Goal: Task Accomplishment & Management: Manage account settings

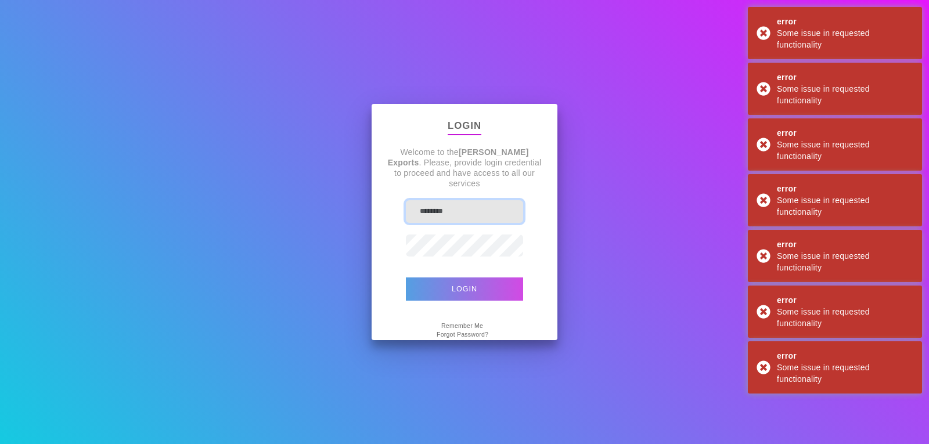
type input "*******"
click at [439, 291] on button "Login" at bounding box center [464, 289] width 117 height 23
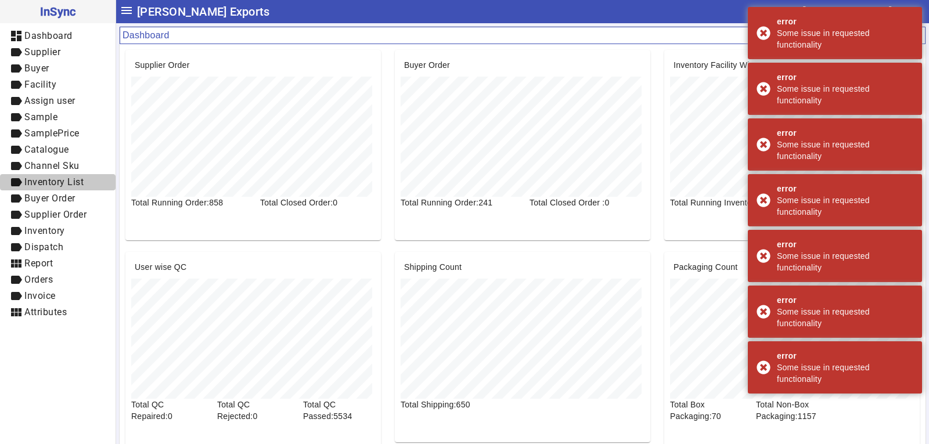
click at [52, 184] on span "Inventory List" at bounding box center [53, 182] width 59 height 11
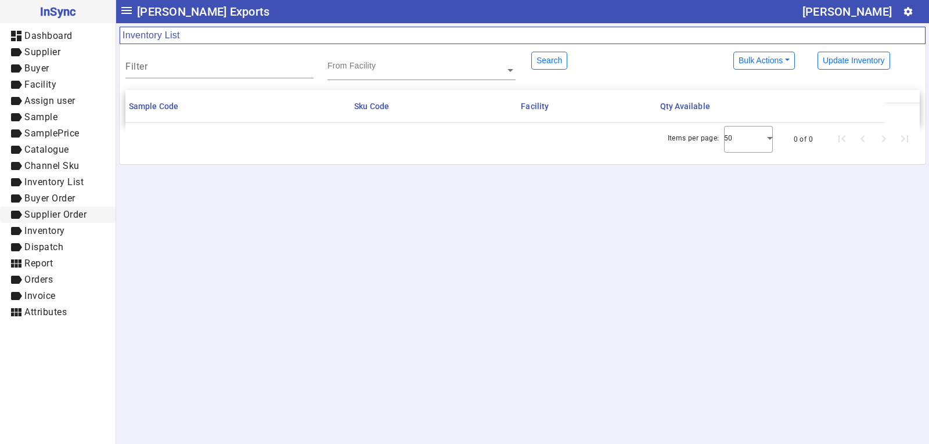
click at [55, 208] on span "label Supplier Order" at bounding box center [57, 215] width 97 height 15
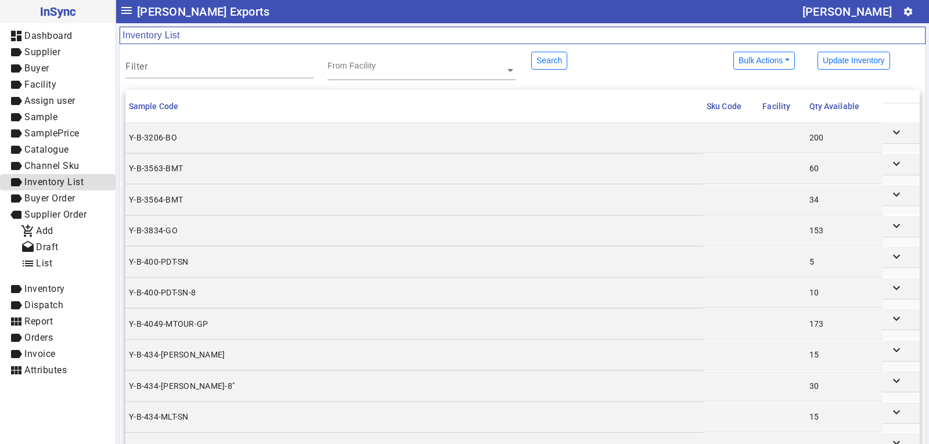
click at [52, 184] on span "Inventory List" at bounding box center [53, 182] width 59 height 11
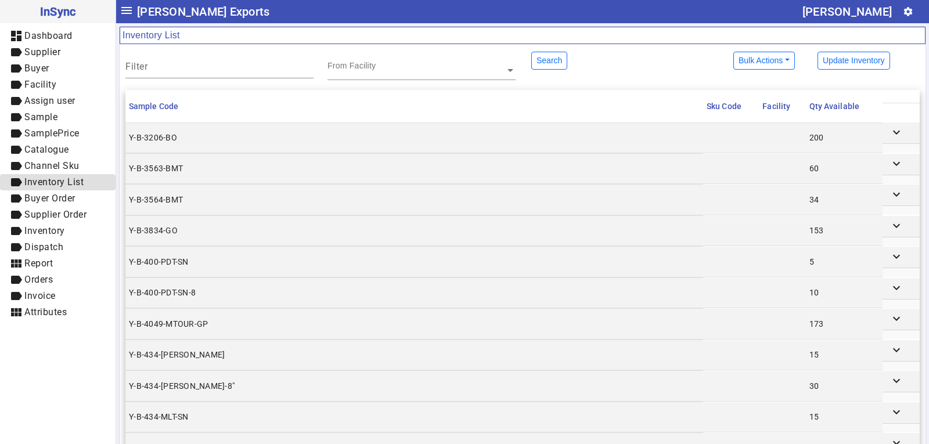
click at [66, 180] on span "Inventory List" at bounding box center [53, 182] width 59 height 11
click at [70, 233] on span "label Inventory" at bounding box center [57, 231] width 97 height 15
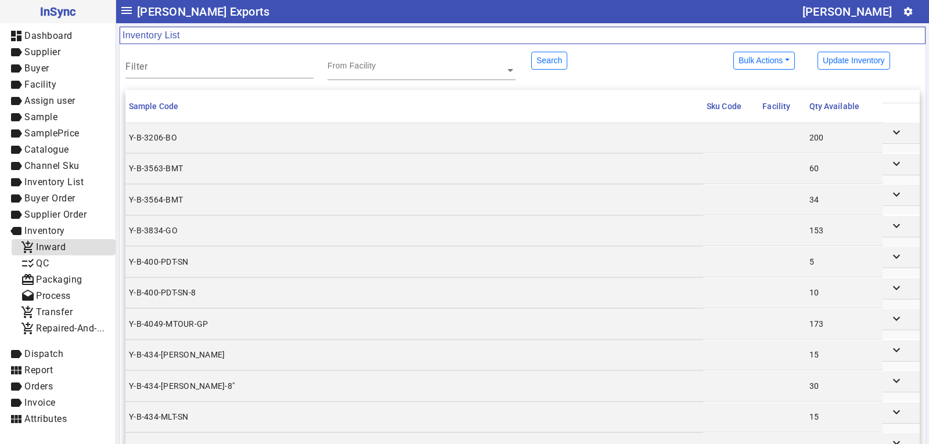
click at [72, 249] on span "add_shopping_cart Inward" at bounding box center [63, 247] width 85 height 15
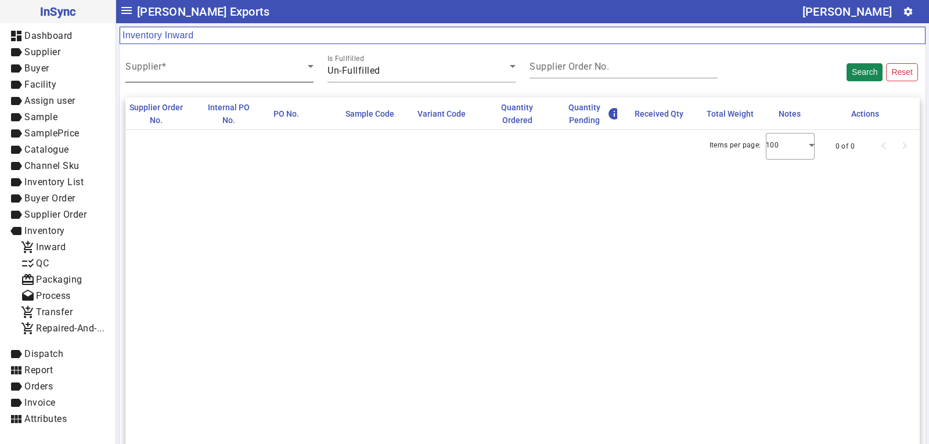
click at [182, 69] on span at bounding box center [216, 71] width 182 height 14
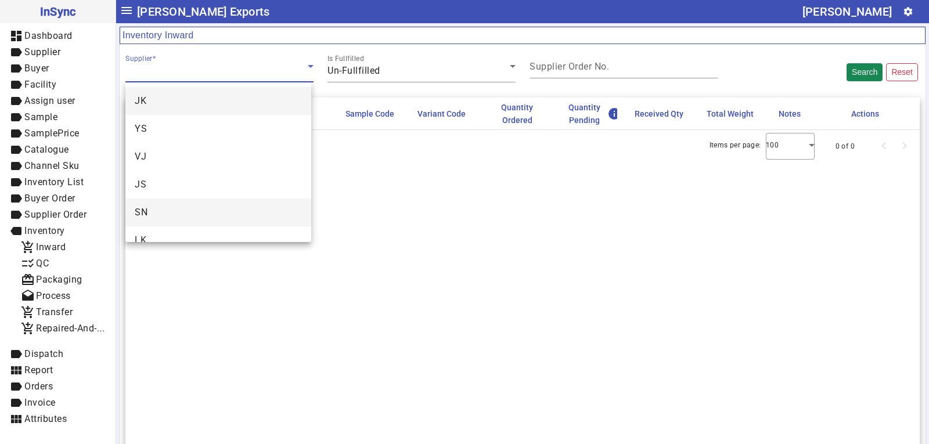
click at [164, 213] on mat-option "SN" at bounding box center [218, 213] width 186 height 28
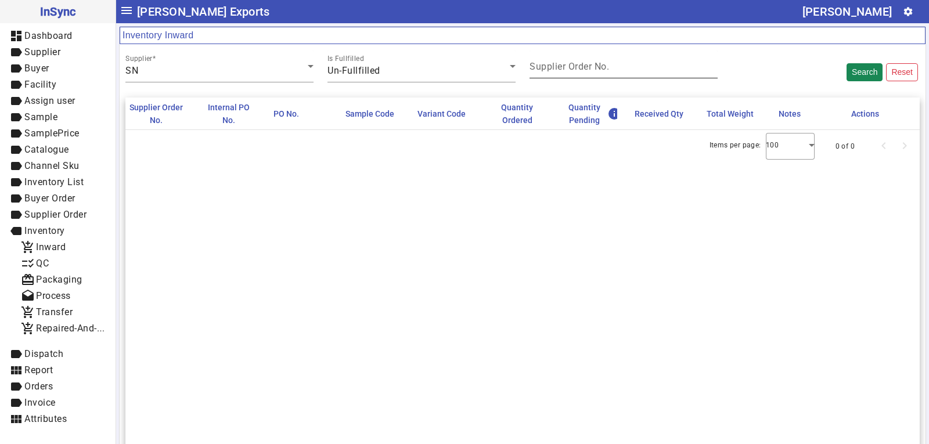
click at [580, 68] on mat-label "Supplier Order No." at bounding box center [570, 66] width 80 height 11
click at [580, 68] on input "Supplier Order No." at bounding box center [624, 69] width 188 height 10
click at [862, 74] on button "Search" at bounding box center [865, 72] width 36 height 18
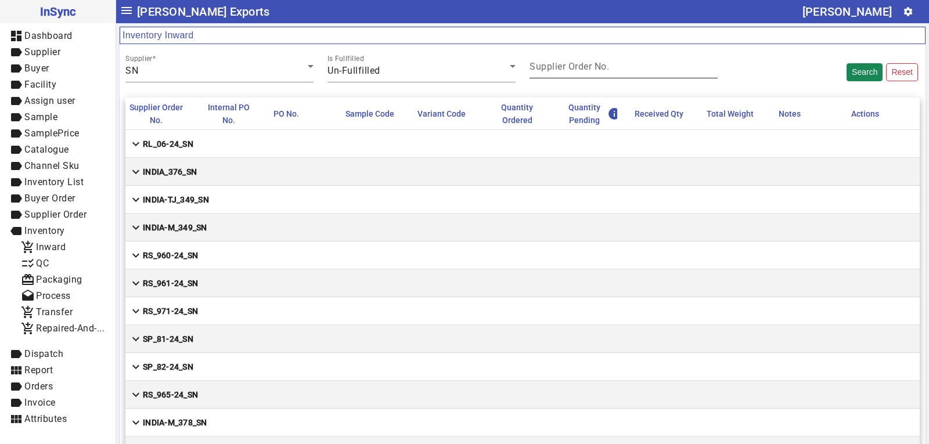
click at [584, 70] on mat-label "Supplier Order No." at bounding box center [570, 66] width 80 height 11
click at [584, 70] on input "Supplier Order No." at bounding box center [624, 69] width 188 height 10
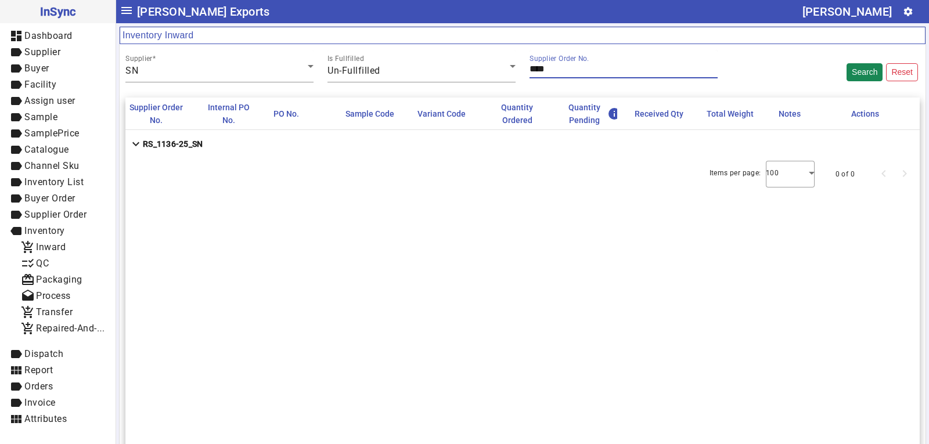
type input "****"
click at [186, 141] on strong "RS_1136-25_SN" at bounding box center [173, 144] width 60 height 12
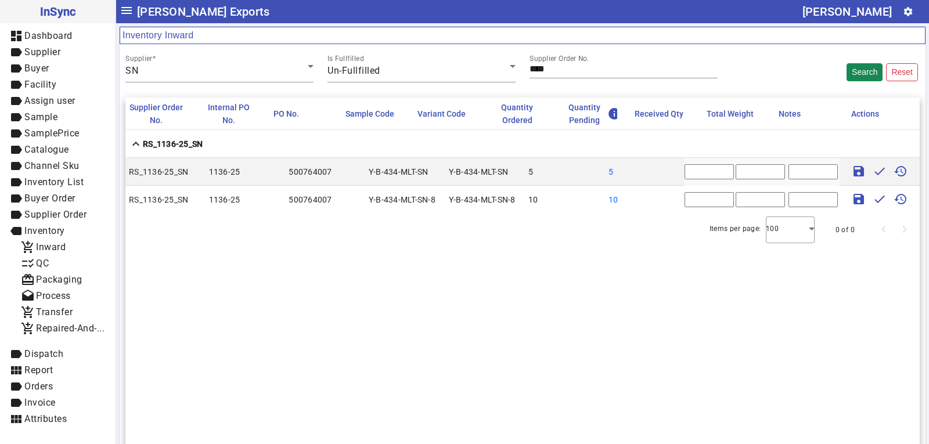
drag, startPoint x: 696, startPoint y: 174, endPoint x: 668, endPoint y: 174, distance: 27.3
click at [668, 174] on mat-row "RS_1136-25_SN 1136-25 500764007 Y-B-434-MLT-SN Y-B-434-MLT-SN 5 5 * save done h…" at bounding box center [522, 172] width 794 height 28
type input "*"
type input "*****"
type input "**"
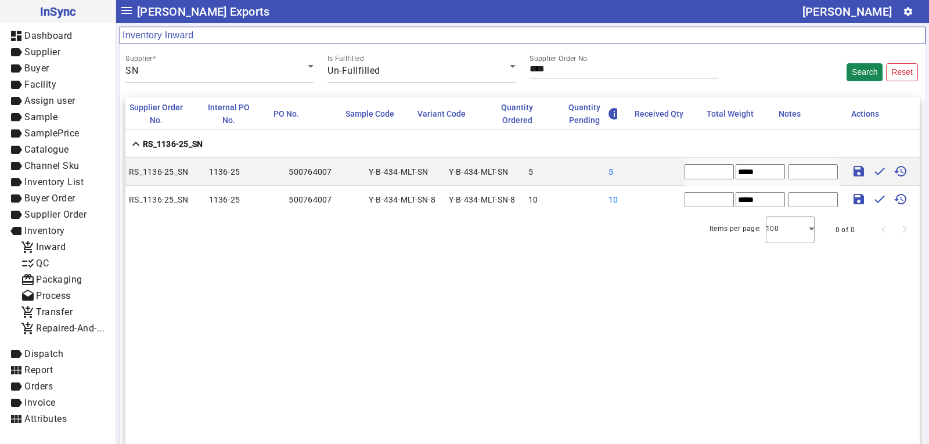
type input "*****"
click at [856, 167] on mat-icon "save" at bounding box center [859, 171] width 14 height 14
type input "*"
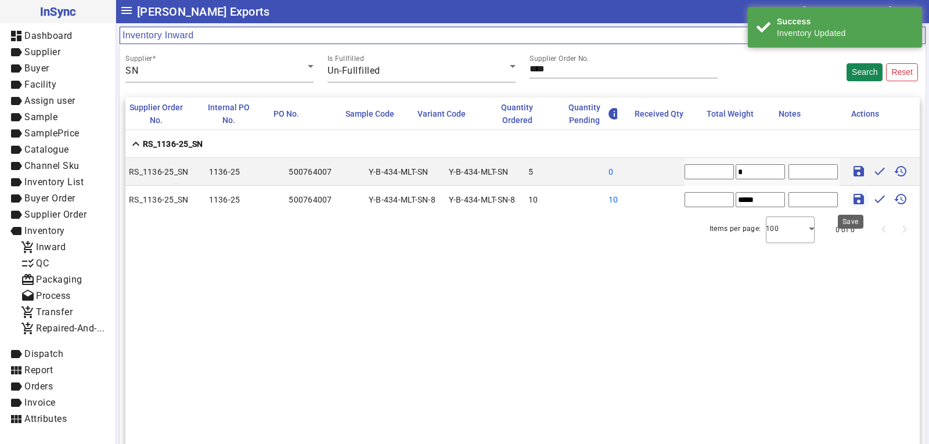
click at [845, 198] on span at bounding box center [859, 200] width 28 height 28
type input "*"
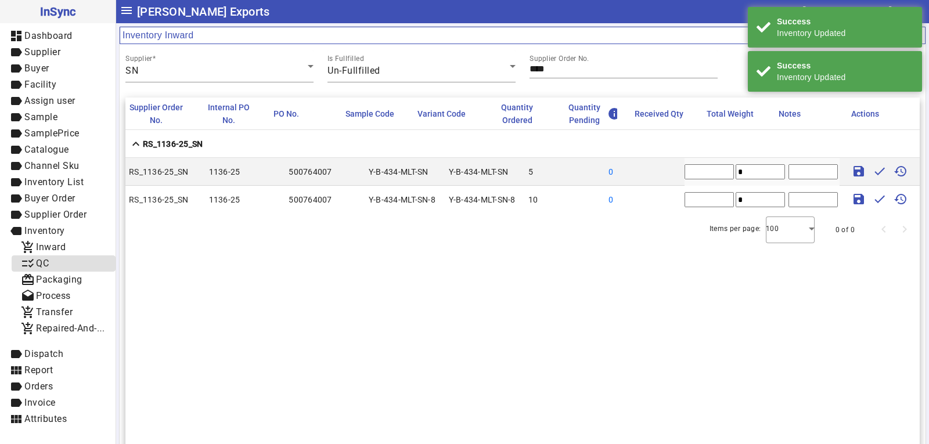
drag, startPoint x: 48, startPoint y: 260, endPoint x: 56, endPoint y: 260, distance: 8.1
click at [48, 260] on span "QC" at bounding box center [42, 263] width 13 height 11
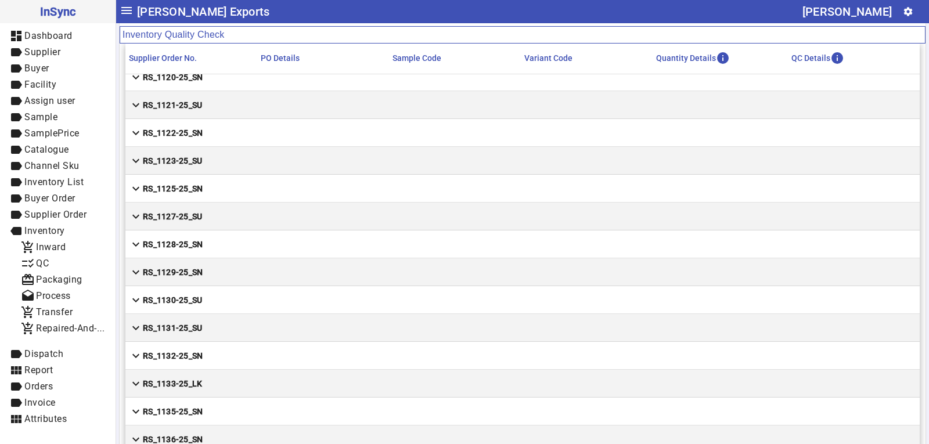
scroll to position [62, 0]
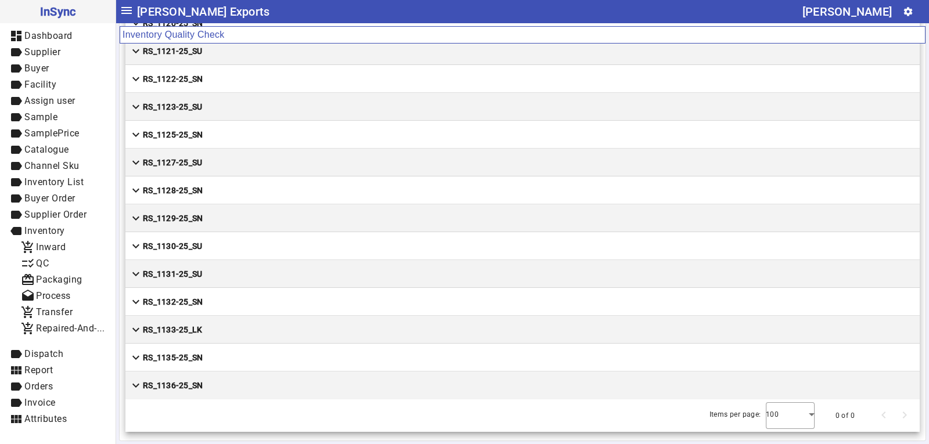
click at [186, 388] on strong "RS_1136-25_SN" at bounding box center [173, 386] width 60 height 12
click at [244, 390] on mat-cell "expand_less RS_1136-25_SN" at bounding box center [522, 386] width 794 height 28
click at [146, 380] on strong "RS_1136-25_SN" at bounding box center [173, 386] width 60 height 12
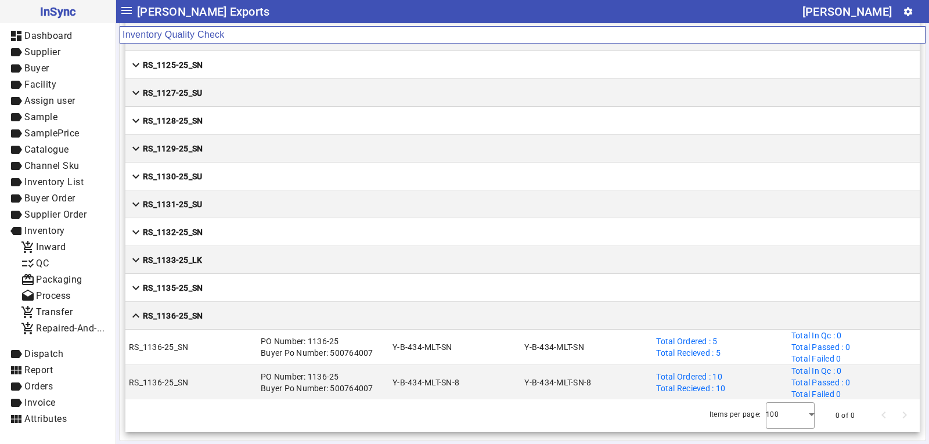
scroll to position [8499, 0]
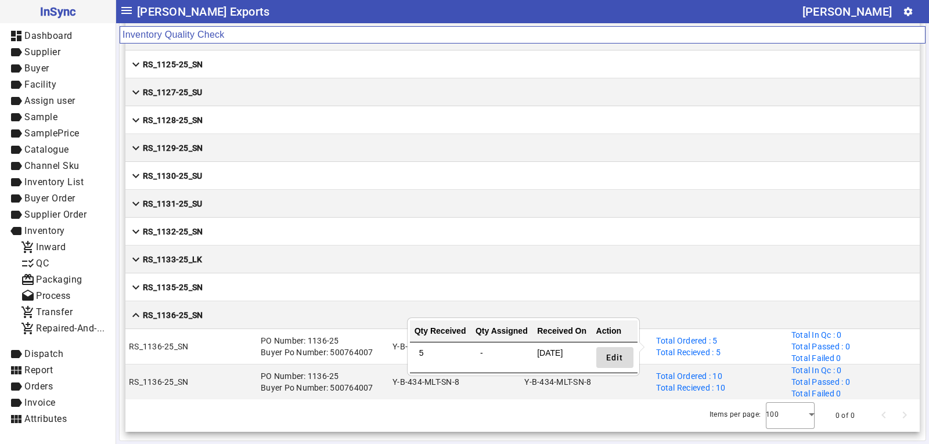
click at [611, 357] on span "Edit" at bounding box center [614, 358] width 17 height 12
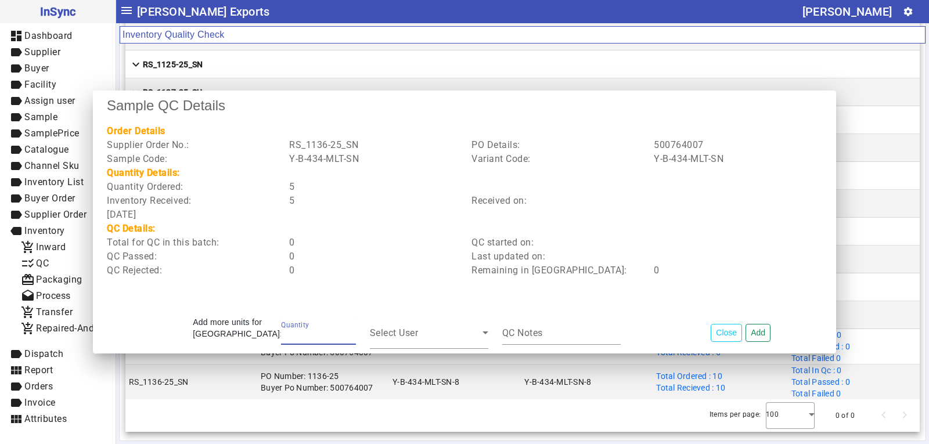
type input "*"
click at [762, 333] on button "Add" at bounding box center [758, 333] width 25 height 18
type input "*"
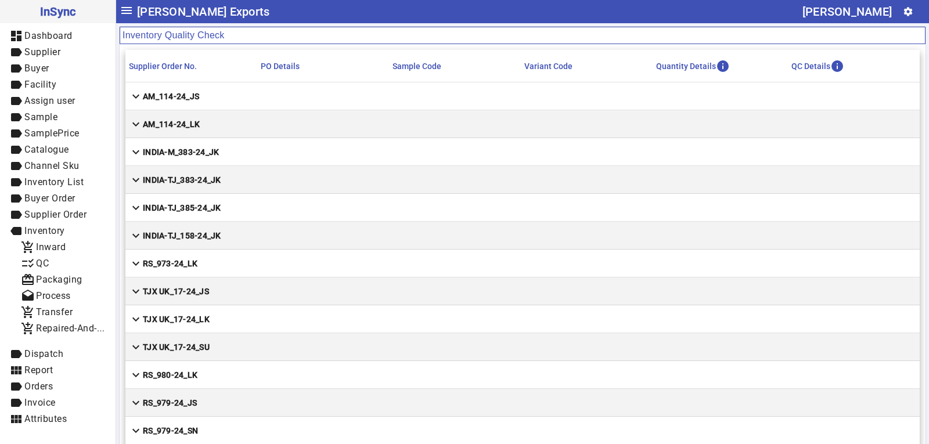
scroll to position [8, 0]
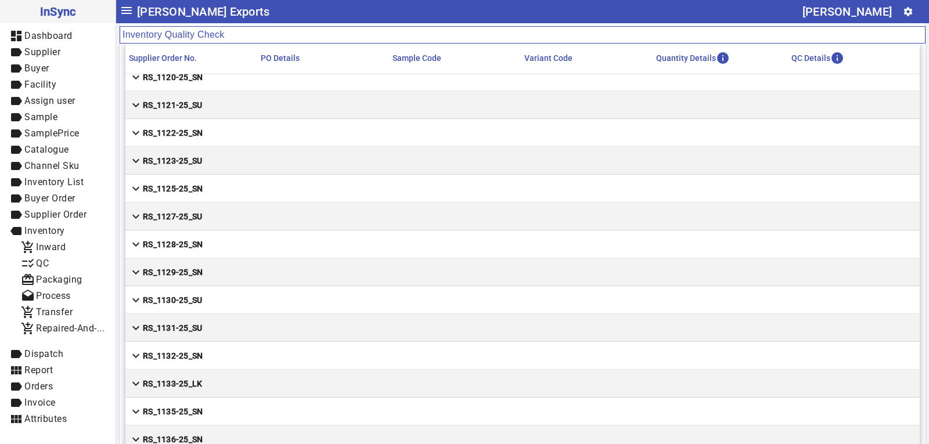
click at [206, 439] on mat-cell "expand_more RS_1136-25_SN" at bounding box center [522, 440] width 794 height 28
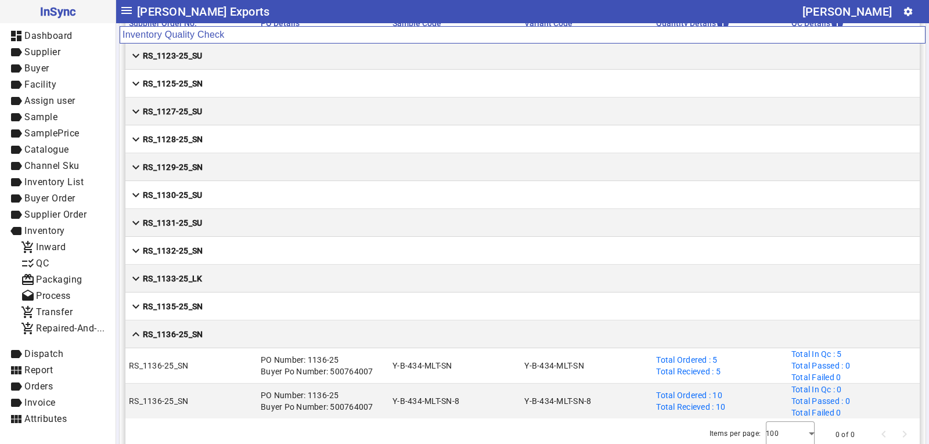
scroll to position [62, 0]
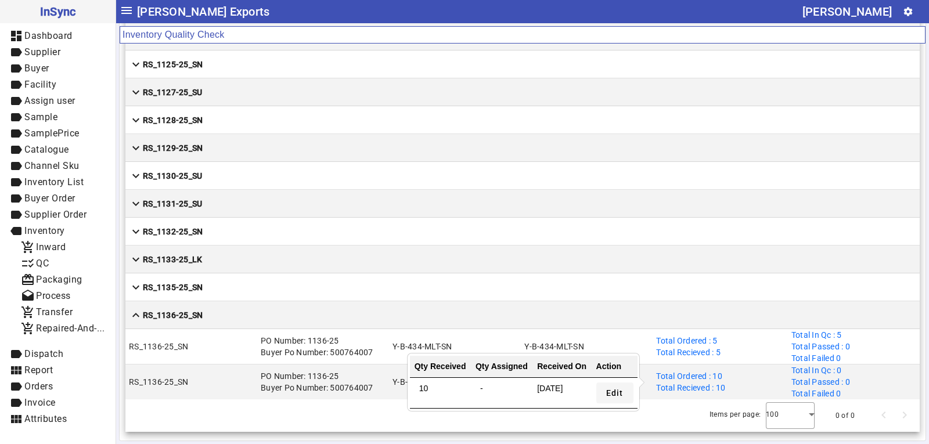
click at [616, 394] on span "Edit" at bounding box center [614, 393] width 17 height 12
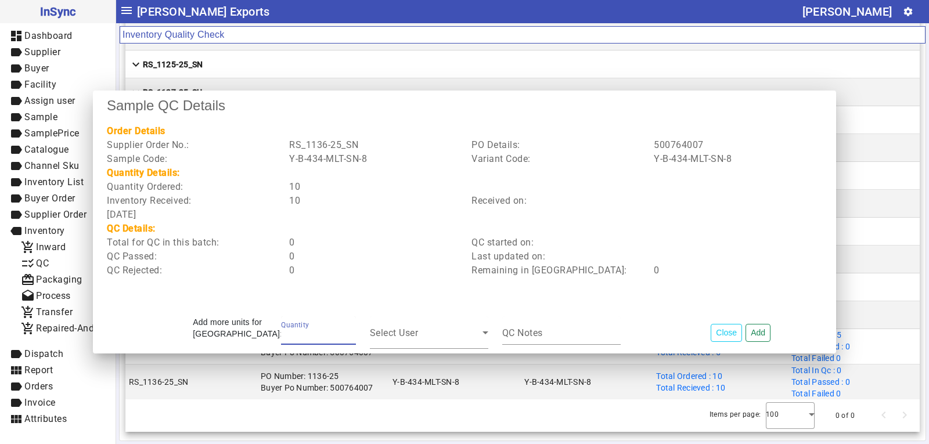
type input "**"
click at [761, 326] on button "Add" at bounding box center [758, 333] width 25 height 18
type input "*"
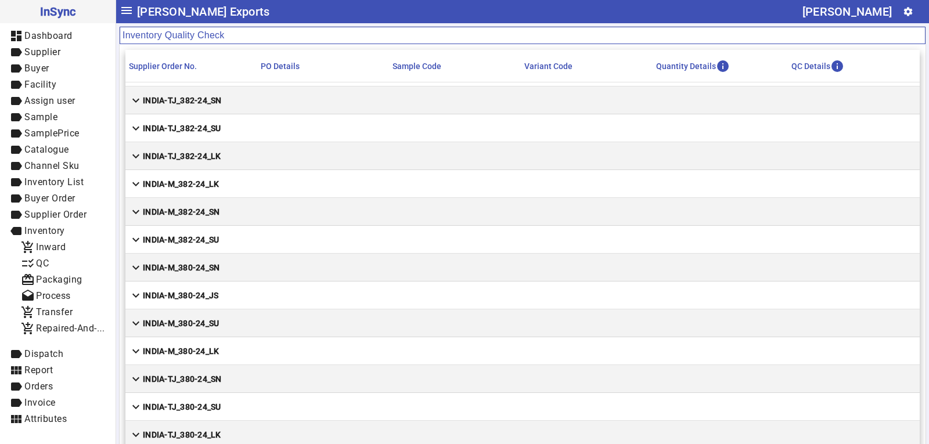
scroll to position [1045, 0]
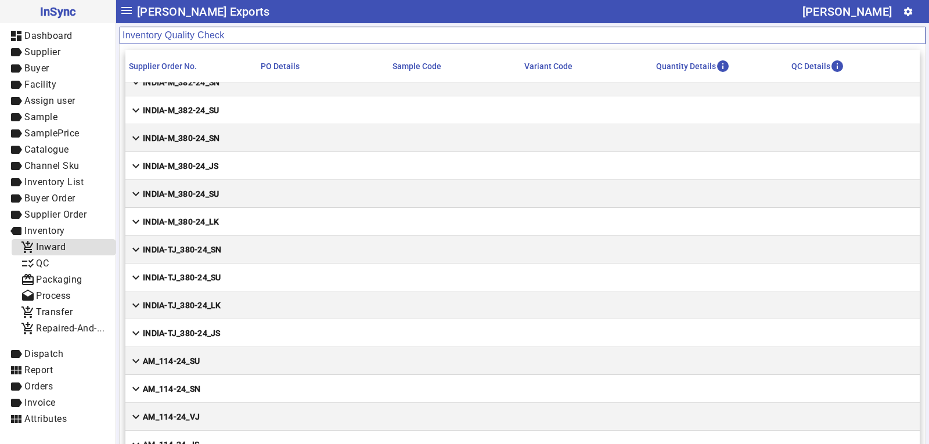
click at [59, 240] on span "add_shopping_cart Inward" at bounding box center [63, 247] width 85 height 15
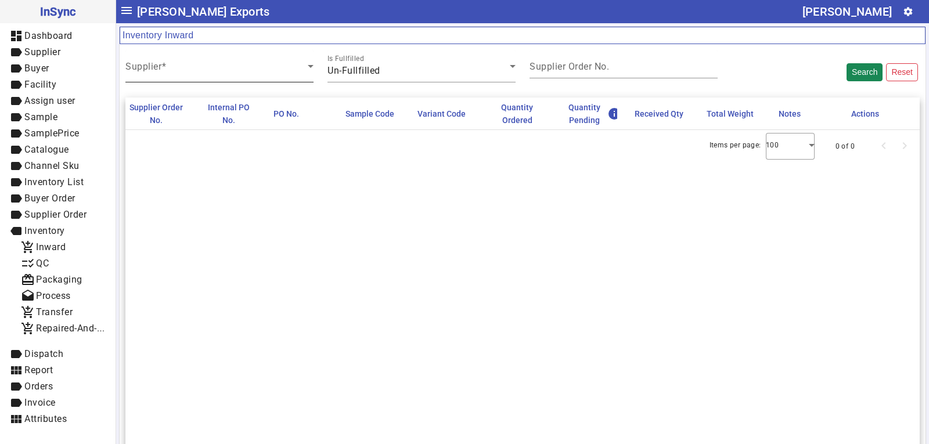
click at [181, 70] on span at bounding box center [216, 71] width 182 height 14
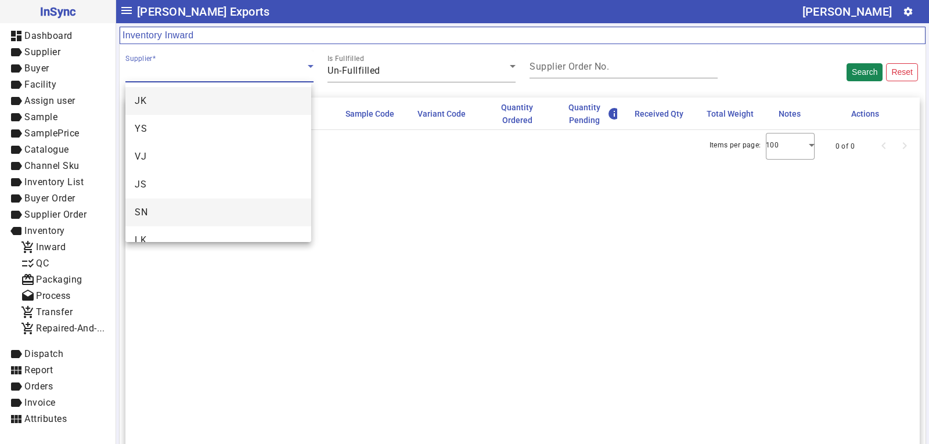
click at [163, 206] on mat-option "SN" at bounding box center [218, 213] width 186 height 28
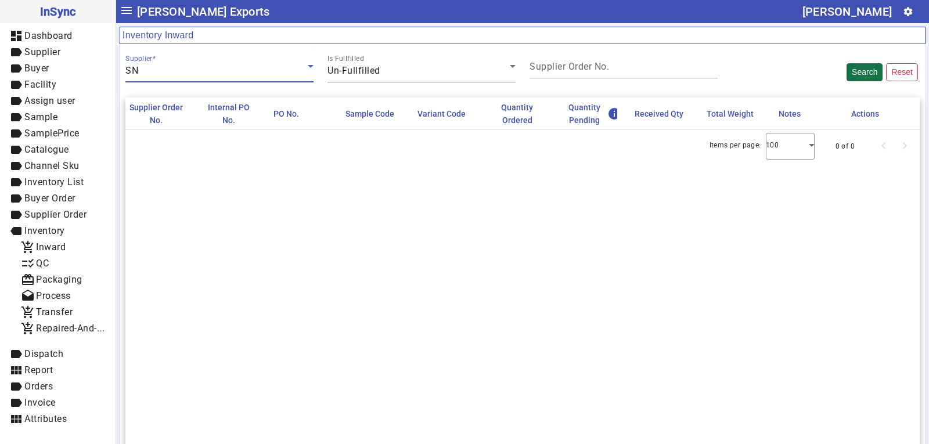
click at [847, 71] on button "Search" at bounding box center [865, 72] width 36 height 18
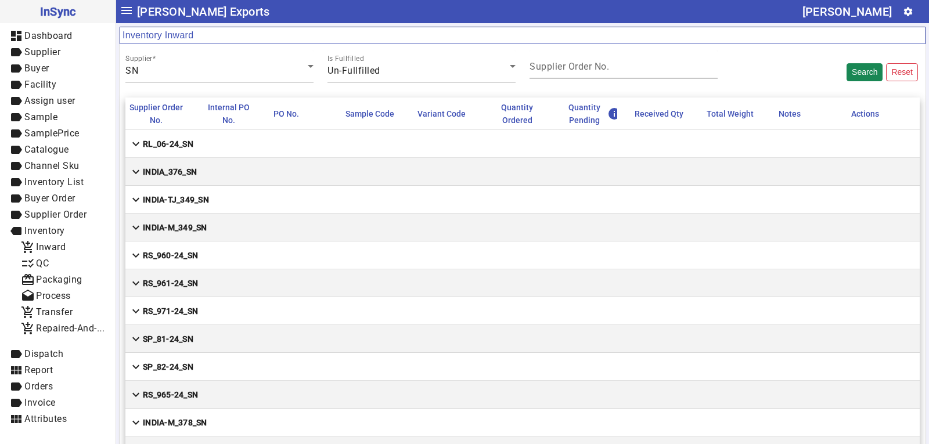
click at [565, 64] on mat-label "Supplier Order No." at bounding box center [570, 66] width 80 height 11
click at [565, 64] on input "Supplier Order No." at bounding box center [624, 69] width 188 height 10
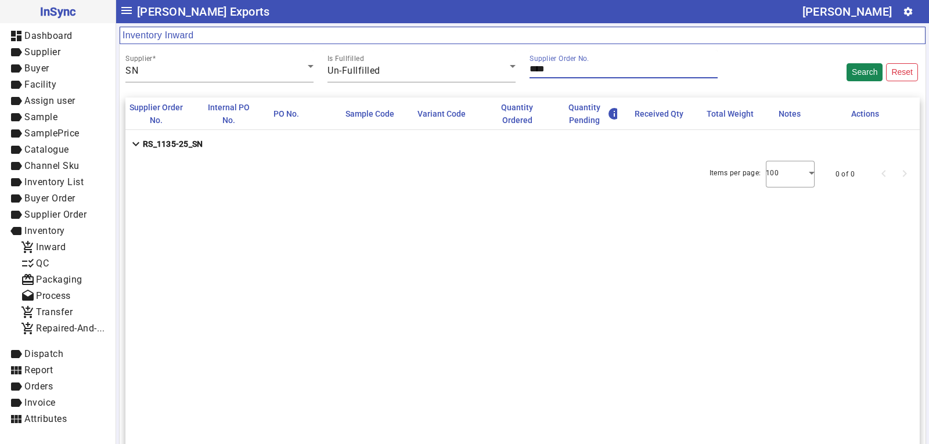
type input "****"
click at [247, 142] on mat-cell "expand_more RS_1135-25_SN" at bounding box center [522, 144] width 794 height 28
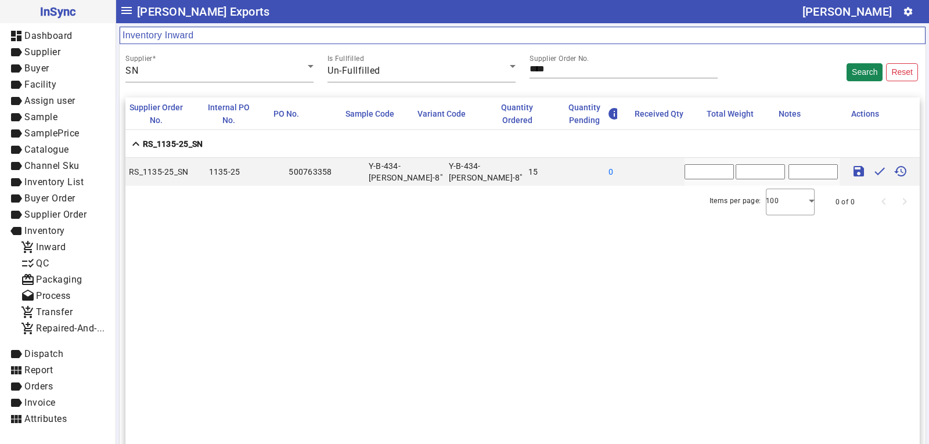
drag, startPoint x: 685, startPoint y: 172, endPoint x: 658, endPoint y: 171, distance: 26.7
click at [658, 171] on mat-row "RS_1135-25_SN 1135-25 500763358 Y-B-434-[PERSON_NAME]-8" Y-B-434-[PERSON_NAME]-…" at bounding box center [522, 172] width 794 height 28
type input "**"
type input "***"
click at [854, 168] on mat-icon "save" at bounding box center [859, 171] width 14 height 14
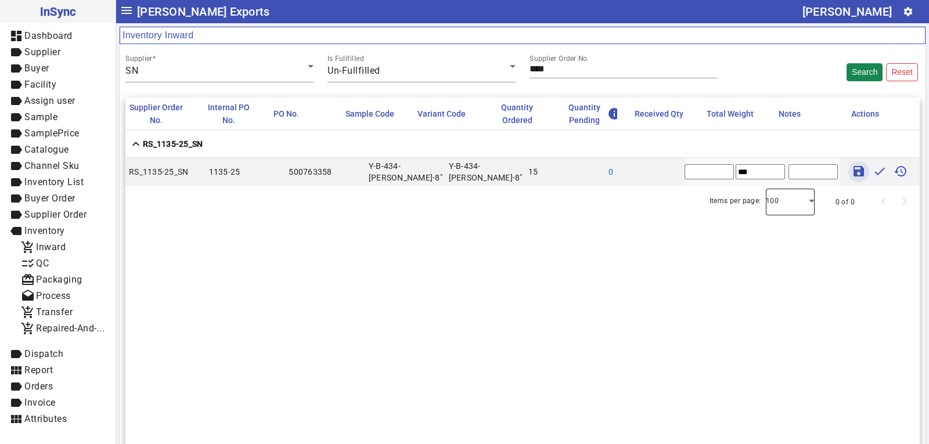
type input "*"
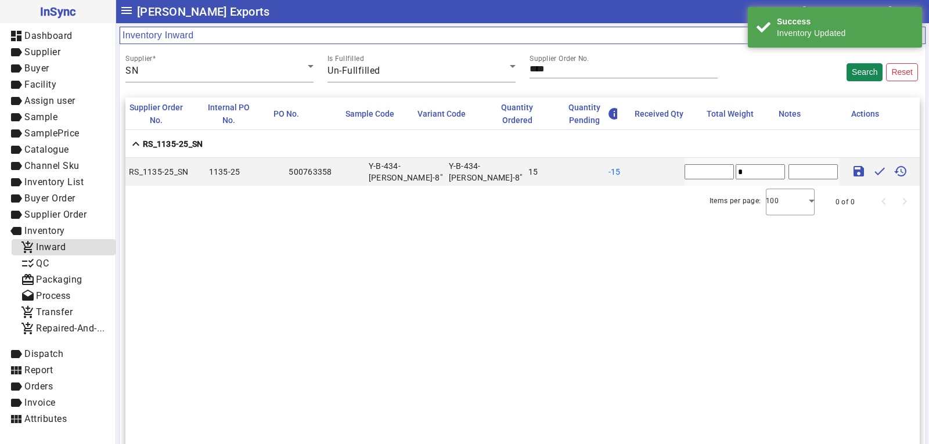
click at [88, 242] on span "add_shopping_cart Inward" at bounding box center [63, 247] width 85 height 15
click at [71, 259] on span "checklist_rtl QC" at bounding box center [63, 264] width 85 height 15
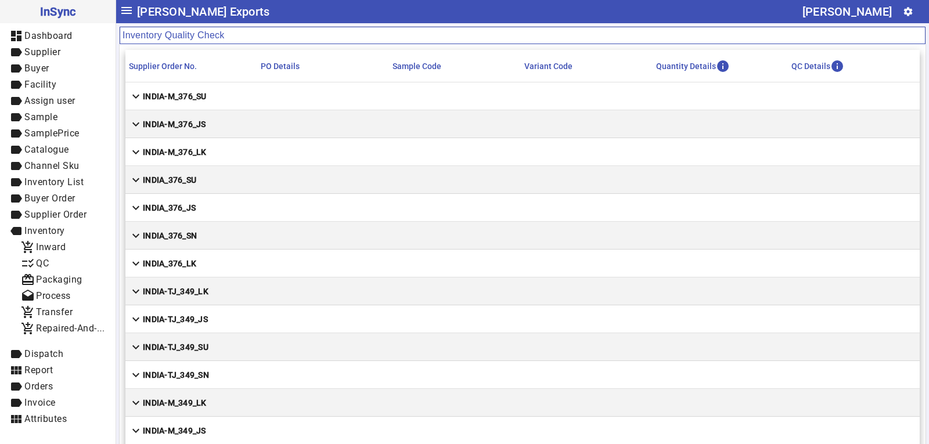
scroll to position [8428, 0]
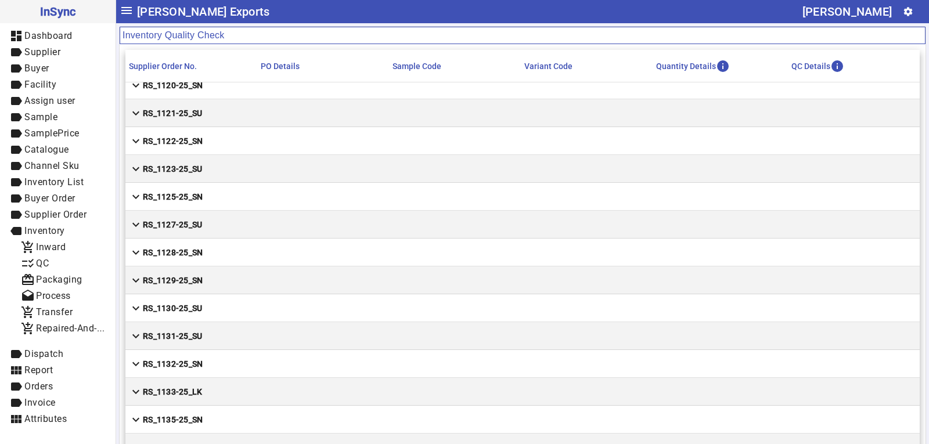
click at [218, 412] on mat-cell "expand_more RS_1135-25_SN" at bounding box center [522, 420] width 794 height 28
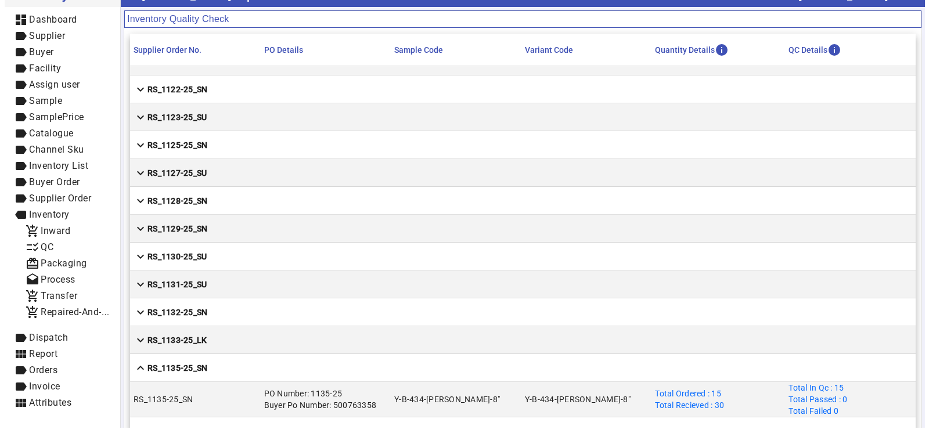
scroll to position [0, 0]
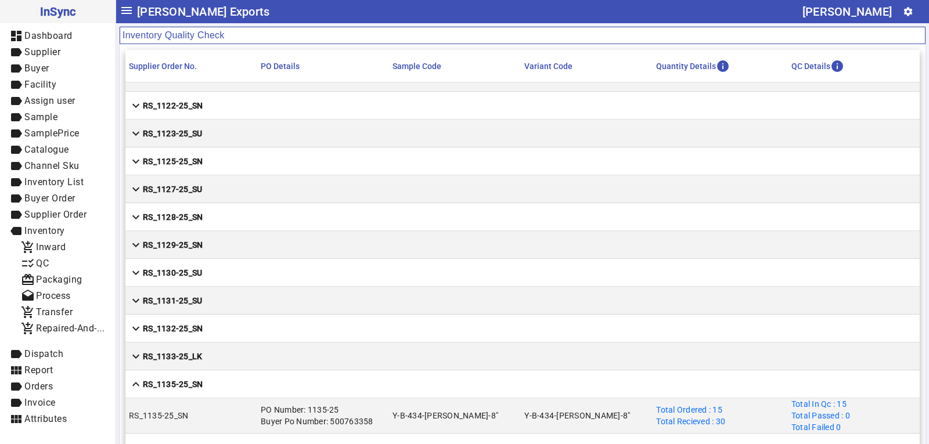
click at [214, 351] on mat-cell "expand_more RS_1133-25_LK" at bounding box center [522, 357] width 794 height 28
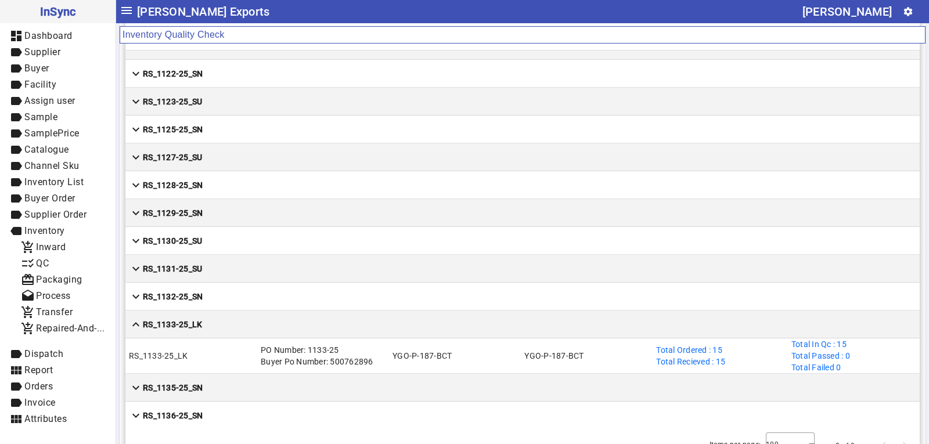
scroll to position [62, 0]
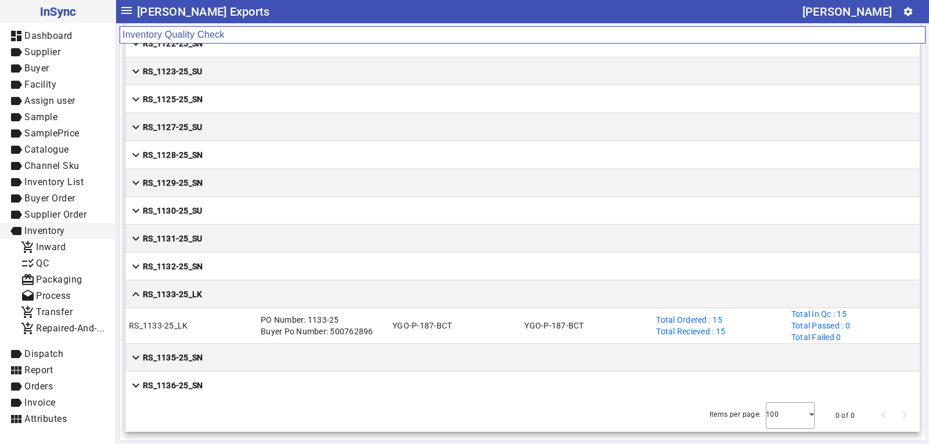
click at [53, 238] on span "label Inventory" at bounding box center [57, 231] width 97 height 15
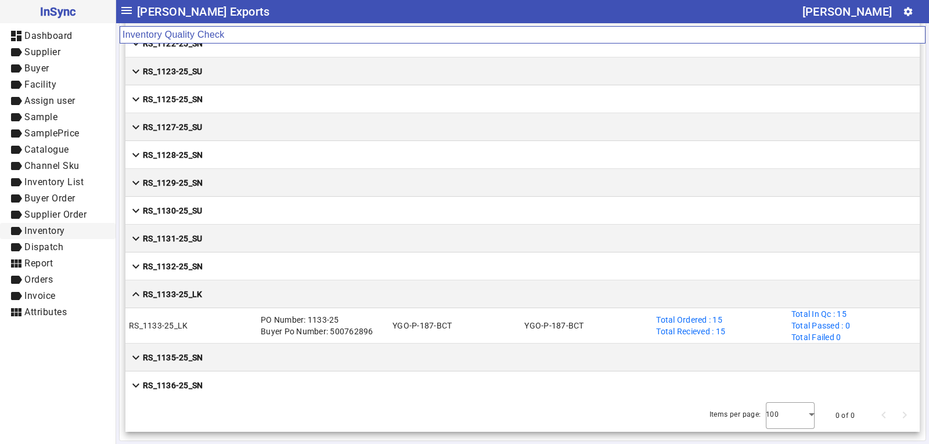
click at [59, 233] on span "Inventory" at bounding box center [44, 230] width 41 height 11
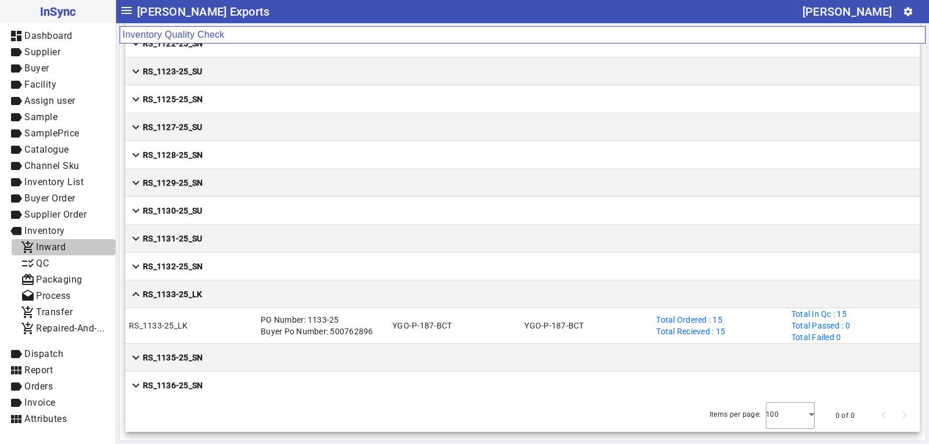
click at [61, 244] on span "Inward" at bounding box center [51, 247] width 30 height 11
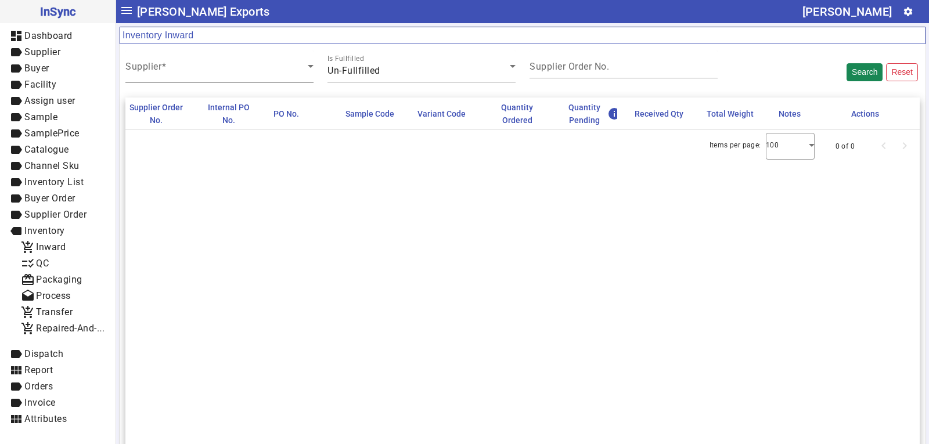
click at [189, 69] on span at bounding box center [216, 71] width 182 height 14
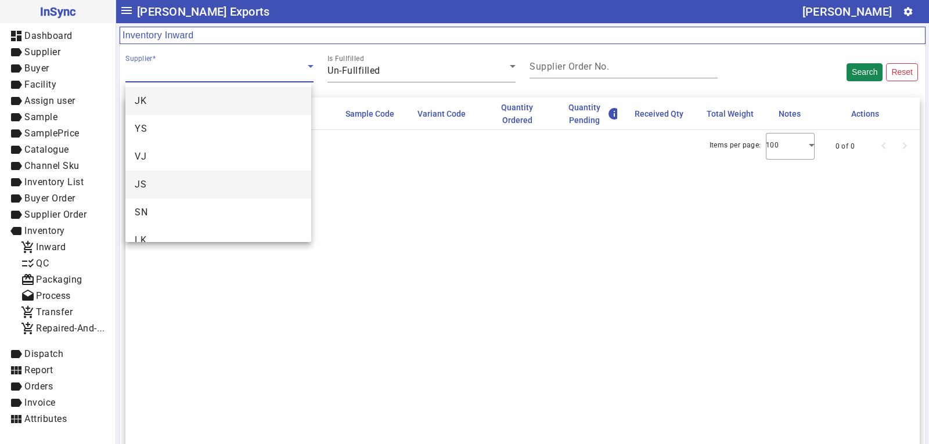
scroll to position [45, 0]
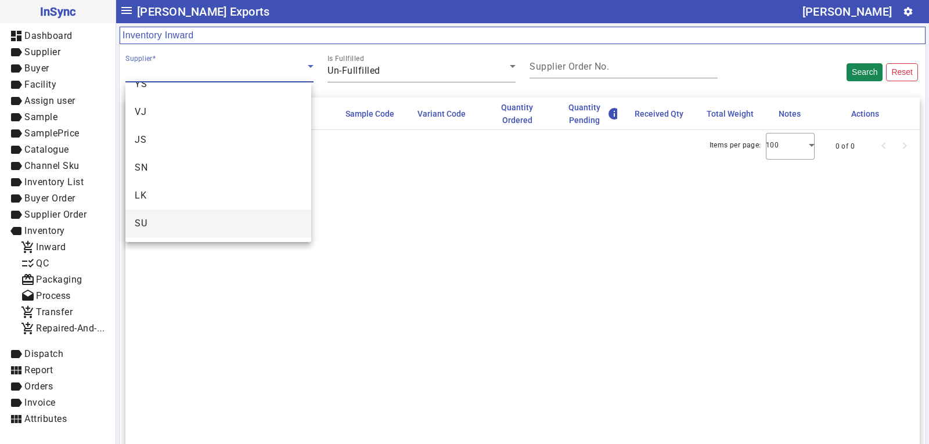
click at [154, 222] on mat-option "SU" at bounding box center [218, 224] width 186 height 28
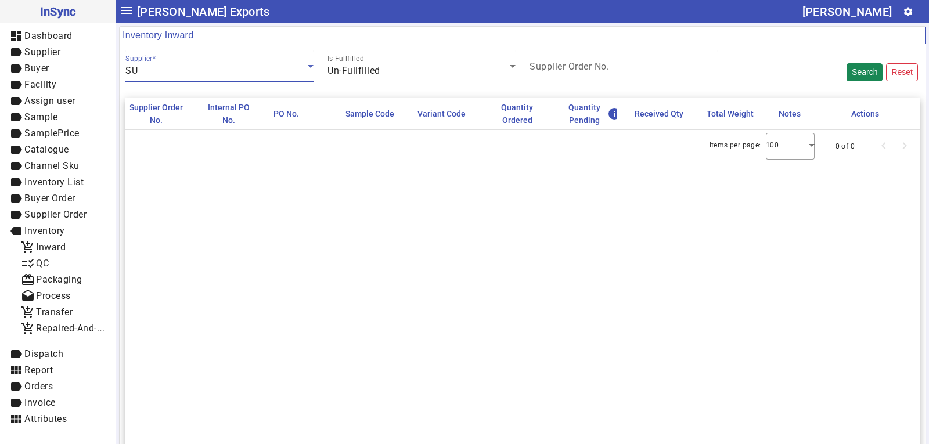
click at [568, 64] on mat-label "Supplier Order No." at bounding box center [570, 66] width 80 height 11
click at [568, 64] on input "Supplier Order No." at bounding box center [624, 69] width 188 height 10
click at [859, 77] on button "Search" at bounding box center [865, 72] width 36 height 18
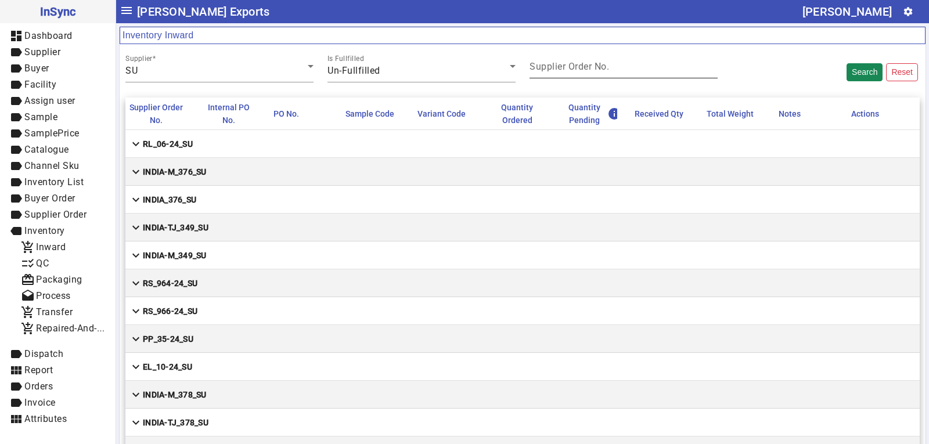
click at [639, 66] on input "Supplier Order No." at bounding box center [624, 69] width 188 height 10
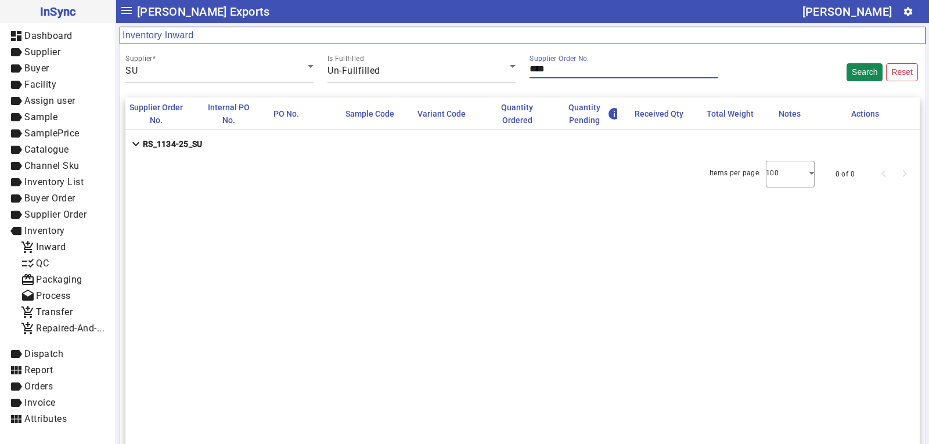
type input "****"
click at [175, 146] on strong "RS_1134-25_SU" at bounding box center [172, 144] width 59 height 12
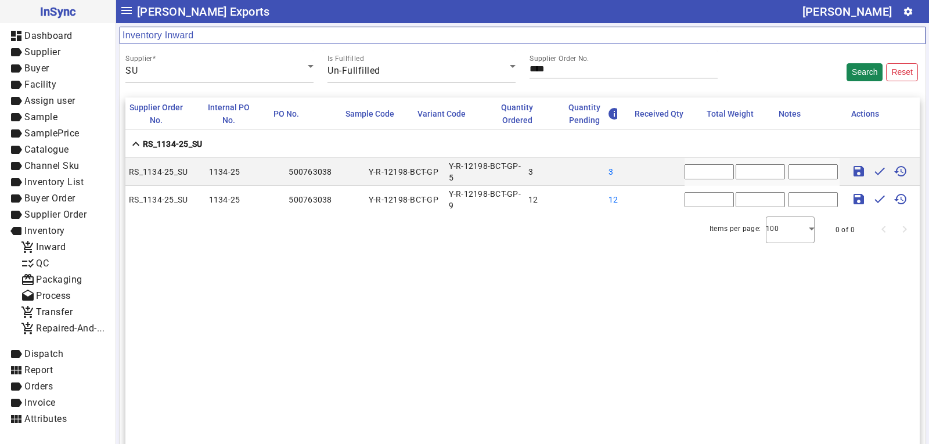
drag, startPoint x: 688, startPoint y: 175, endPoint x: 665, endPoint y: 169, distance: 23.5
click at [671, 170] on mat-row "RS_1134-25_SU 1134-25 500763038 Y-R-12198-BCT-GP Y-R-12198-BCT-GP-5 3 3 * save …" at bounding box center [522, 172] width 794 height 28
type input "*"
drag, startPoint x: 687, startPoint y: 199, endPoint x: 660, endPoint y: 200, distance: 26.7
click at [670, 199] on mat-row "RS_1134-25_SU 1134-25 500763038 Y-R-12198-BCT-GP Y-R-12198-BCT-GP-9 12 12 * sav…" at bounding box center [522, 200] width 794 height 28
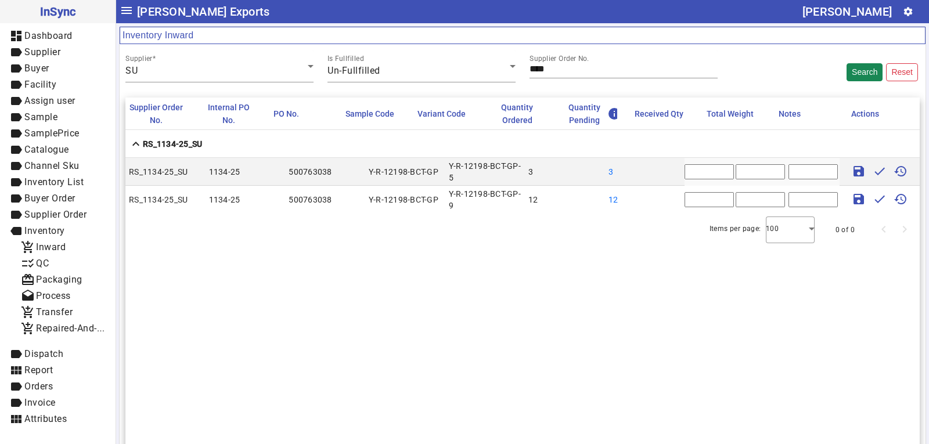
type input "**"
click at [742, 173] on input "text" at bounding box center [760, 171] width 49 height 15
click at [748, 171] on input "text" at bounding box center [760, 171] width 49 height 15
type input "******"
click at [743, 207] on input "text" at bounding box center [760, 199] width 49 height 15
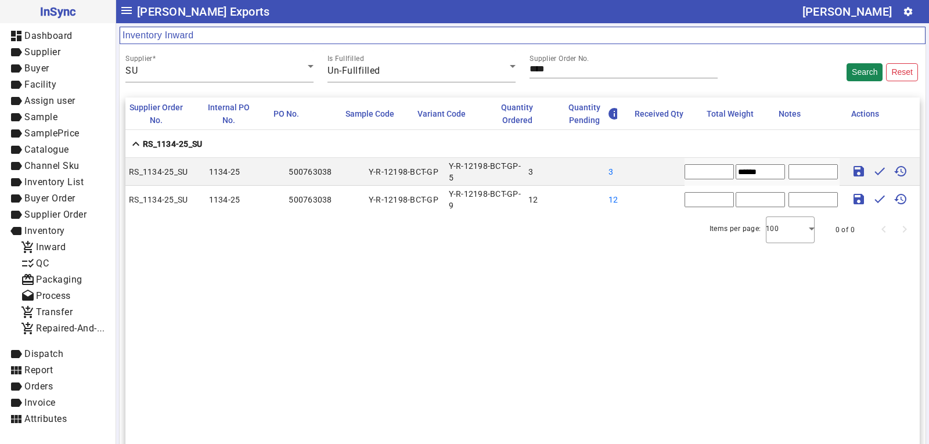
click at [739, 202] on input "text" at bounding box center [760, 199] width 49 height 15
type input "******"
click at [856, 172] on mat-icon "save" at bounding box center [859, 171] width 14 height 14
type input "*"
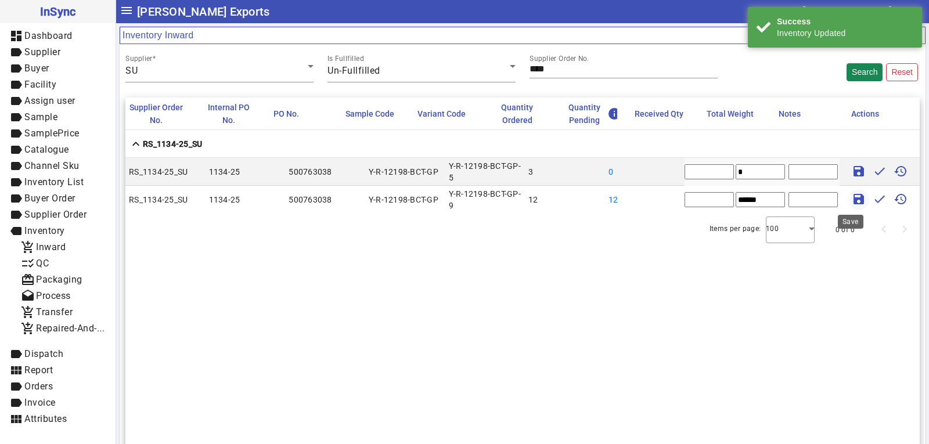
click at [855, 199] on mat-icon "save" at bounding box center [859, 199] width 14 height 14
type input "*"
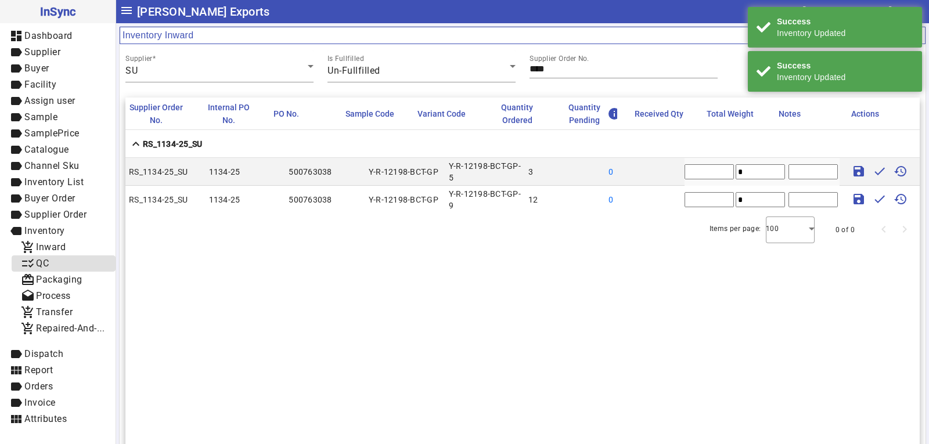
click at [60, 263] on span "checklist_rtl QC" at bounding box center [63, 264] width 85 height 15
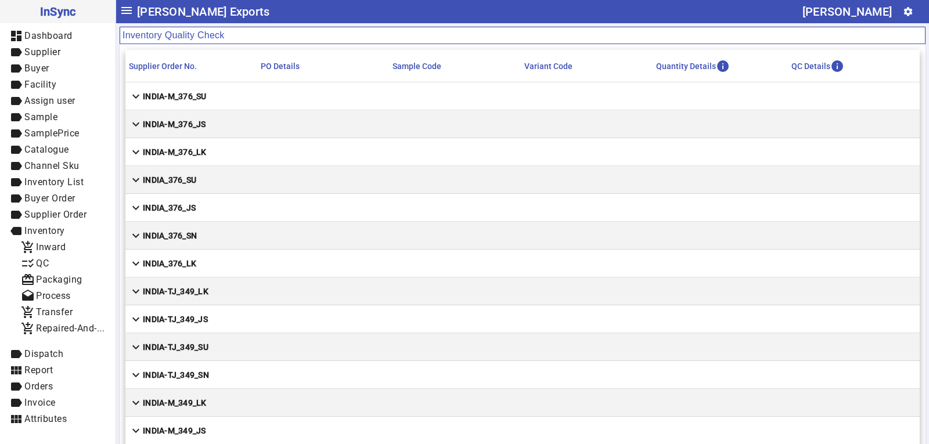
scroll to position [8456, 0]
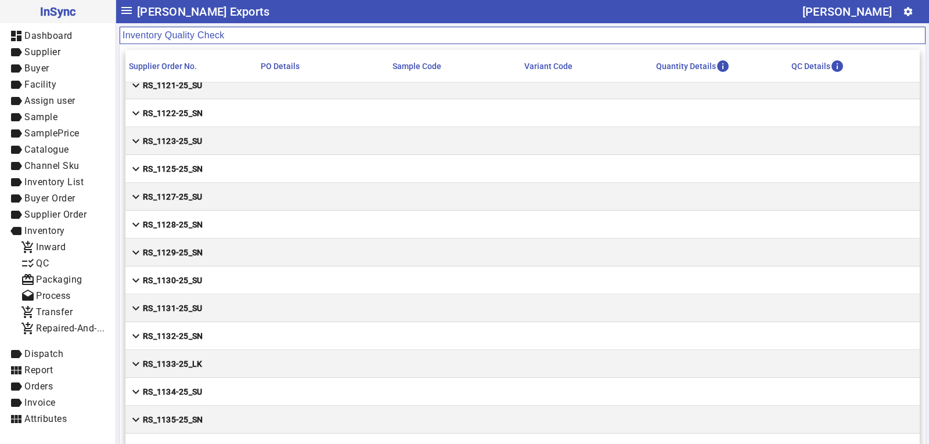
click at [202, 397] on strong "RS_1134-25_SU" at bounding box center [172, 392] width 59 height 12
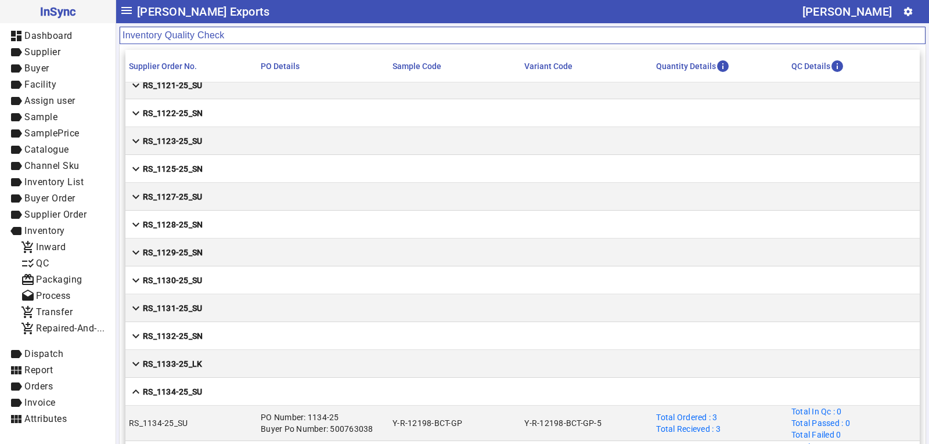
scroll to position [8527, 0]
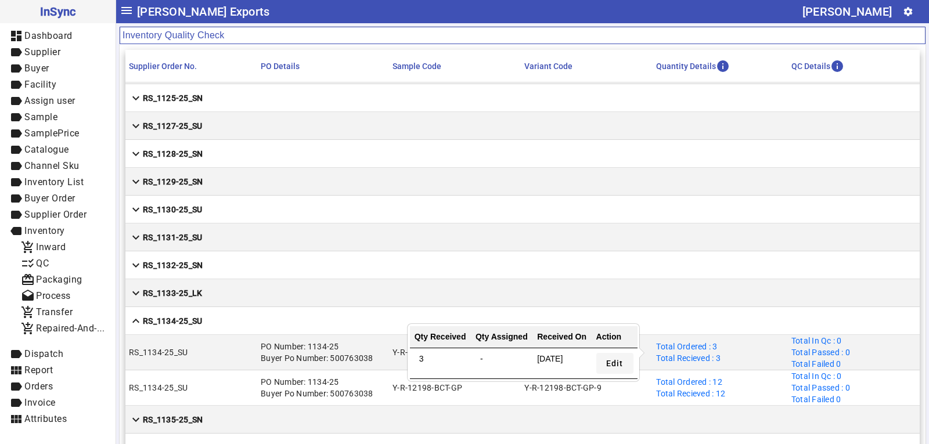
click at [617, 365] on span "Edit" at bounding box center [614, 364] width 17 height 12
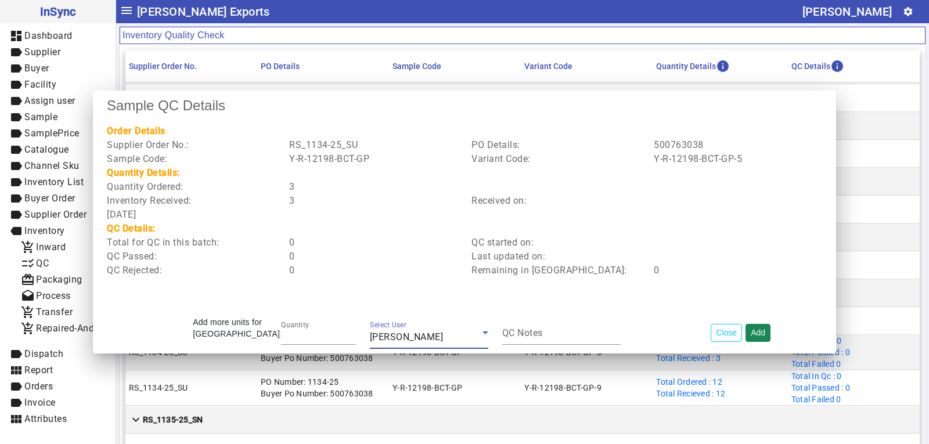
click at [758, 326] on button "Add" at bounding box center [758, 333] width 25 height 18
type input "*"
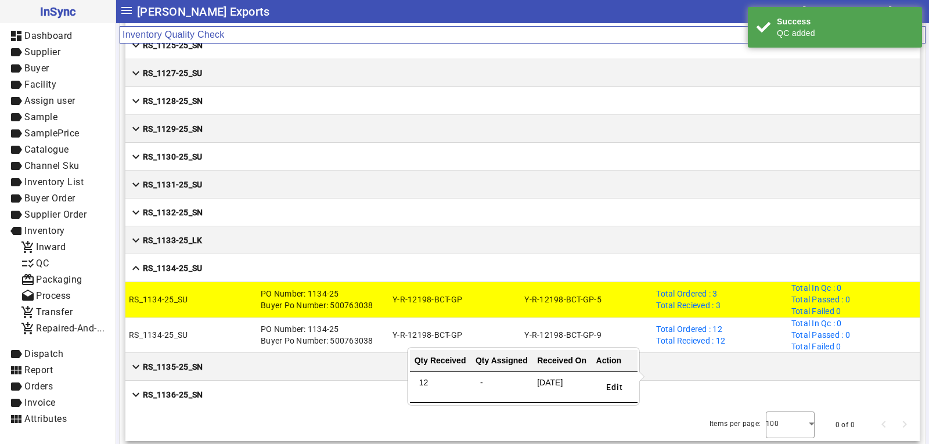
scroll to position [62, 0]
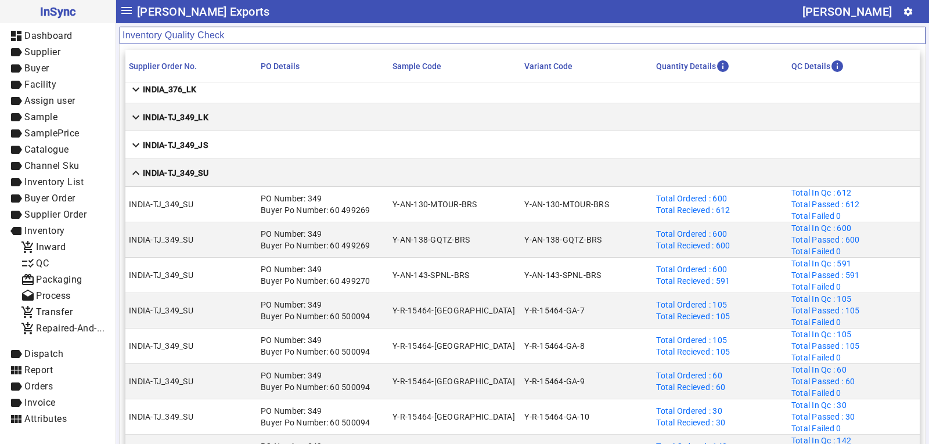
scroll to position [8846, 0]
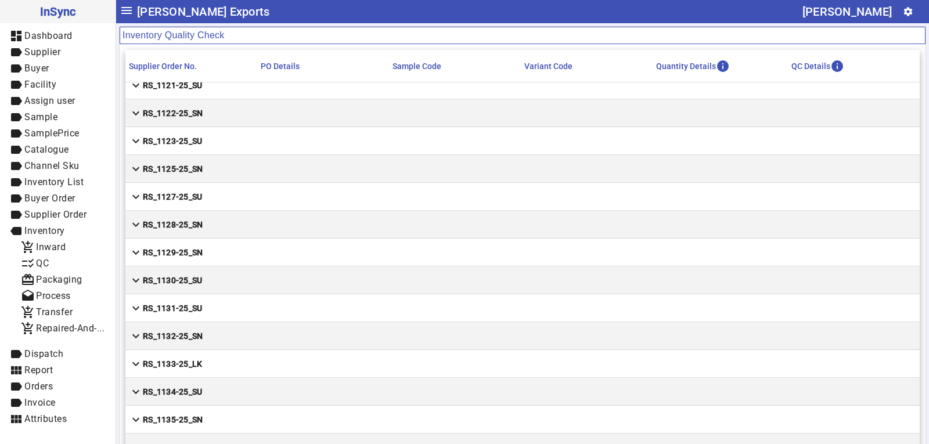
click at [231, 391] on mat-cell "expand_more RS_1134-25_SU" at bounding box center [522, 392] width 794 height 28
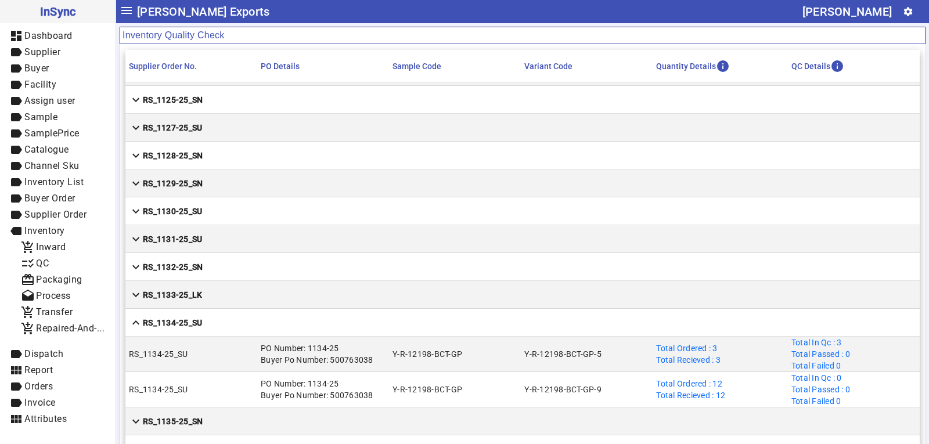
scroll to position [8527, 0]
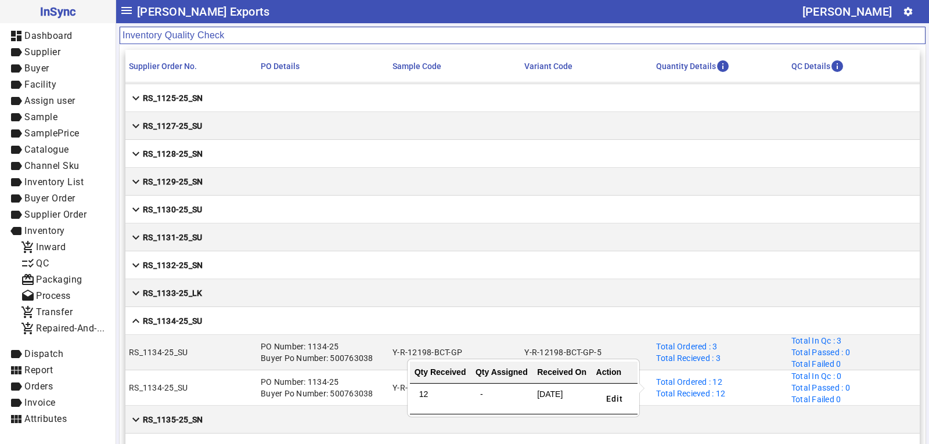
click at [691, 381] on div "Total Ordered : 12 Total Recieved : 12" at bounding box center [690, 387] width 69 height 23
click at [613, 397] on span "Edit" at bounding box center [614, 399] width 17 height 12
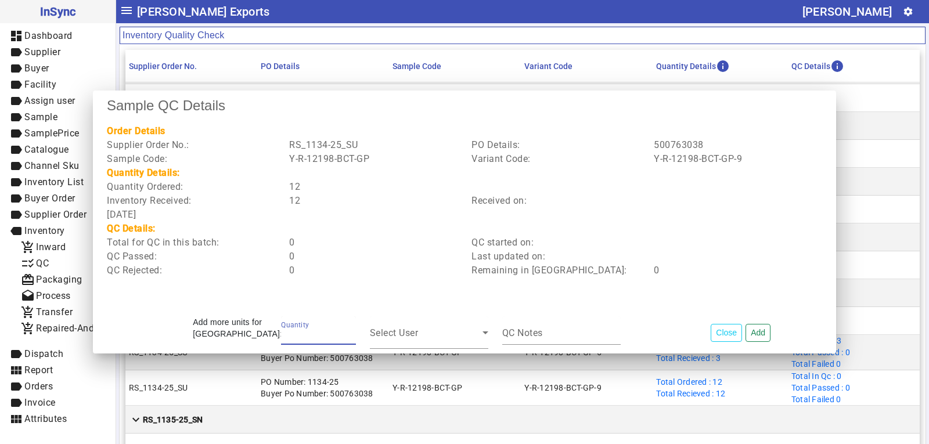
type input "**"
click at [746, 324] on button "Add" at bounding box center [758, 333] width 25 height 18
type input "*"
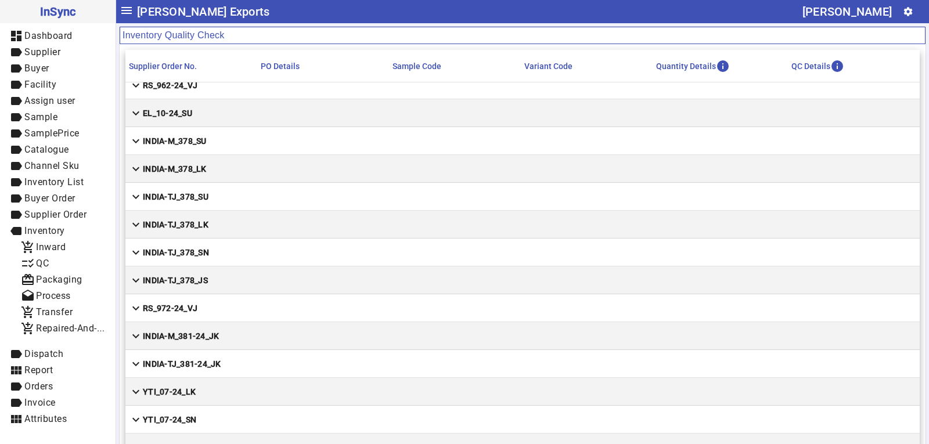
scroll to position [581, 0]
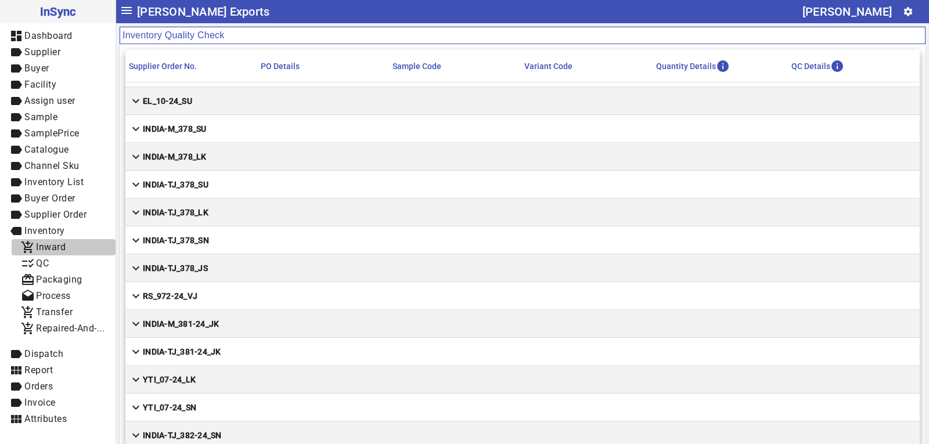
click at [60, 246] on span "Inward" at bounding box center [51, 247] width 30 height 11
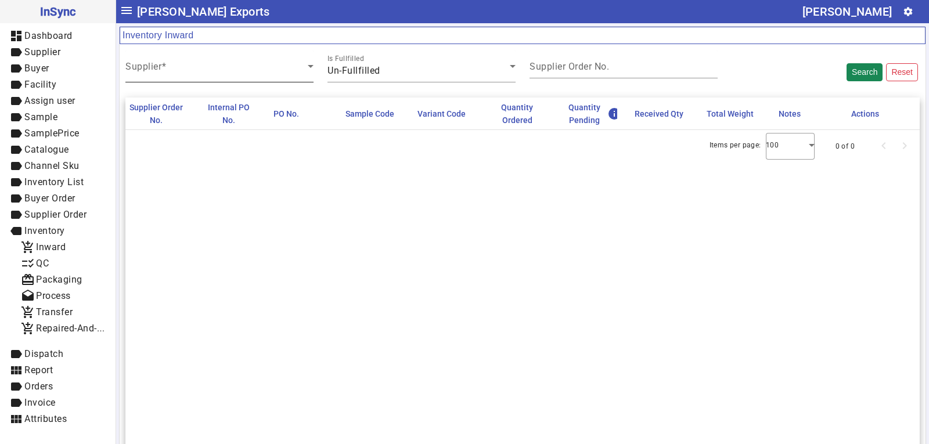
click at [214, 66] on span at bounding box center [216, 71] width 182 height 14
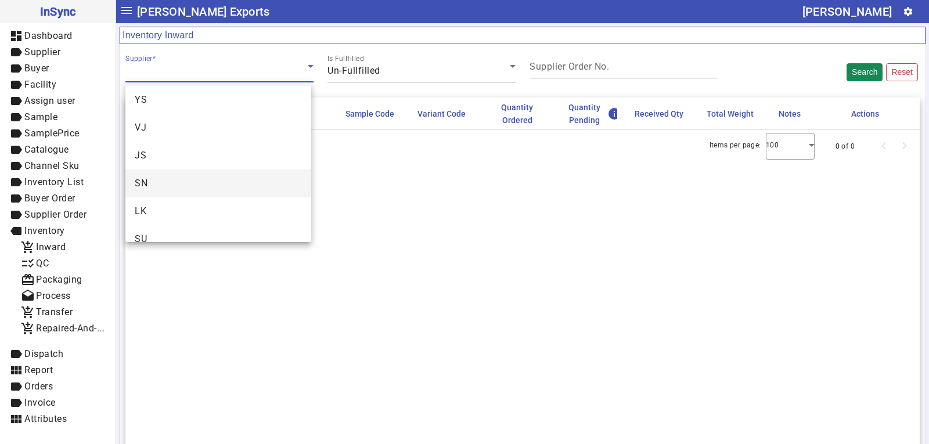
scroll to position [45, 0]
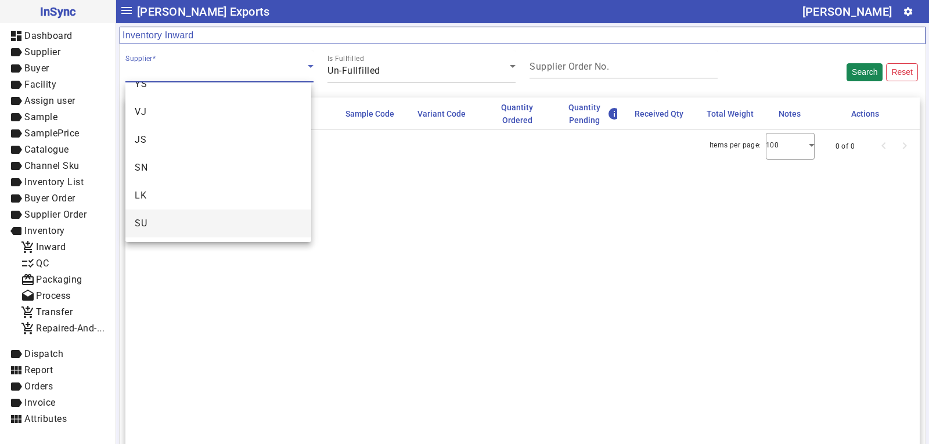
click at [160, 220] on mat-option "SU" at bounding box center [218, 224] width 186 height 28
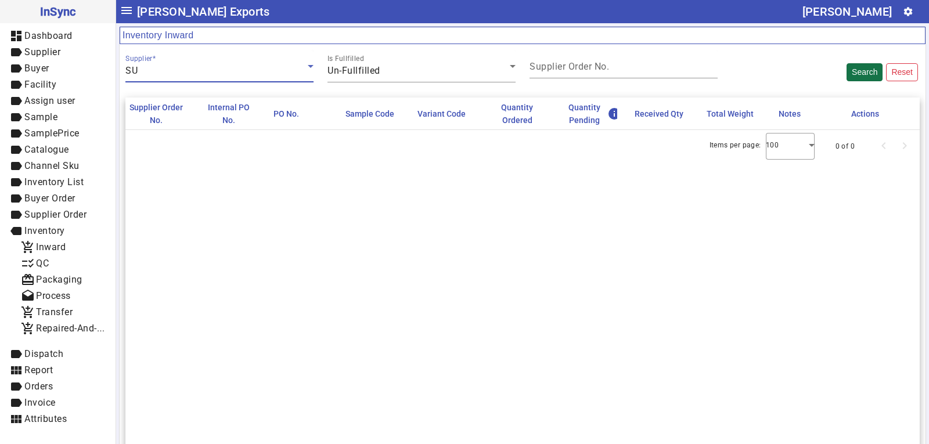
click at [855, 70] on button "Search" at bounding box center [865, 72] width 36 height 18
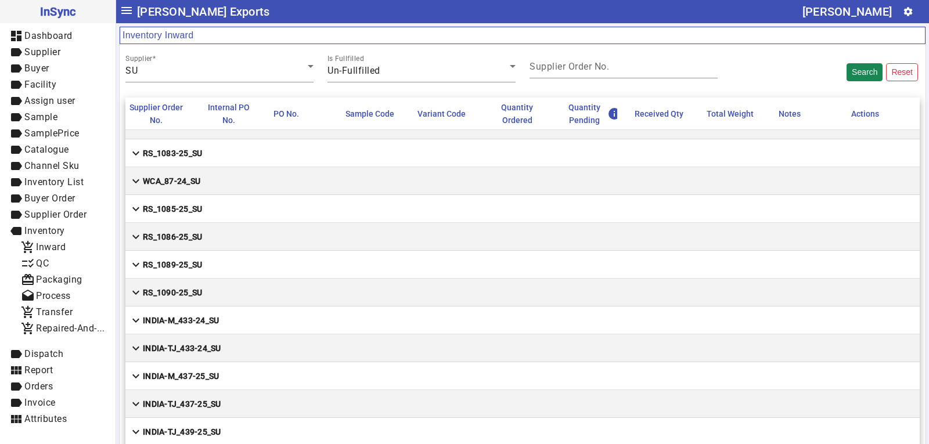
scroll to position [2845, 0]
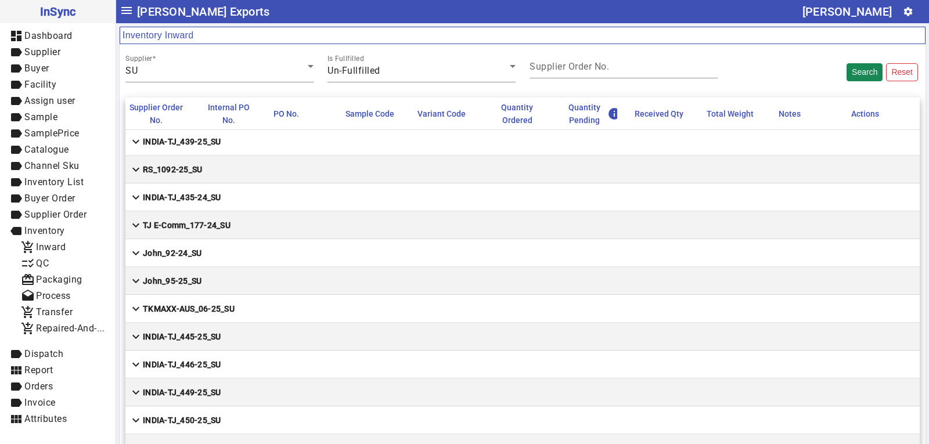
click at [229, 277] on mat-cell "expand_more John_95-25_SU" at bounding box center [522, 281] width 794 height 28
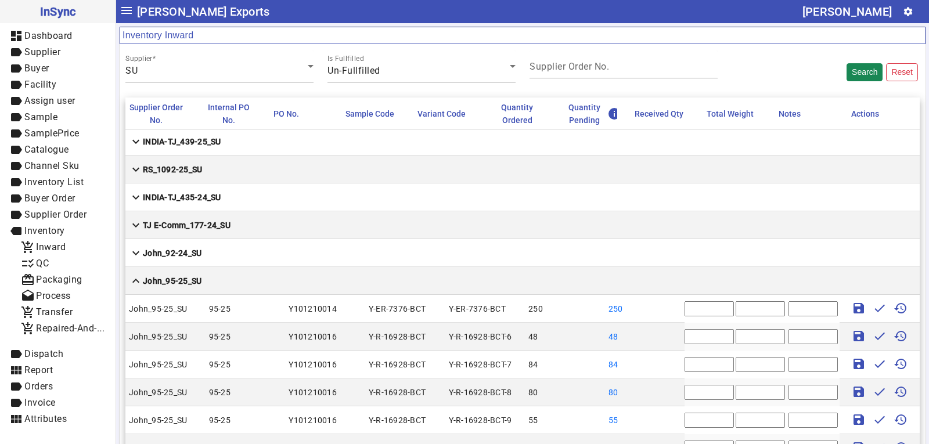
click at [247, 254] on mat-cell "expand_more John_92-24_SU" at bounding box center [522, 253] width 794 height 28
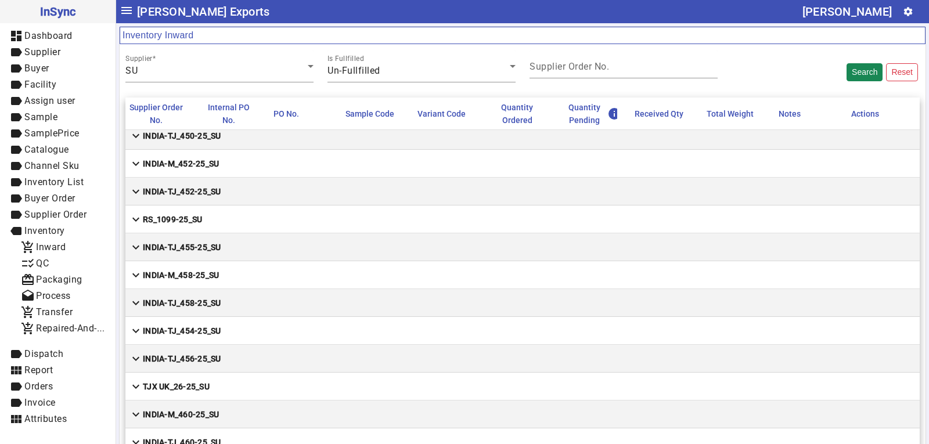
scroll to position [3194, 0]
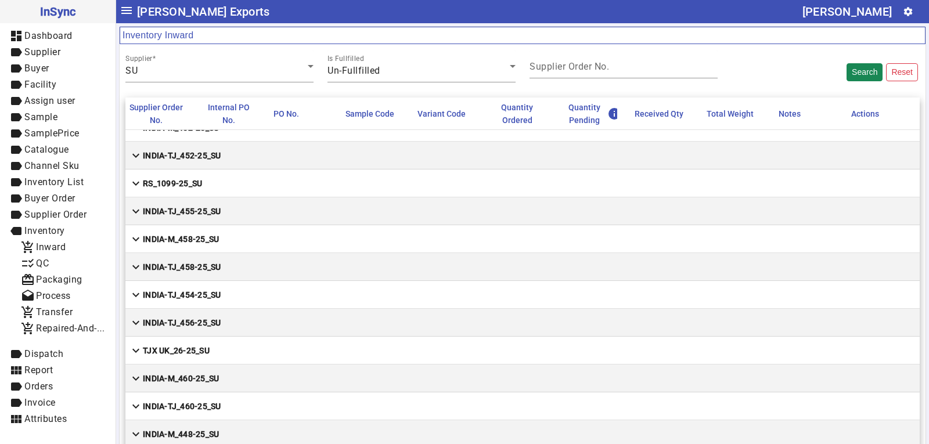
click at [222, 178] on mat-cell "expand_more RS_1099-25_SU" at bounding box center [522, 184] width 794 height 28
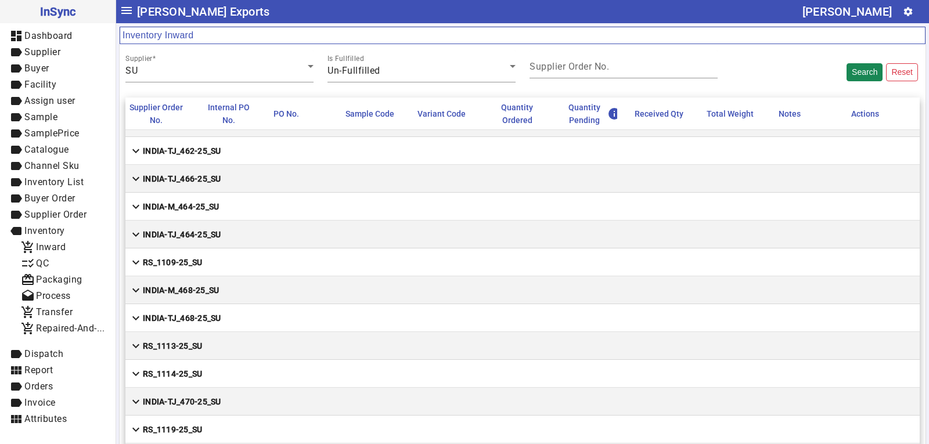
scroll to position [3804, 0]
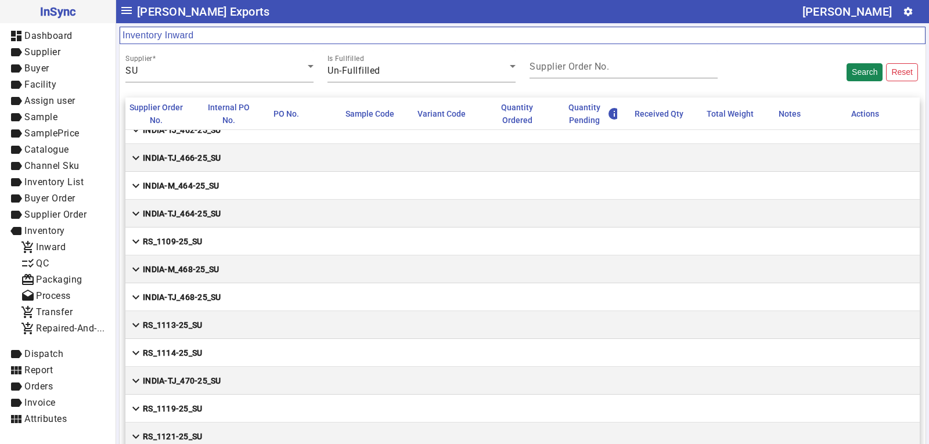
click at [234, 241] on mat-cell "expand_more RS_1109-25_SU" at bounding box center [522, 242] width 794 height 28
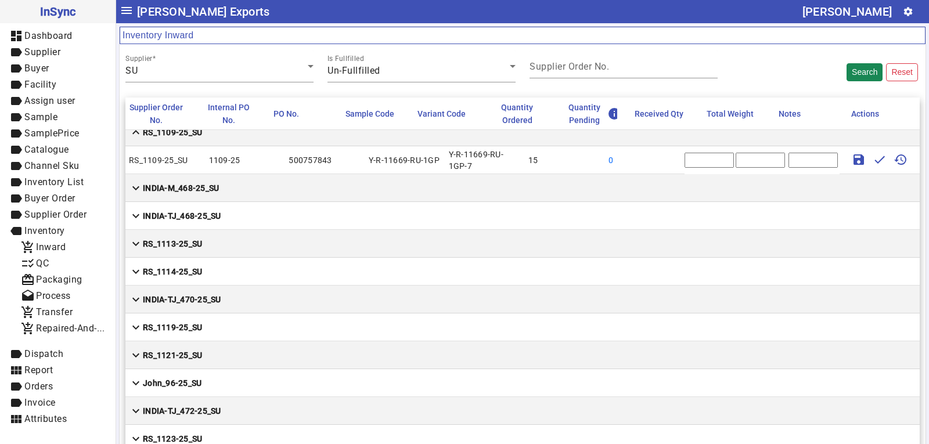
scroll to position [3781, 0]
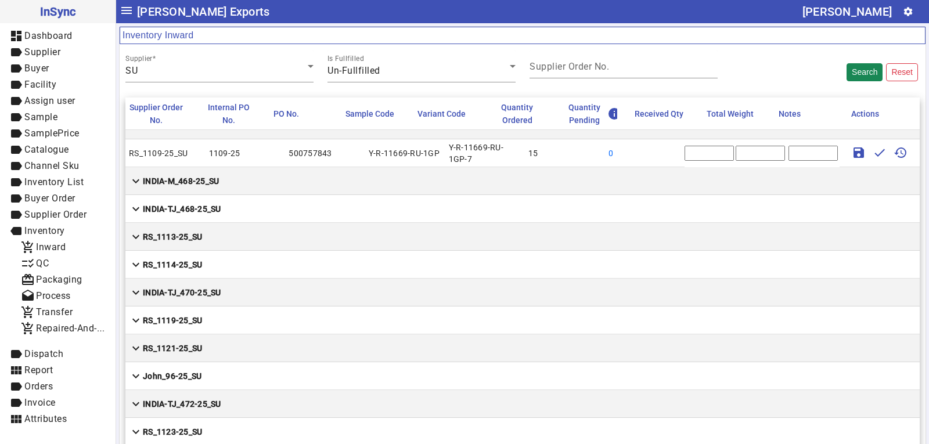
click at [232, 232] on mat-cell "expand_more RS_1113-25_SU" at bounding box center [522, 237] width 794 height 28
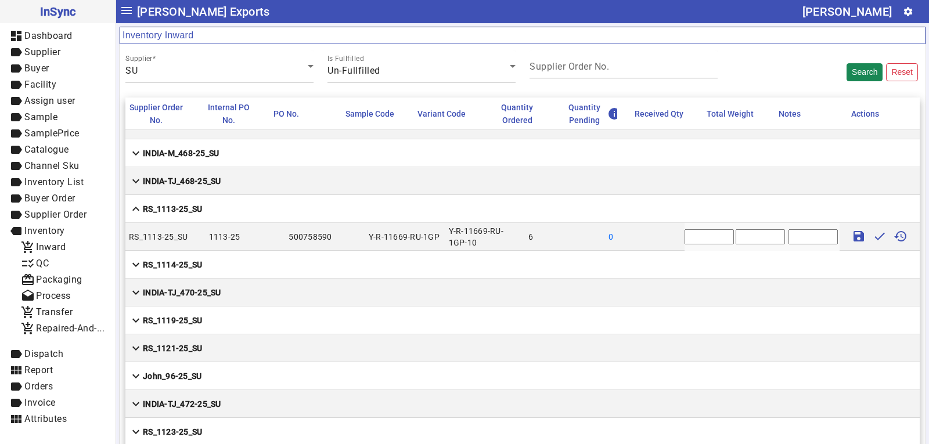
click at [229, 257] on mat-cell "expand_more RS_1114-25_SU" at bounding box center [522, 265] width 794 height 28
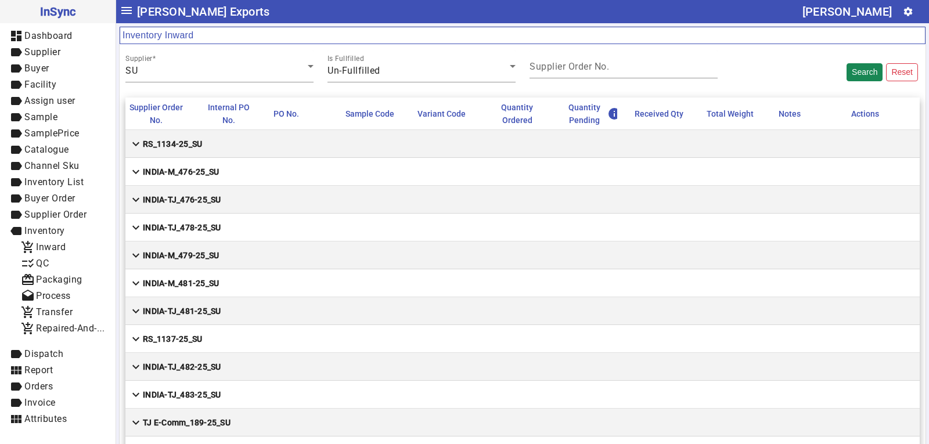
scroll to position [4303, 0]
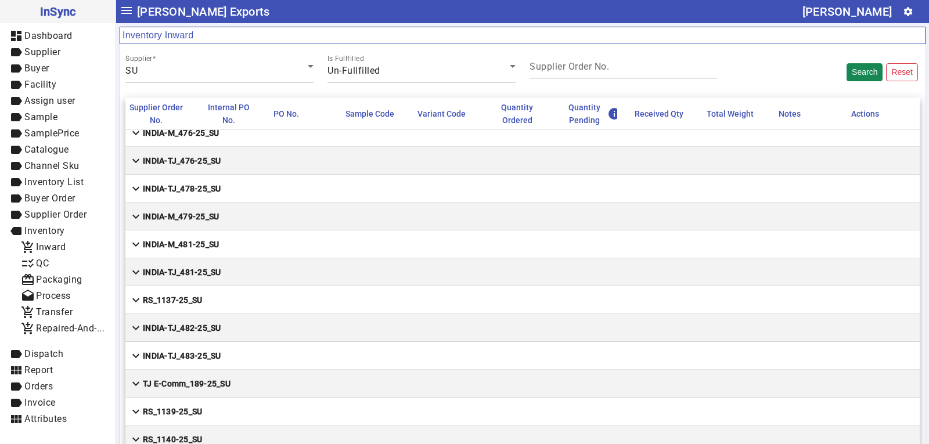
click at [319, 291] on mat-cell "expand_more RS_1137-25_SU" at bounding box center [522, 300] width 794 height 28
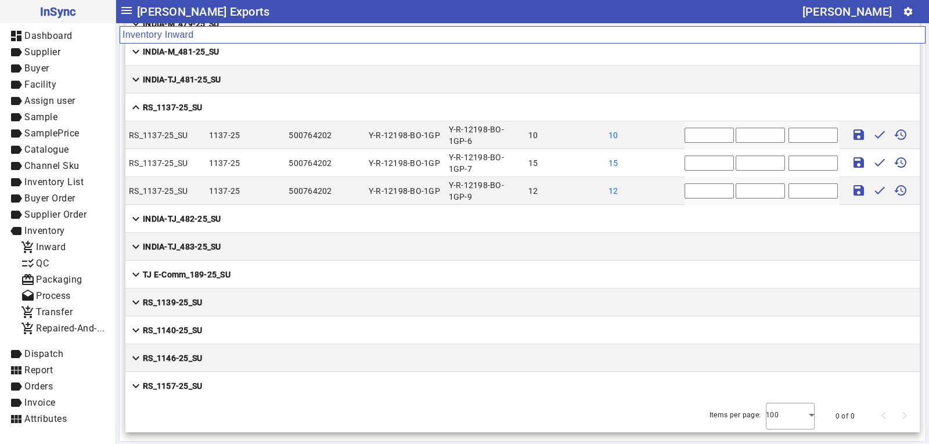
scroll to position [110, 0]
click at [222, 380] on mat-cell "expand_more RS_1157-25_SU" at bounding box center [522, 386] width 794 height 28
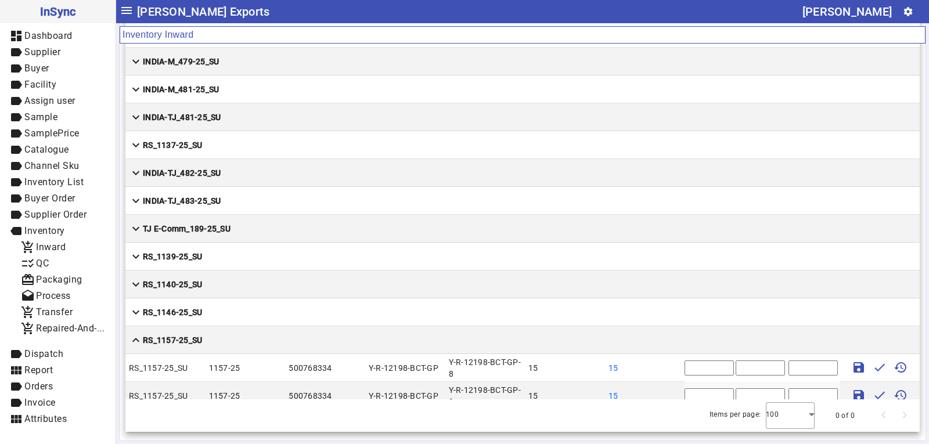
scroll to position [4273, 0]
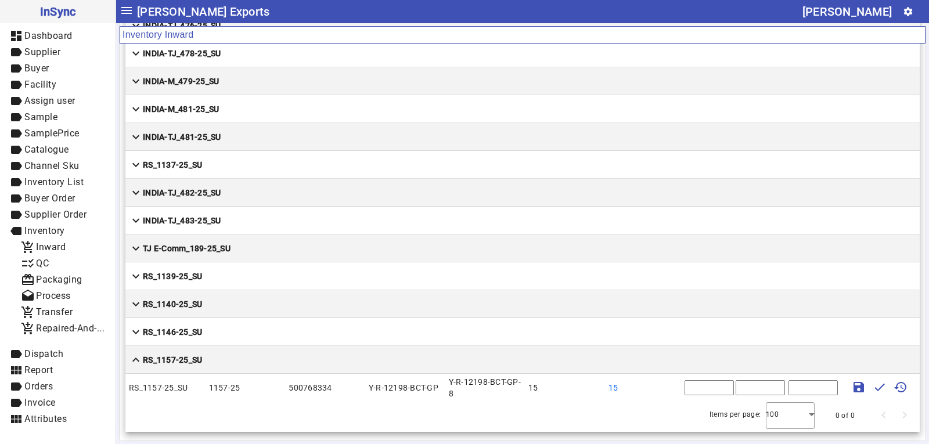
click at [226, 332] on mat-cell "expand_more RS_1146-25_SU" at bounding box center [522, 332] width 794 height 28
click at [229, 308] on mat-cell "expand_more RS_1140-25_SU" at bounding box center [522, 304] width 794 height 28
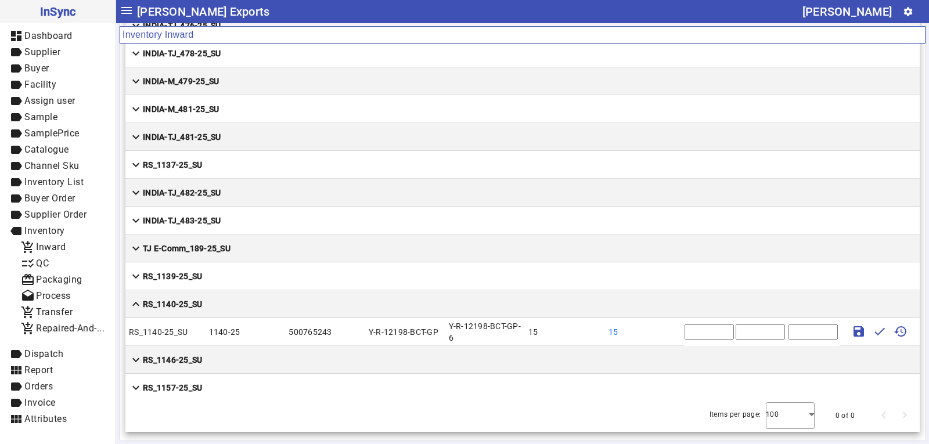
click at [219, 276] on mat-cell "expand_more RS_1139-25_SU" at bounding box center [522, 276] width 794 height 28
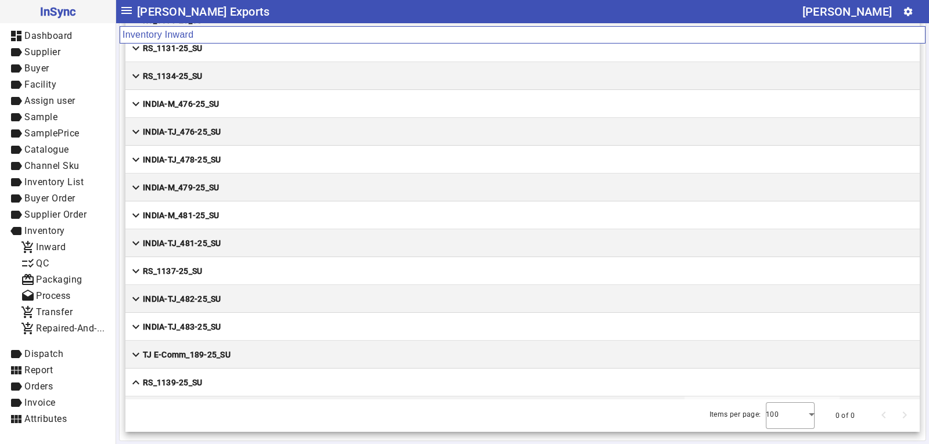
scroll to position [4157, 0]
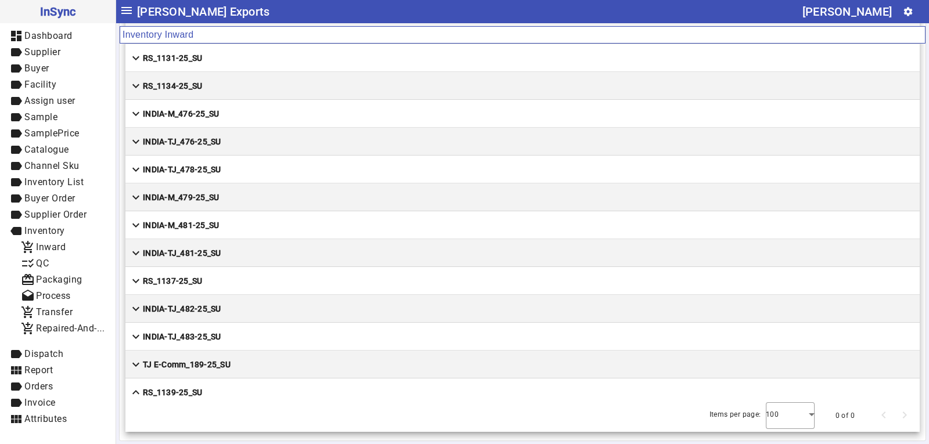
click at [207, 280] on mat-cell "expand_more RS_1137-25_SU" at bounding box center [522, 281] width 794 height 28
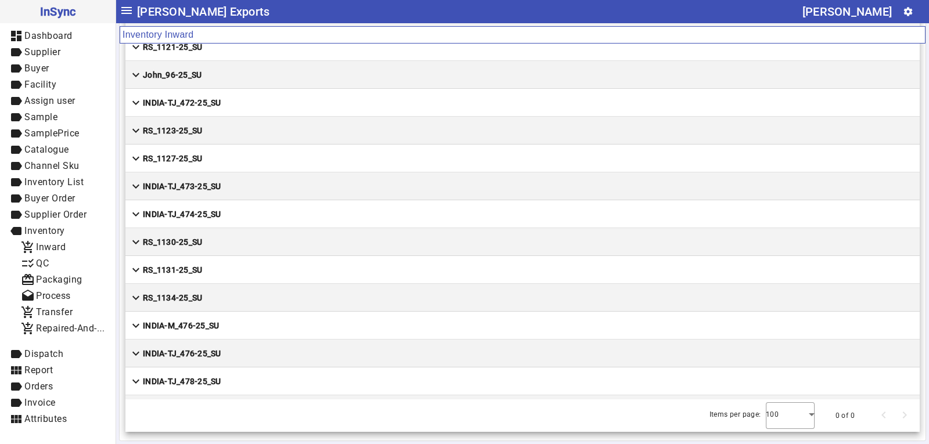
scroll to position [3925, 0]
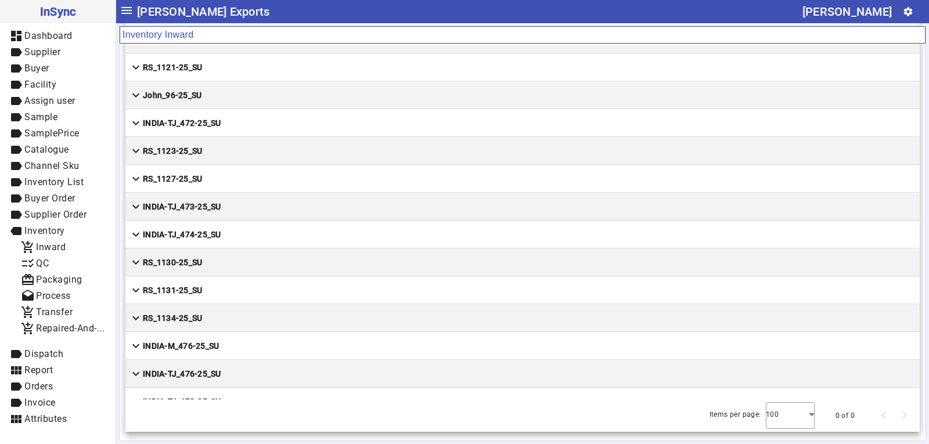
click at [220, 290] on mat-cell "expand_more RS_1131-25_SU" at bounding box center [522, 290] width 794 height 28
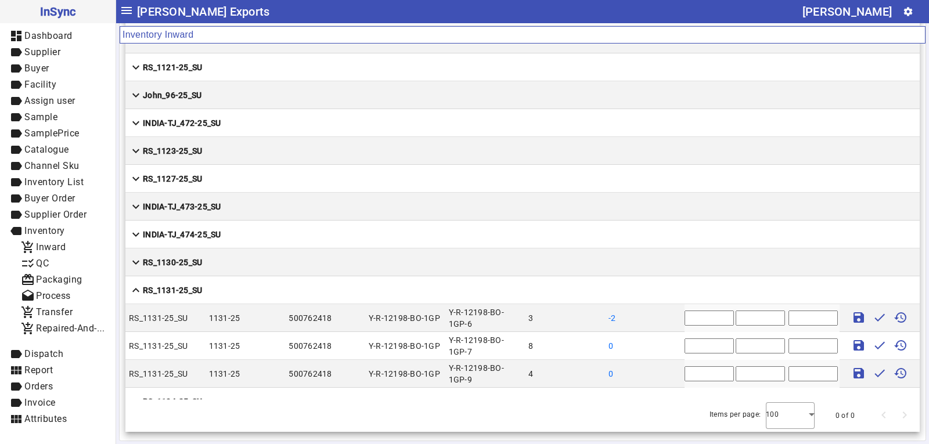
click at [226, 259] on mat-cell "expand_more RS_1130-25_SU" at bounding box center [522, 263] width 794 height 28
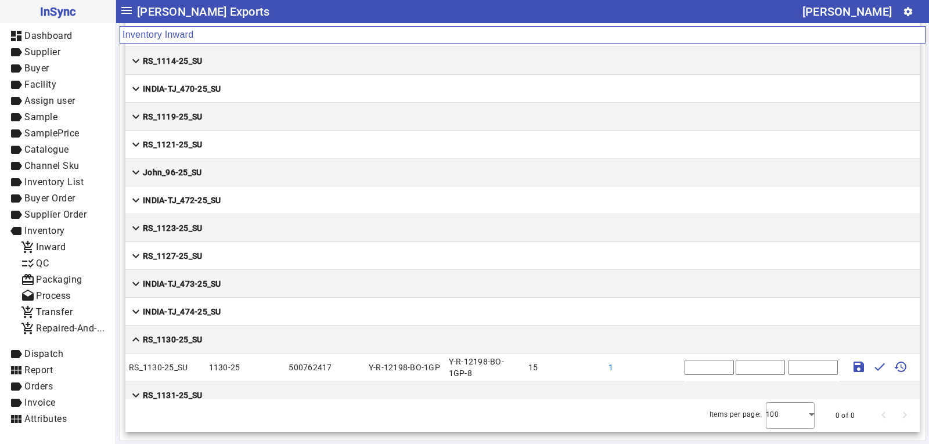
scroll to position [3809, 0]
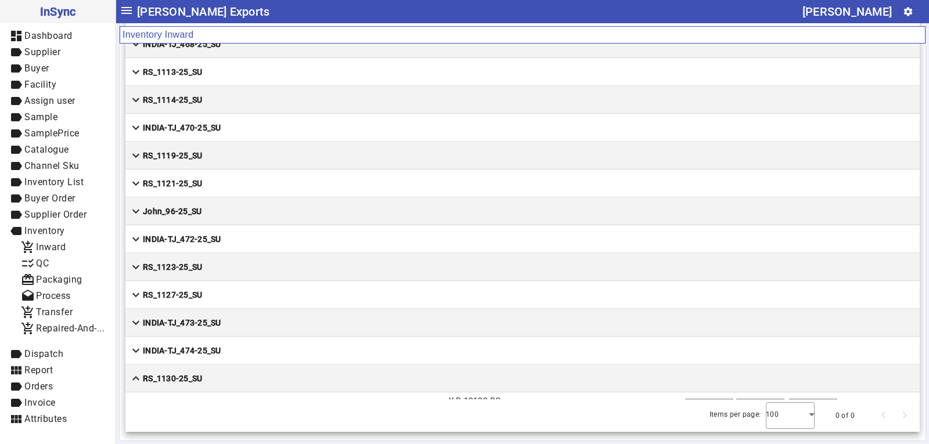
click at [234, 290] on mat-cell "expand_more RS_1127-25_SU" at bounding box center [522, 295] width 794 height 28
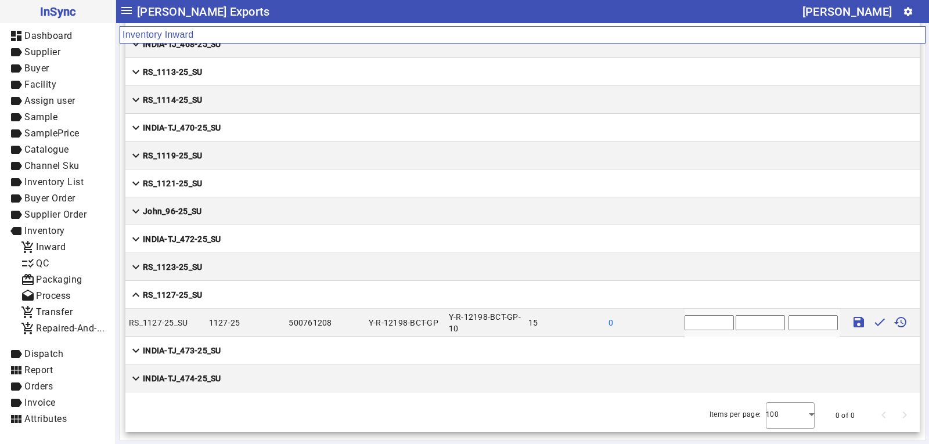
click at [226, 207] on mat-cell "expand_more John_96-25_SU" at bounding box center [522, 211] width 794 height 28
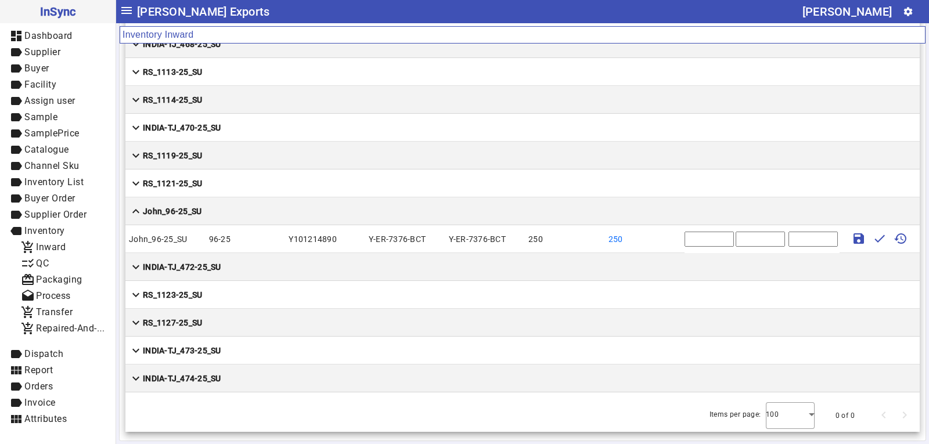
click at [685, 239] on input "*" at bounding box center [709, 239] width 49 height 15
type input "*"
type input "***"
click at [736, 237] on input "text" at bounding box center [760, 239] width 49 height 15
type input "****"
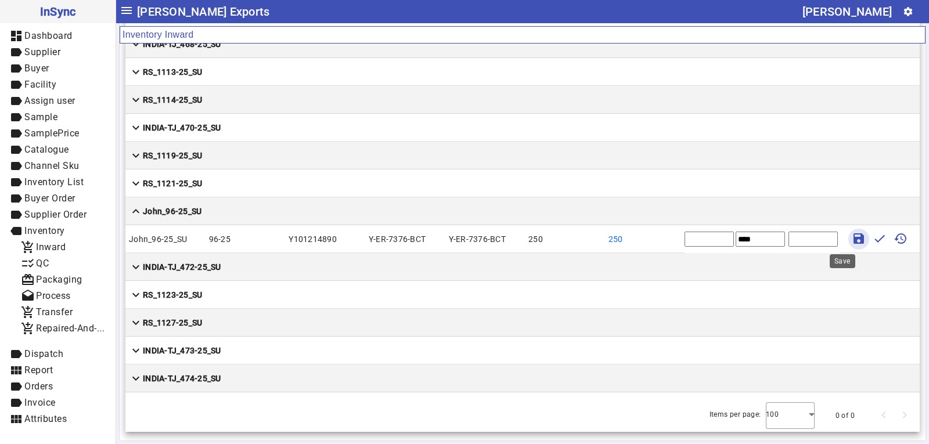
click at [852, 238] on mat-icon "save" at bounding box center [859, 239] width 14 height 14
type input "*"
click at [71, 257] on span "checklist_rtl QC" at bounding box center [63, 264] width 85 height 15
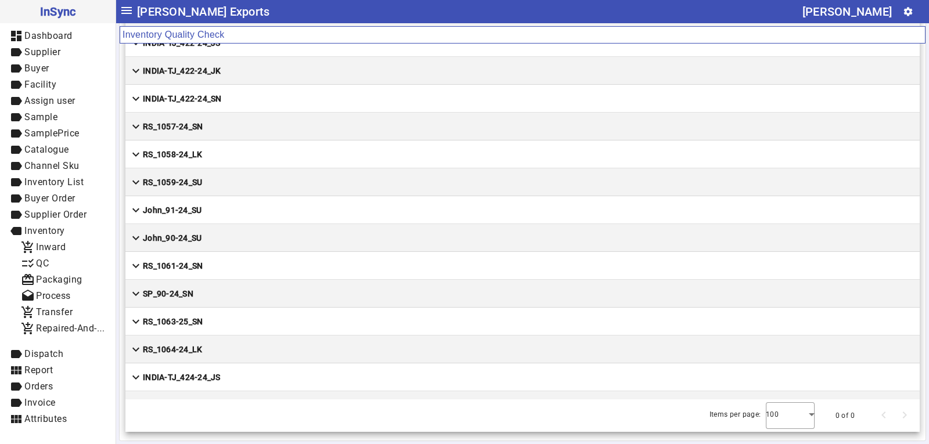
scroll to position [8325, 0]
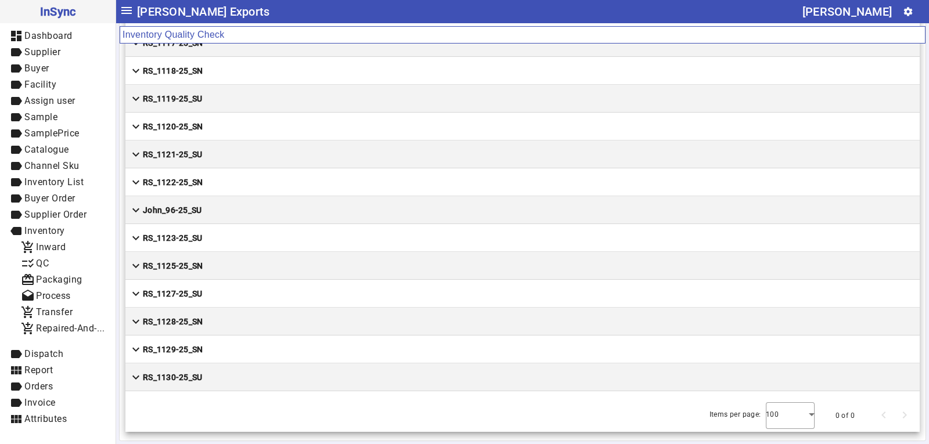
click at [217, 206] on mat-cell "expand_more John_96-25_SU" at bounding box center [522, 210] width 794 height 28
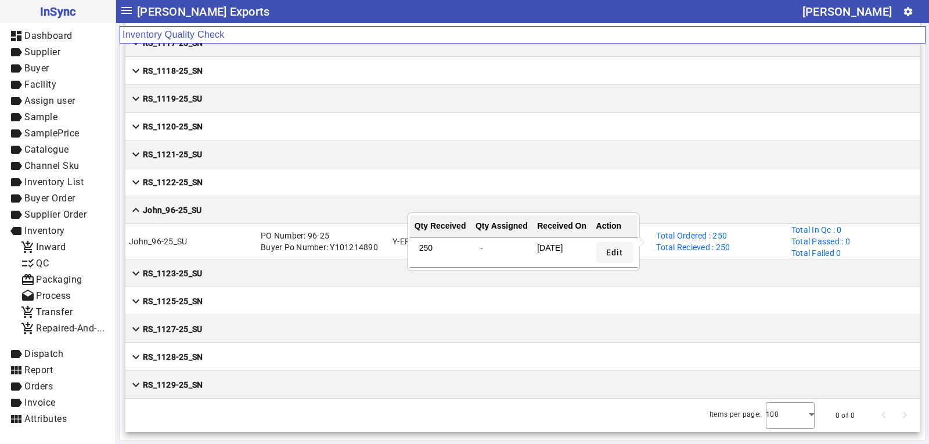
click at [616, 254] on span "Edit" at bounding box center [614, 253] width 17 height 12
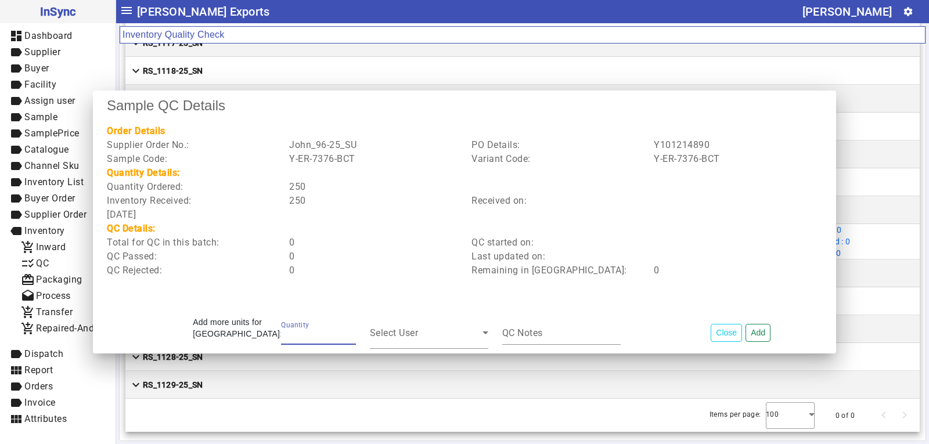
type input "***"
click at [746, 324] on button "Add" at bounding box center [758, 333] width 25 height 18
type input "*"
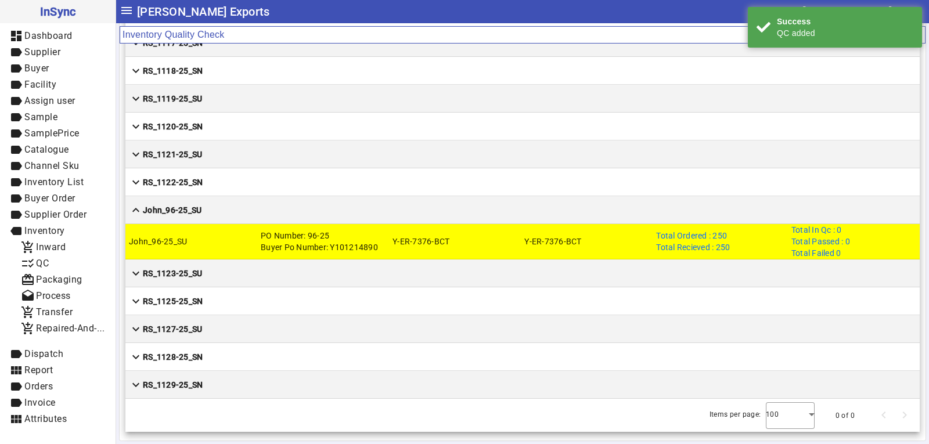
scroll to position [8357, 0]
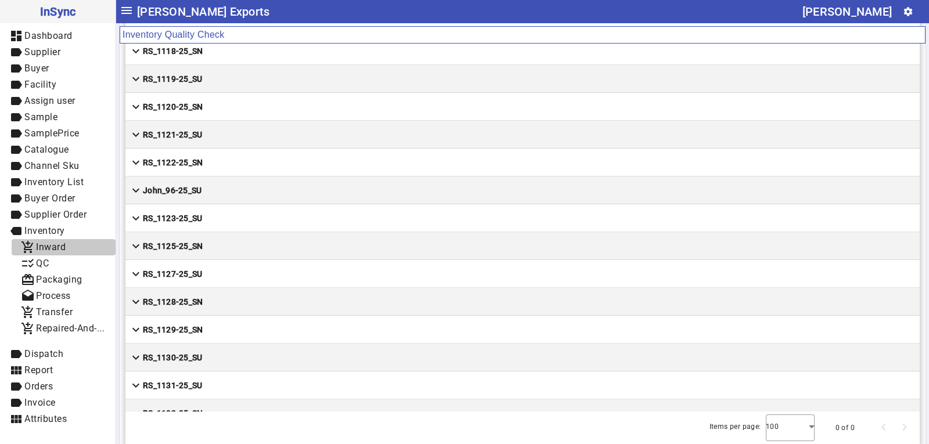
click at [51, 246] on span "Inward" at bounding box center [51, 247] width 30 height 11
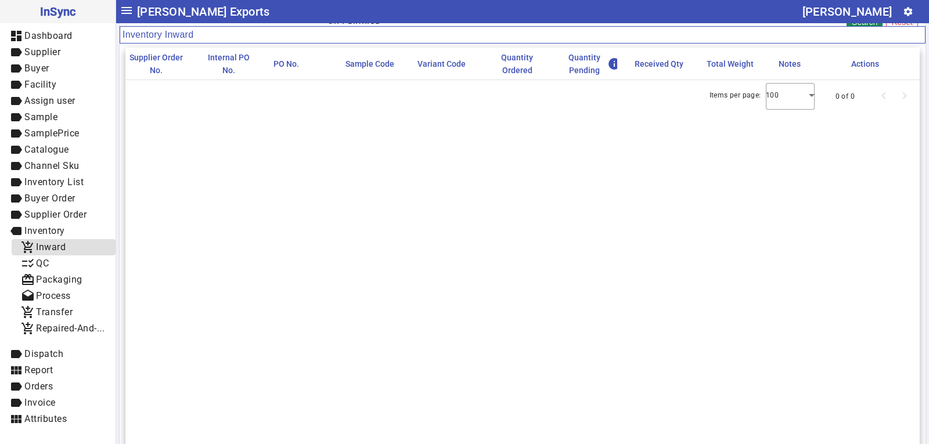
click at [64, 239] on link "add_shopping_cart Inward" at bounding box center [64, 247] width 104 height 16
click at [70, 245] on span "add_shopping_cart Inward" at bounding box center [63, 247] width 85 height 15
click at [52, 268] on span "checklist_rtl QC" at bounding box center [63, 264] width 85 height 15
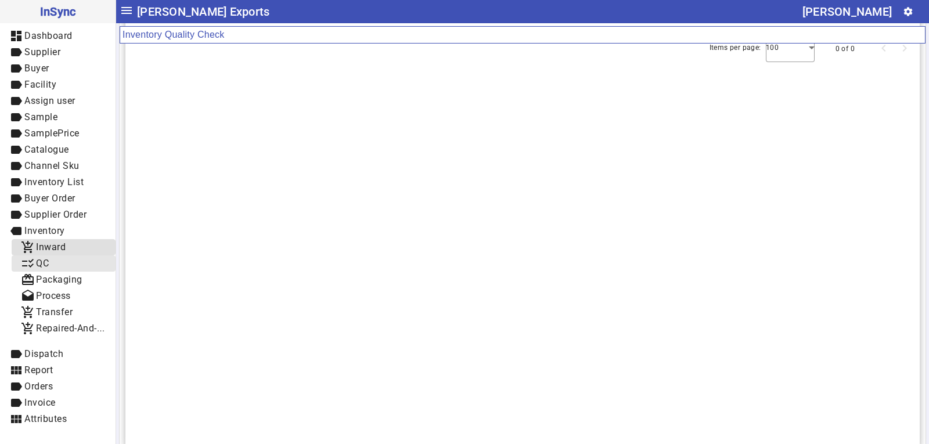
click at [59, 254] on span "add_shopping_cart Inward" at bounding box center [63, 247] width 85 height 15
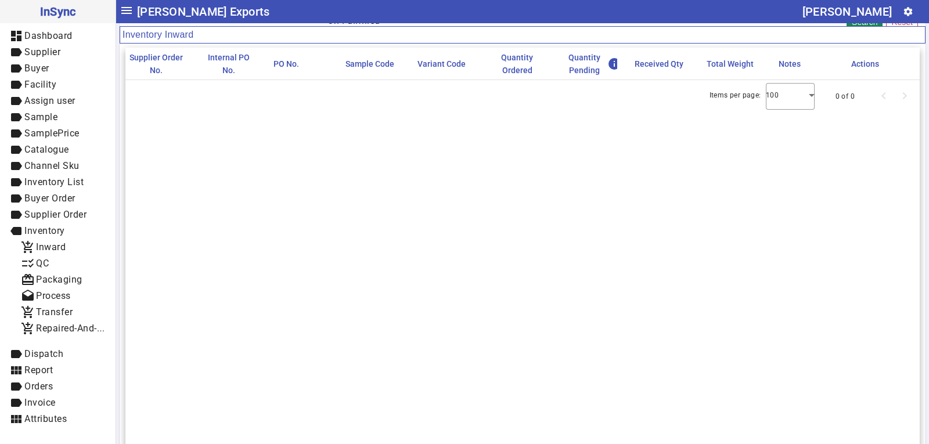
click at [172, 93] on div "Items per page: 100 0 of 0" at bounding box center [522, 96] width 794 height 33
click at [38, 231] on span "Inventory" at bounding box center [44, 230] width 41 height 11
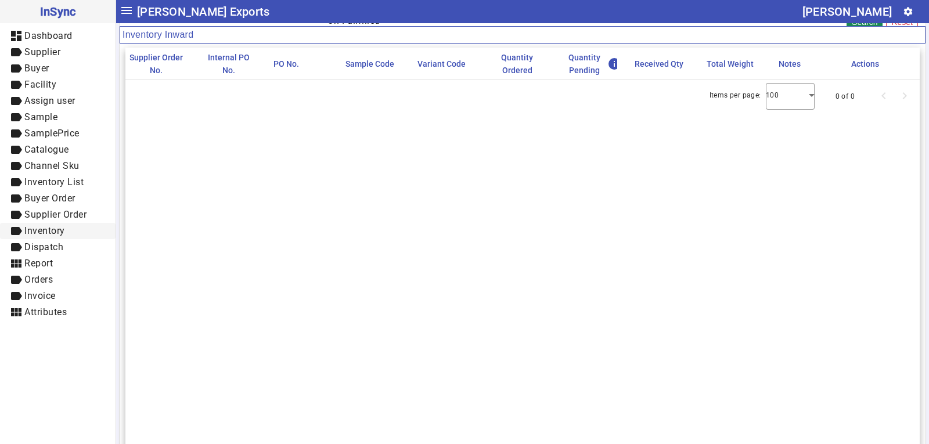
click at [42, 229] on span "Inventory" at bounding box center [44, 230] width 41 height 11
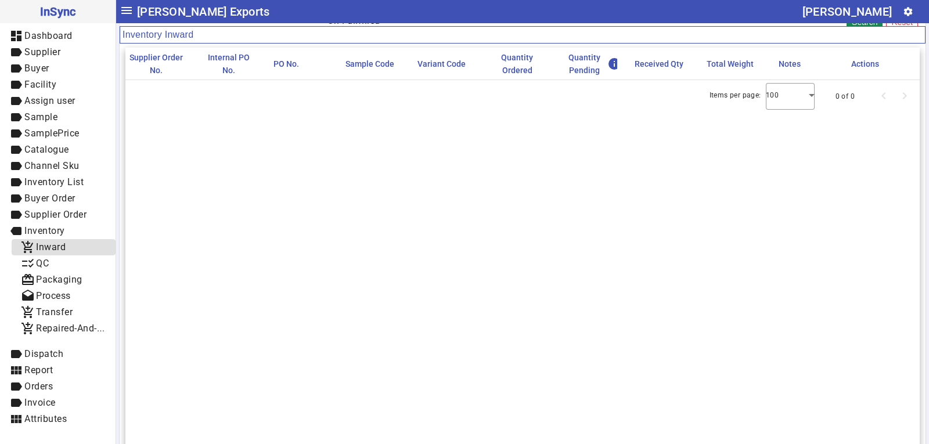
click at [47, 244] on span "Inward" at bounding box center [51, 247] width 30 height 11
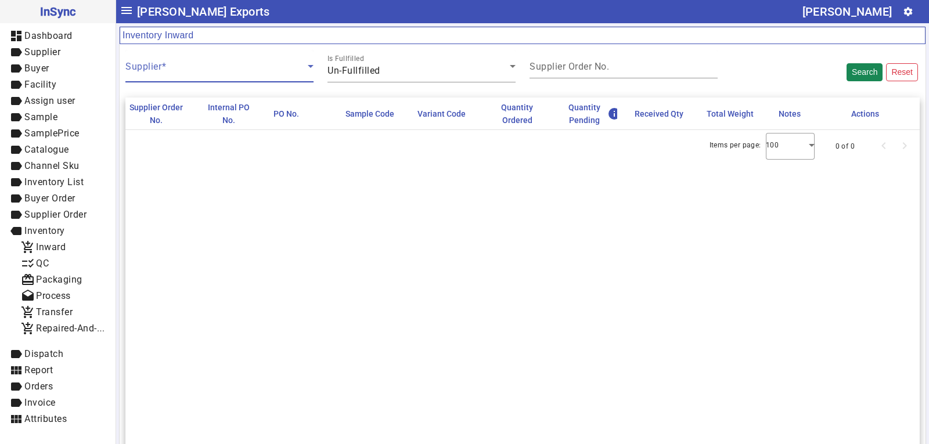
click at [236, 69] on span at bounding box center [216, 71] width 182 height 14
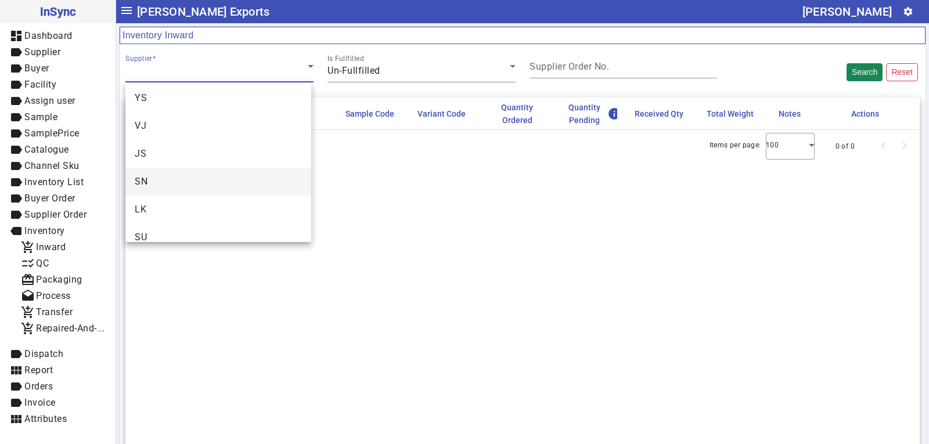
scroll to position [45, 0]
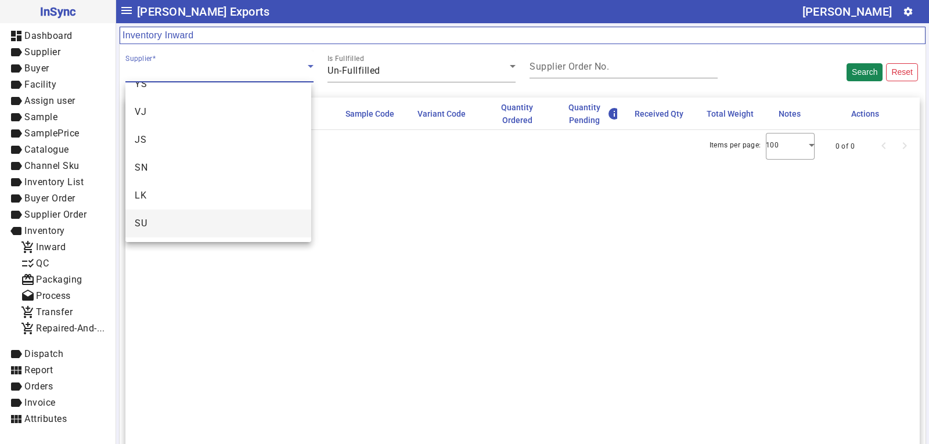
click at [168, 220] on mat-option "SU" at bounding box center [218, 224] width 186 height 28
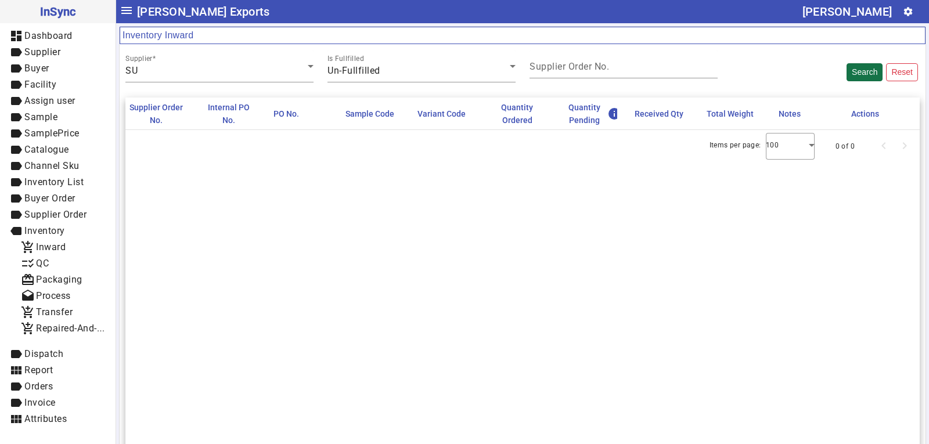
click at [869, 75] on button "Search" at bounding box center [865, 72] width 36 height 18
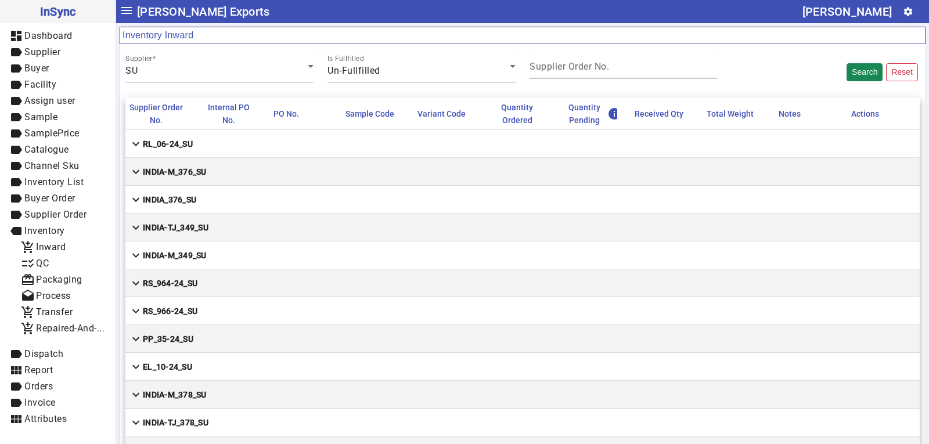
click at [571, 69] on mat-label "Supplier Order No." at bounding box center [570, 66] width 80 height 11
click at [571, 69] on input "Supplier Order No." at bounding box center [624, 69] width 188 height 10
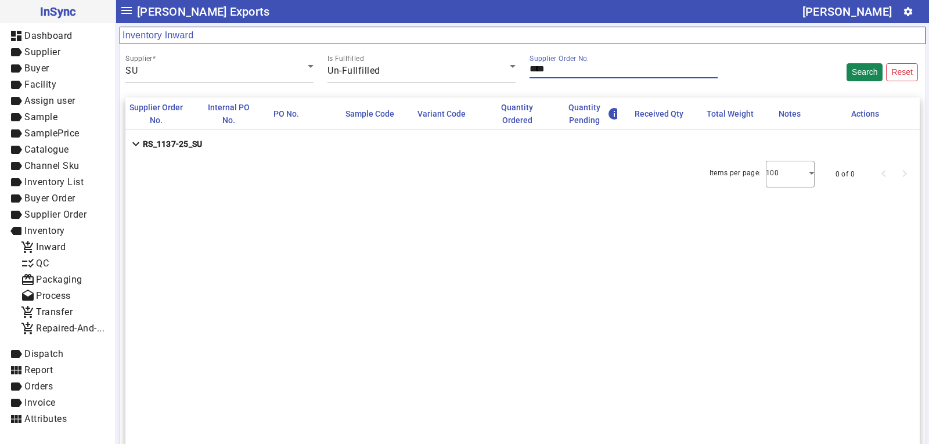
type input "****"
click at [192, 143] on strong "RS_1137-25_SU" at bounding box center [172, 144] width 59 height 12
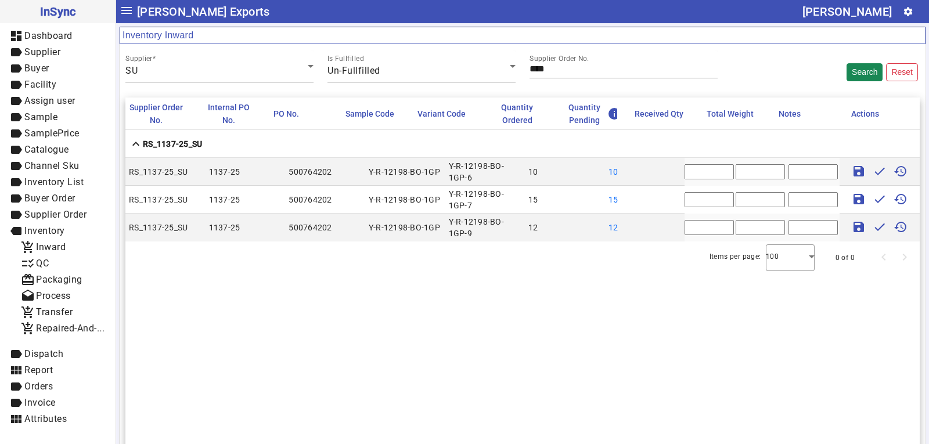
drag, startPoint x: 694, startPoint y: 171, endPoint x: 670, endPoint y: 175, distance: 24.6
click at [672, 175] on mat-row "RS_1137-25_SU 1137-25 500764202 Y-R-12198-BO-1GP Y-R-12198-BO-1GP-6 10 10 * sav…" at bounding box center [522, 172] width 794 height 28
type input "**"
drag, startPoint x: 693, startPoint y: 200, endPoint x: 657, endPoint y: 204, distance: 36.2
click at [659, 204] on mat-row "RS_1137-25_SU 1137-25 500764202 Y-R-12198-BO-1GP Y-R-12198-BO-1GP-7 15 15 * sav…" at bounding box center [522, 200] width 794 height 28
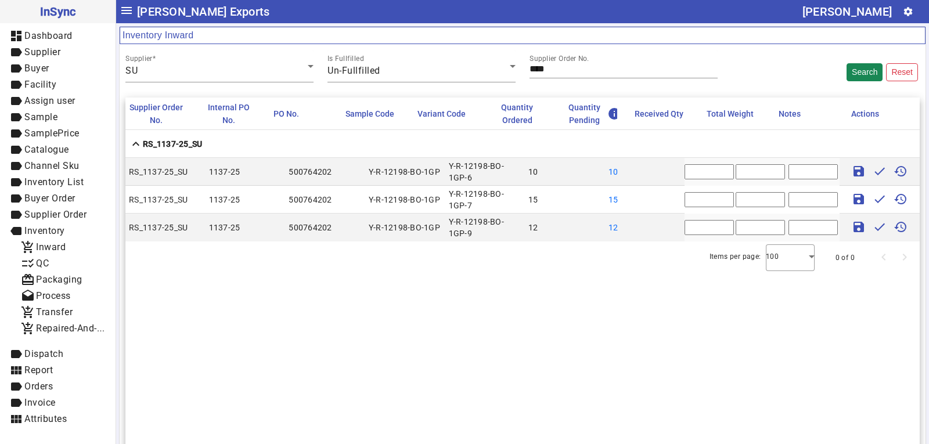
type input "**"
drag, startPoint x: 688, startPoint y: 230, endPoint x: 660, endPoint y: 233, distance: 28.7
click at [661, 233] on mat-row "RS_1137-25_SU 1137-25 500764202 Y-R-12198-BO-1GP Y-R-12198-BO-1GP-9 12 12 * sav…" at bounding box center [522, 228] width 794 height 28
type input "**"
click at [753, 174] on input "text" at bounding box center [760, 171] width 49 height 15
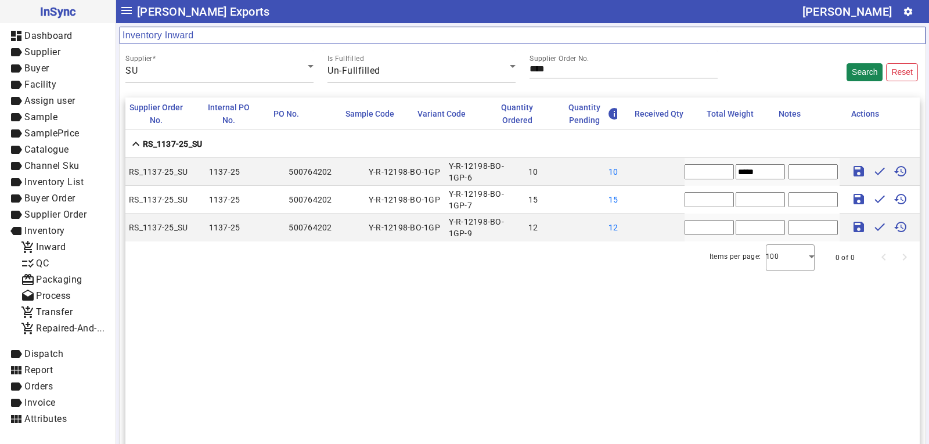
type input "*****"
click at [754, 197] on input "text" at bounding box center [760, 199] width 49 height 15
type input "*****"
click at [740, 224] on input "text" at bounding box center [760, 227] width 49 height 15
type input "*****"
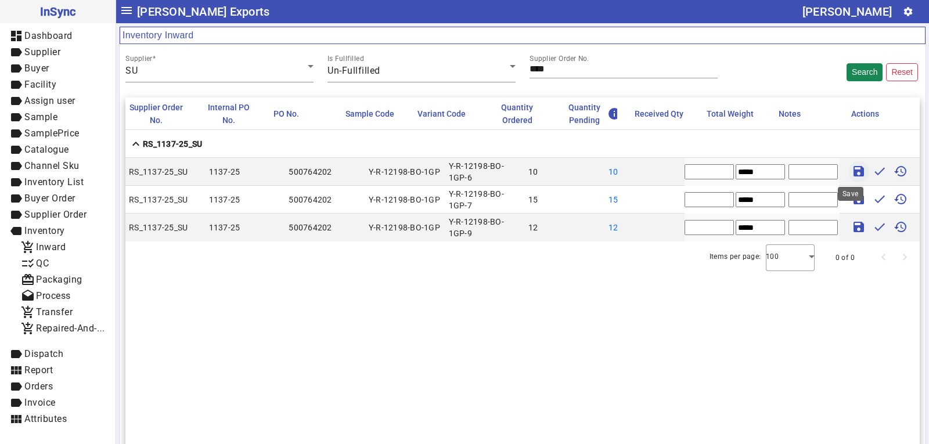
click at [849, 163] on span at bounding box center [859, 172] width 28 height 28
type input "*"
click at [847, 191] on span at bounding box center [859, 200] width 28 height 28
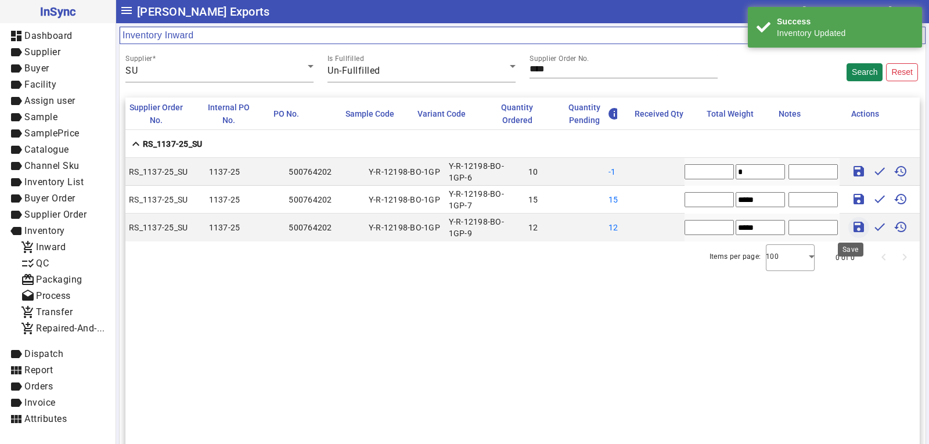
type input "*"
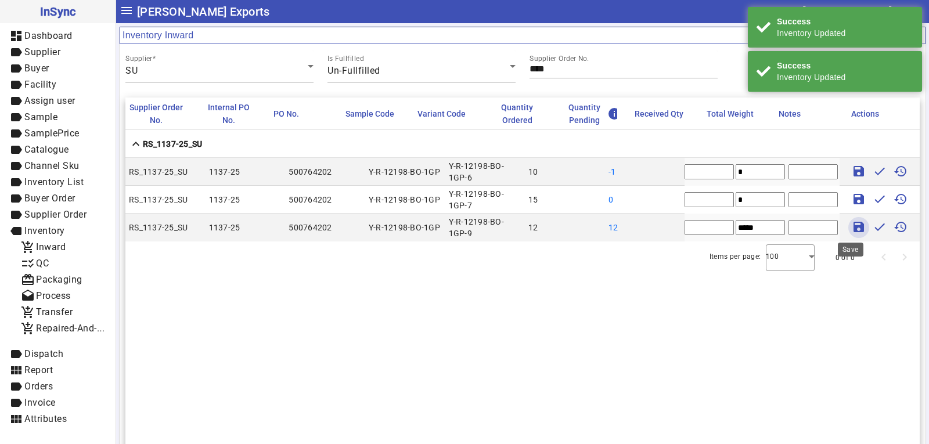
click at [852, 228] on mat-icon "save" at bounding box center [859, 227] width 14 height 14
type input "*"
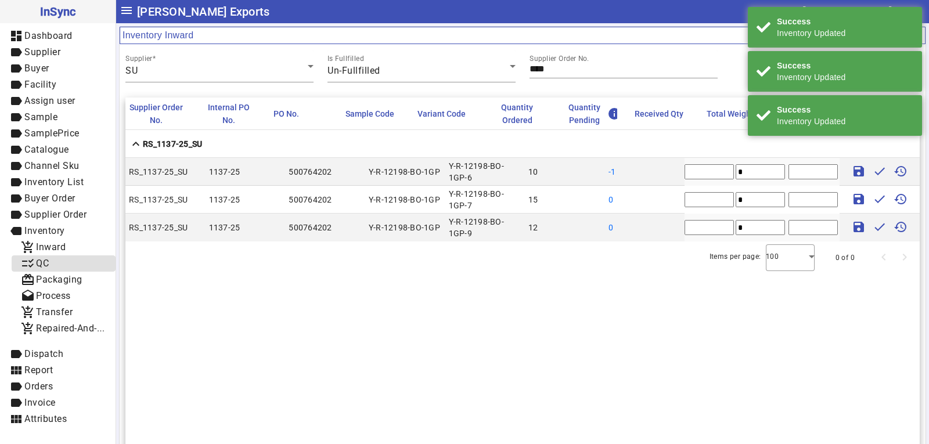
click at [68, 264] on span "checklist_rtl QC" at bounding box center [63, 264] width 85 height 15
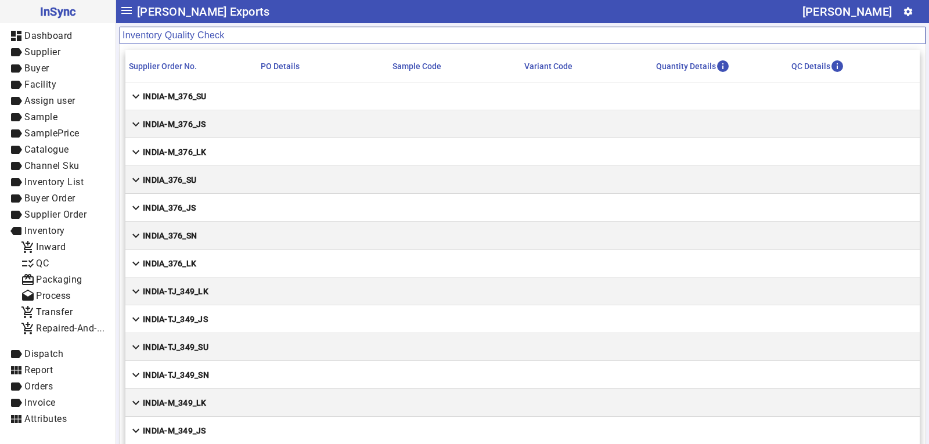
scroll to position [8, 0]
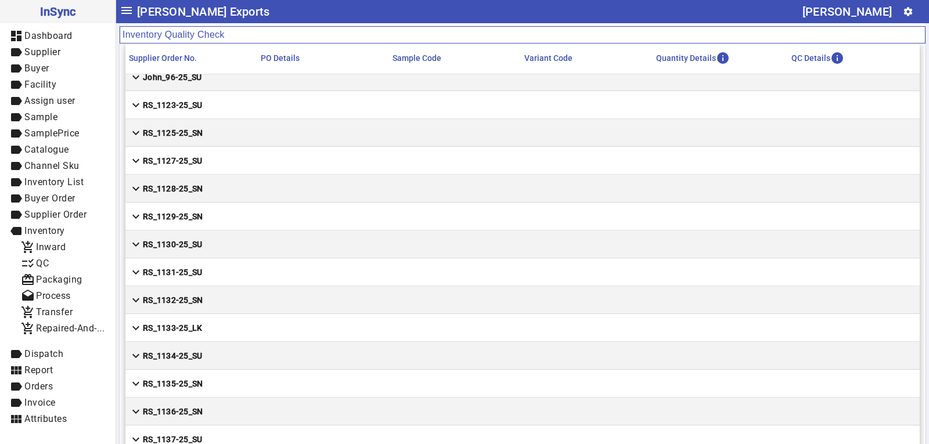
click at [201, 437] on strong "RS_1137-25_SU" at bounding box center [172, 440] width 59 height 12
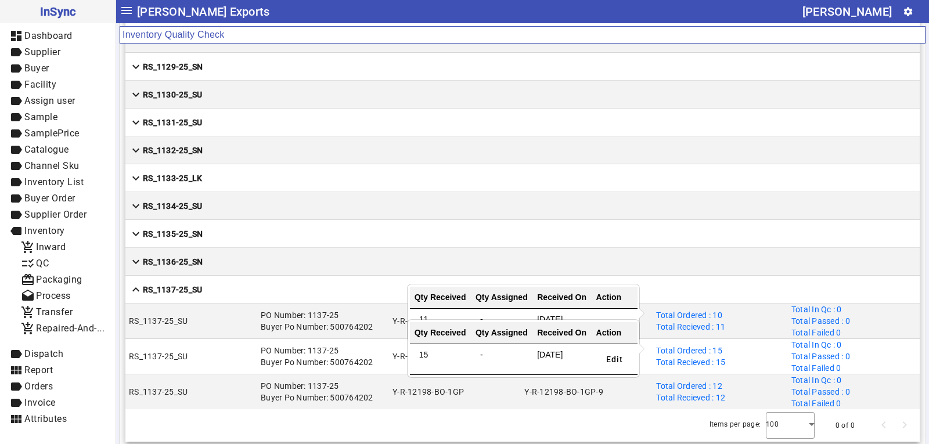
scroll to position [62, 0]
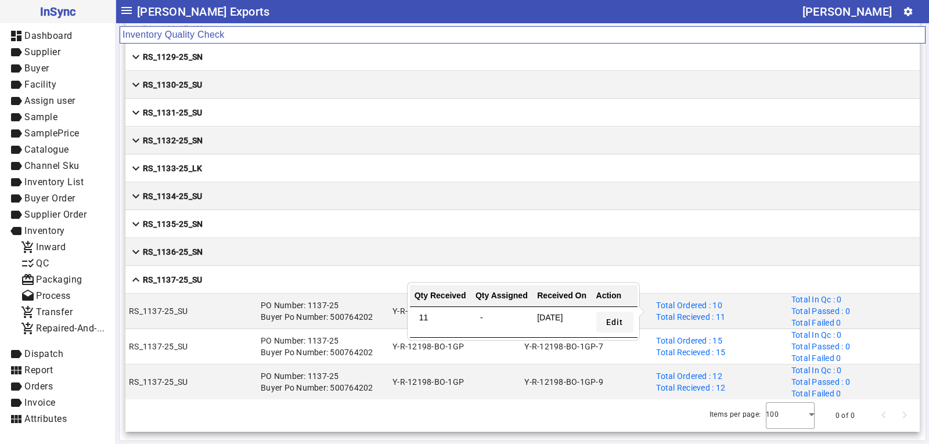
click at [601, 320] on span at bounding box center [614, 322] width 37 height 28
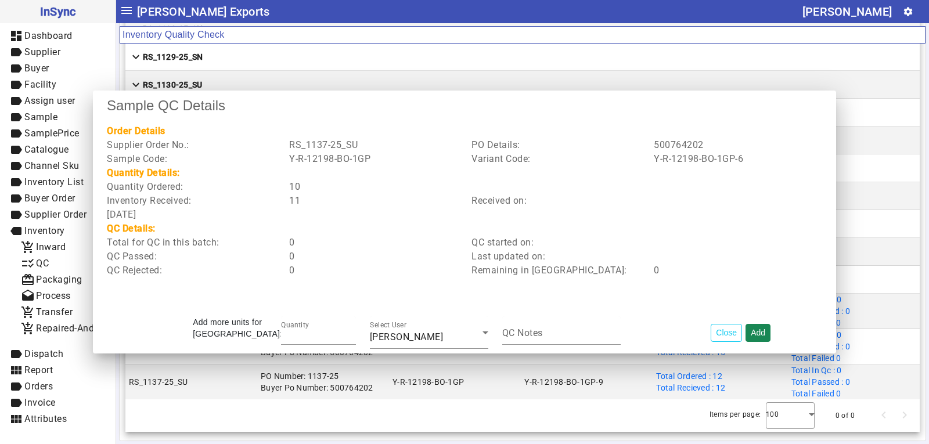
click at [755, 334] on button "Add" at bounding box center [758, 333] width 25 height 18
type input "*"
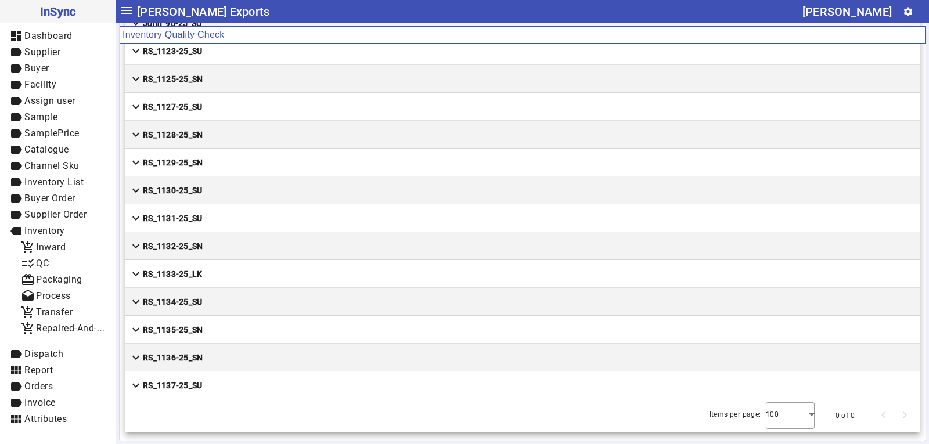
click at [237, 383] on mat-cell "expand_more RS_1137-25_SU" at bounding box center [522, 386] width 794 height 28
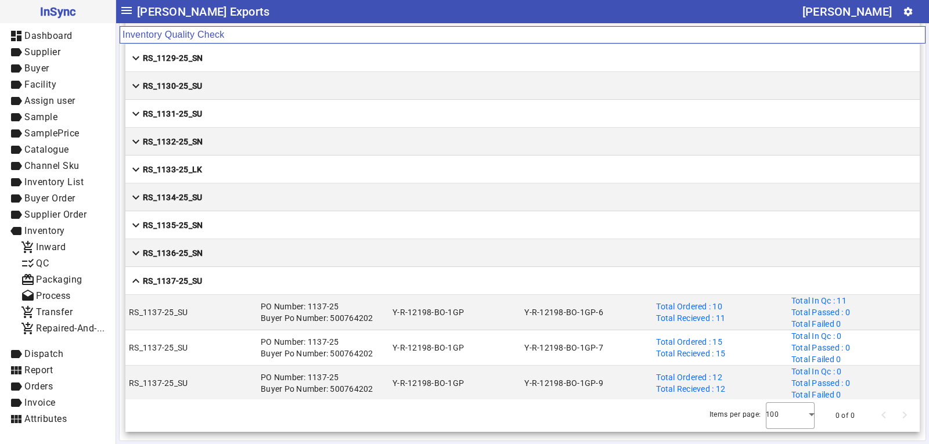
scroll to position [8618, 0]
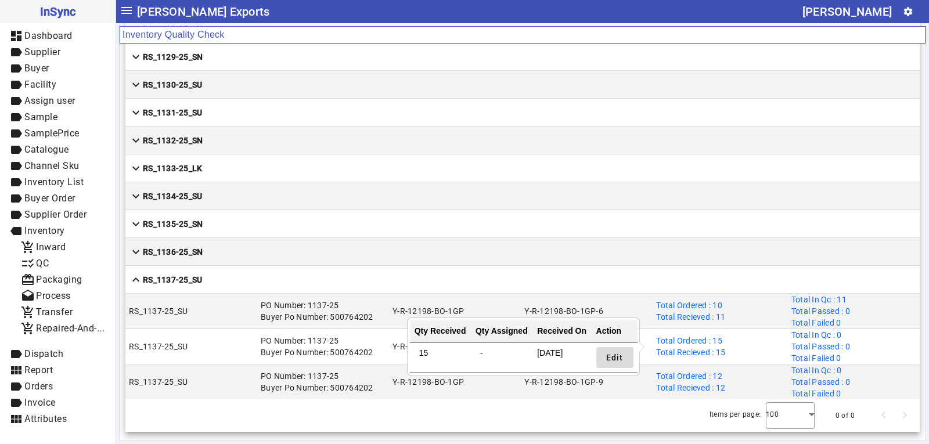
click at [621, 355] on span "Edit" at bounding box center [614, 358] width 17 height 12
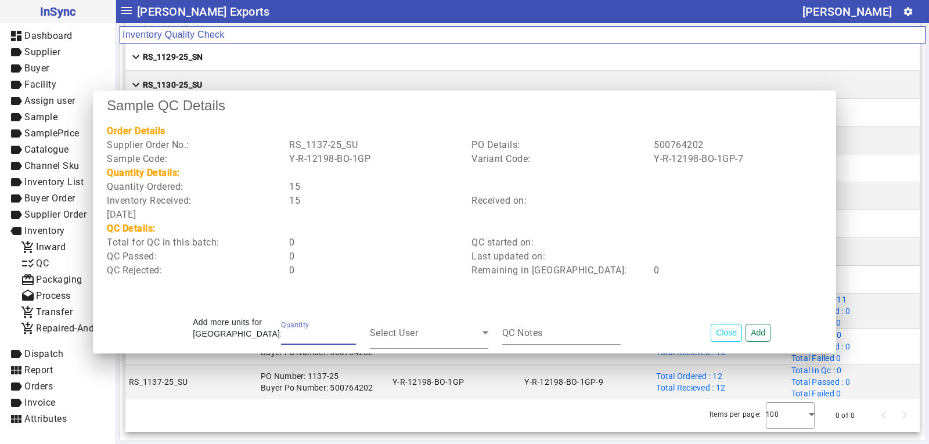
type input "**"
click at [760, 335] on button "Add" at bounding box center [758, 333] width 25 height 18
type input "*"
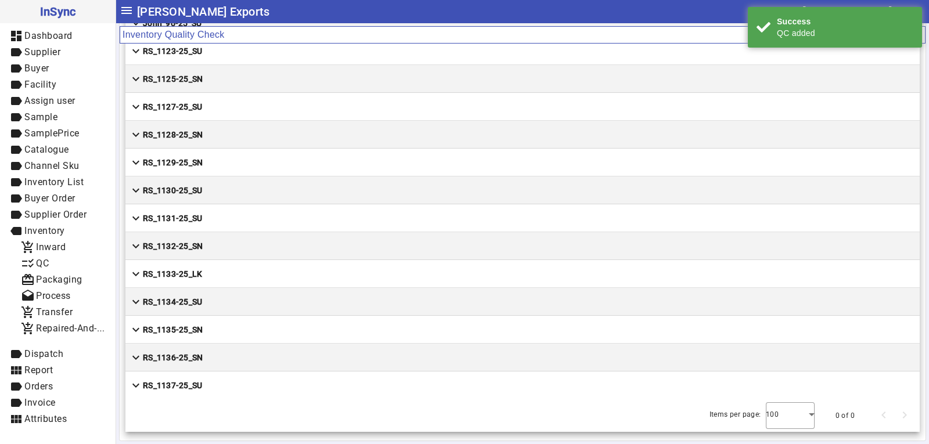
scroll to position [0, 0]
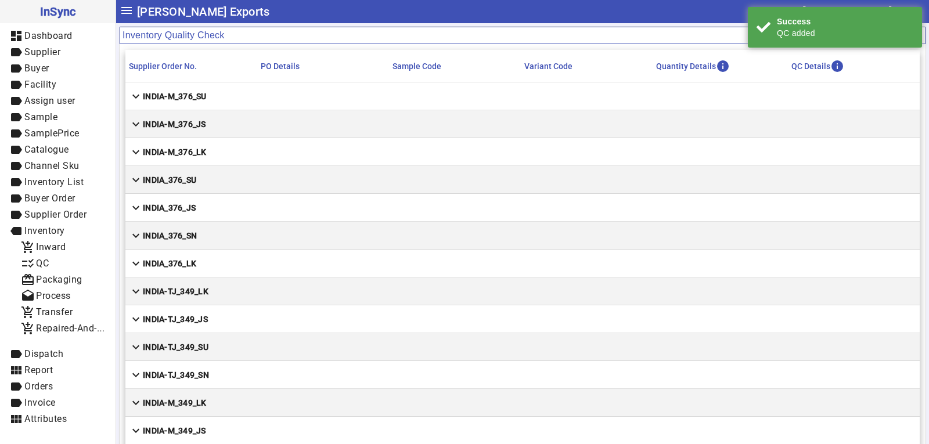
click at [611, 391] on mat-cell "expand_more INDIA-M_349_LK" at bounding box center [522, 403] width 794 height 28
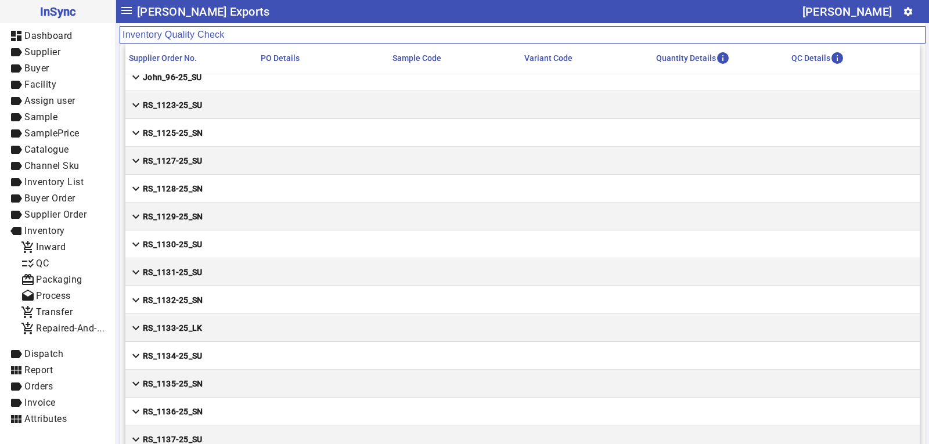
scroll to position [62, 0]
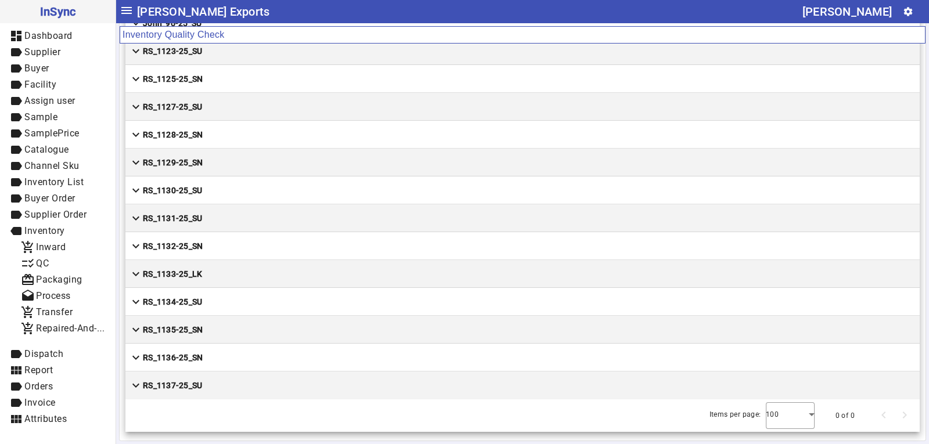
click at [241, 382] on mat-cell "expand_more RS_1137-25_SU" at bounding box center [522, 386] width 794 height 28
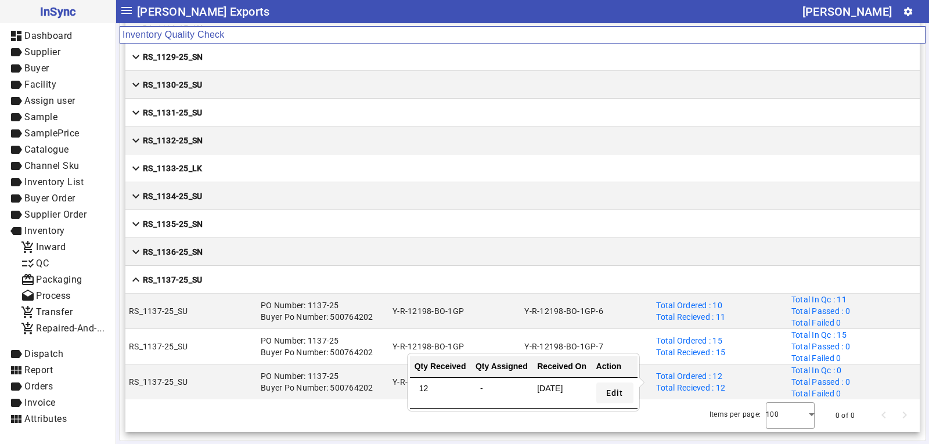
click at [622, 391] on span "Edit" at bounding box center [614, 393] width 17 height 12
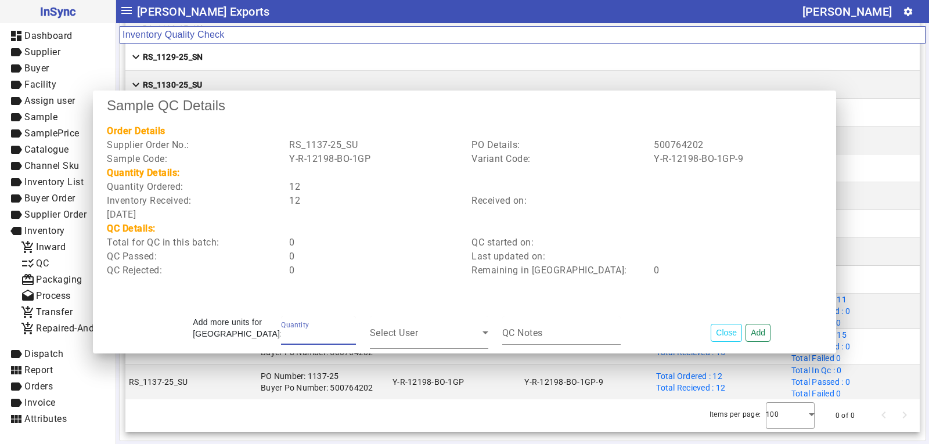
type input "**"
click at [763, 333] on button "Add" at bounding box center [758, 333] width 25 height 18
type input "*"
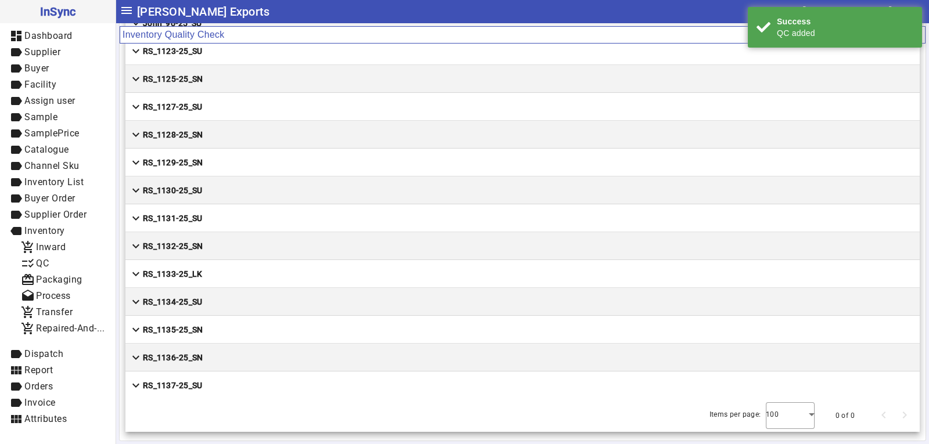
scroll to position [0, 0]
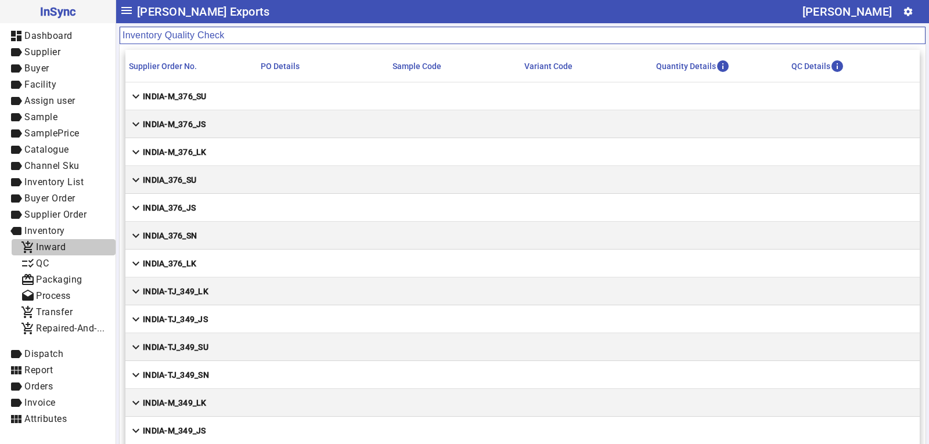
click at [72, 244] on span "add_shopping_cart Inward" at bounding box center [63, 247] width 85 height 15
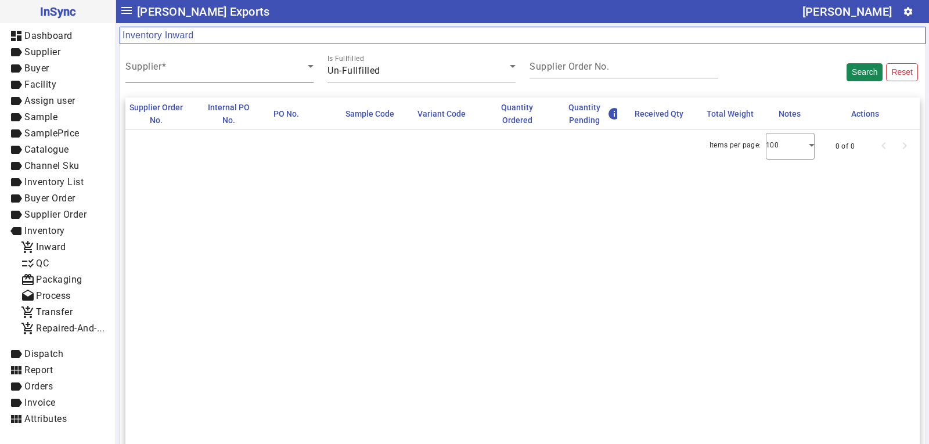
click at [178, 59] on div "Supplier" at bounding box center [219, 66] width 188 height 33
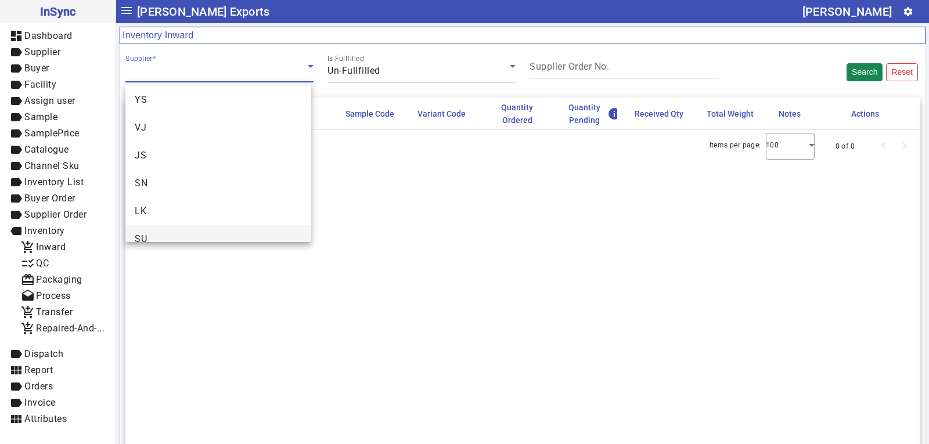
scroll to position [45, 0]
click at [160, 226] on mat-option "SU" at bounding box center [218, 224] width 186 height 28
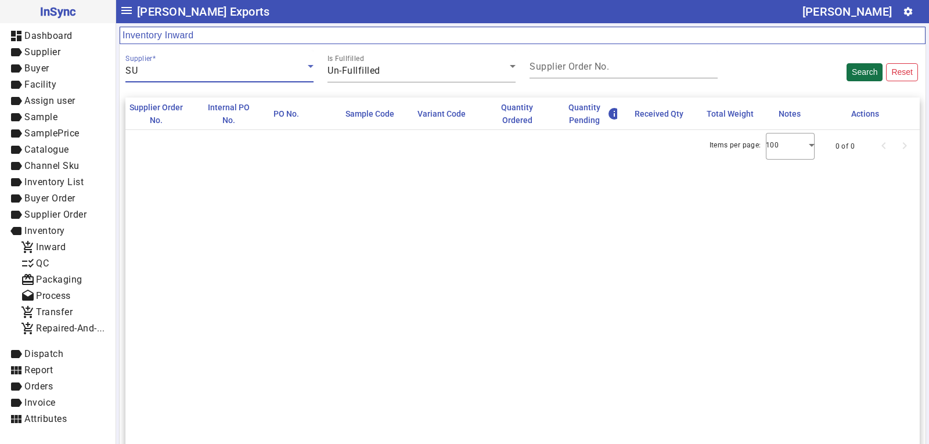
click at [847, 70] on button "Search" at bounding box center [865, 72] width 36 height 18
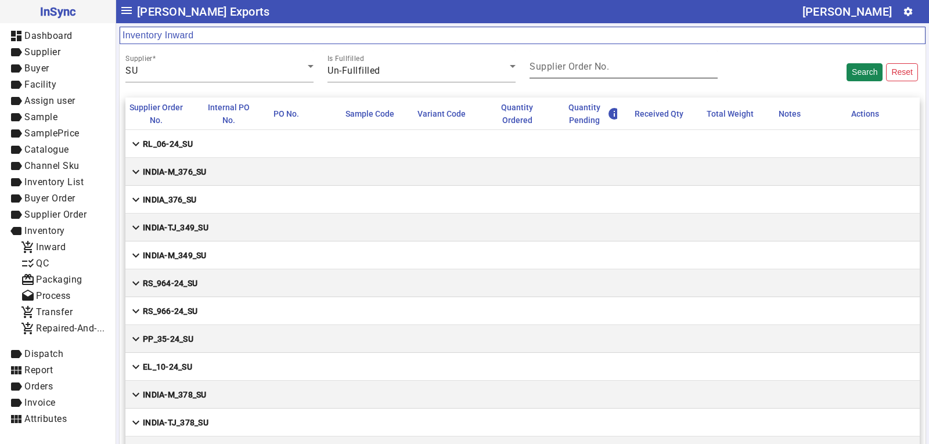
click at [602, 62] on mat-label "Supplier Order No." at bounding box center [570, 66] width 80 height 11
click at [602, 64] on input "Supplier Order No." at bounding box center [624, 69] width 188 height 10
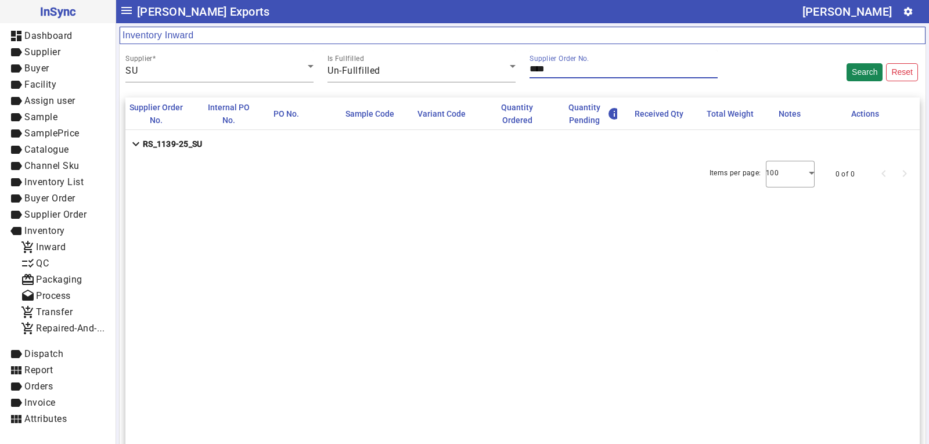
type input "****"
click at [205, 143] on mat-cell "expand_more RS_1139-25_SU" at bounding box center [522, 144] width 794 height 28
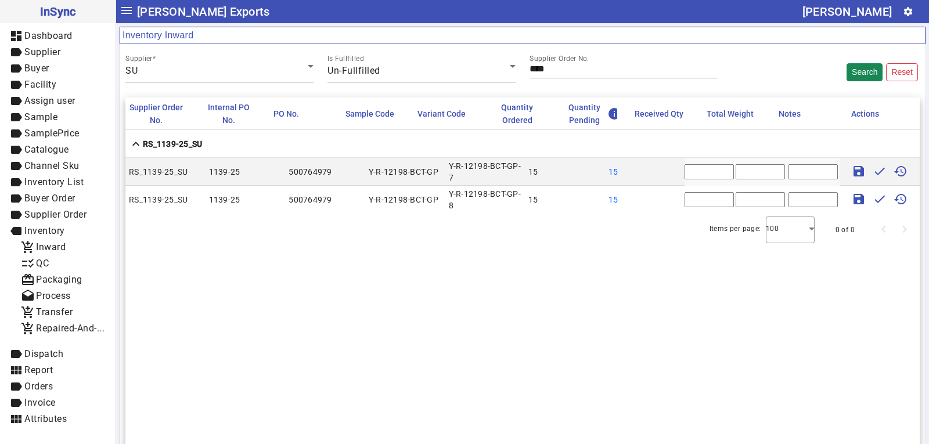
drag, startPoint x: 701, startPoint y: 173, endPoint x: 660, endPoint y: 176, distance: 41.3
click at [674, 173] on mat-row "RS_1139-25_SU 1139-25 500764979 Y-R-12198-BCT-GP Y-R-12198-BCT-GP-7 15 15 * sav…" at bounding box center [522, 172] width 794 height 28
type input "**"
drag, startPoint x: 689, startPoint y: 199, endPoint x: 523, endPoint y: 138, distance: 176.9
click at [669, 200] on mat-row "RS_1139-25_SU 1139-25 500764979 Y-R-12198-BCT-GP Y-R-12198-BCT-GP-8 15 15 * sav…" at bounding box center [522, 200] width 794 height 28
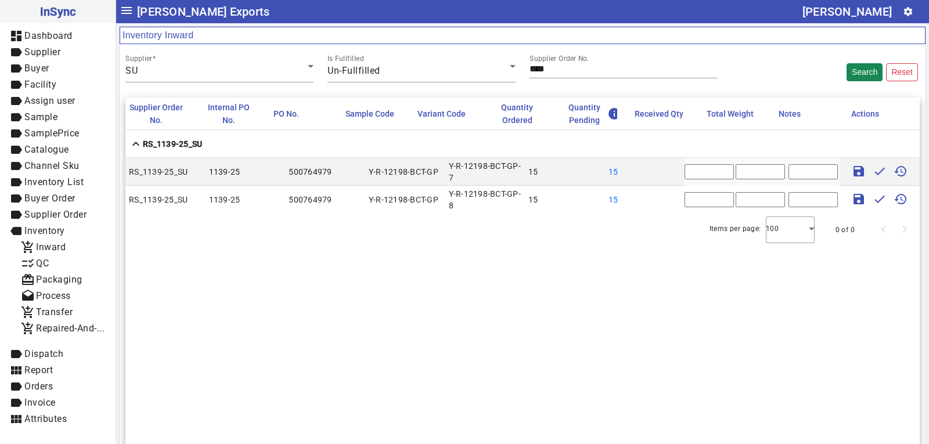
type input "**"
click at [748, 173] on input "text" at bounding box center [760, 171] width 49 height 15
type input "******"
click at [743, 198] on input "text" at bounding box center [760, 199] width 49 height 15
type input "******"
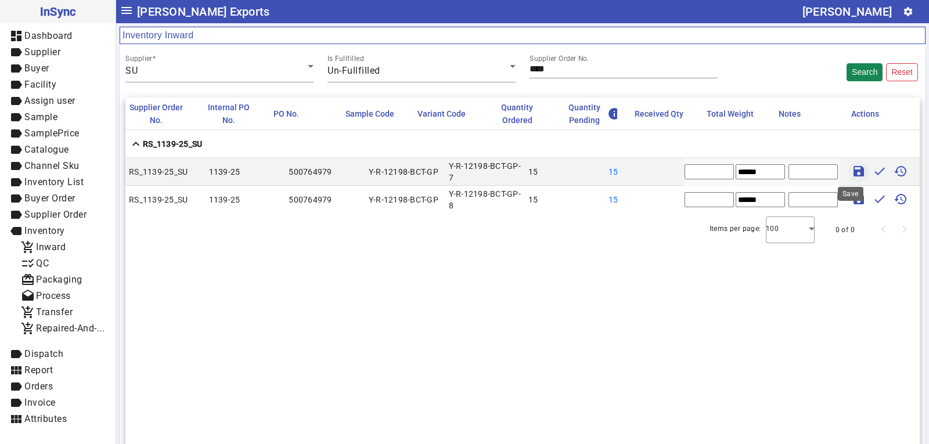
click at [852, 171] on mat-icon "save" at bounding box center [859, 171] width 14 height 14
click at [852, 195] on mat-icon "save" at bounding box center [859, 199] width 14 height 14
type input "*"
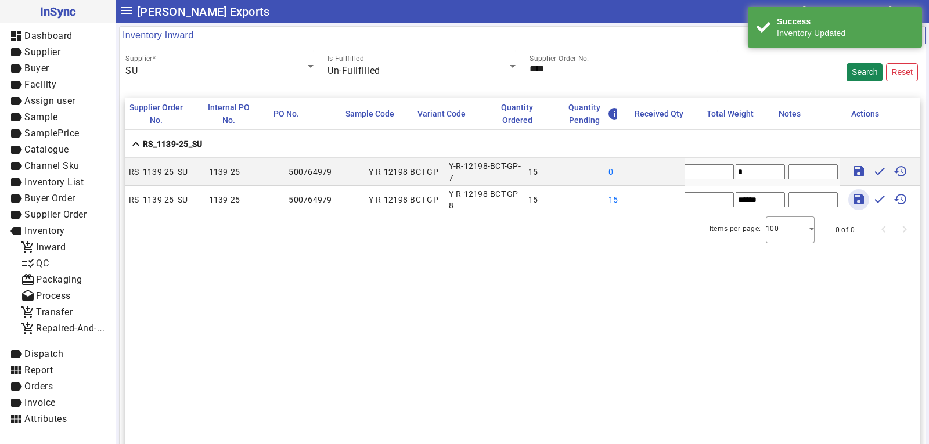
type input "*"
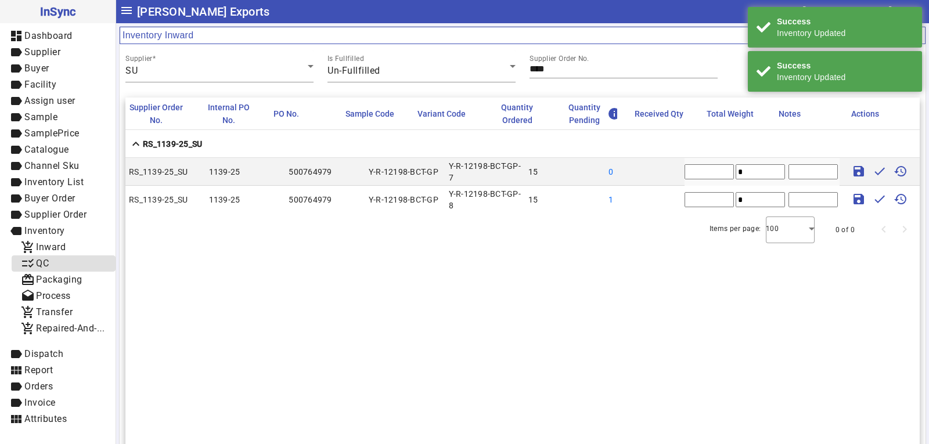
click at [62, 262] on span "checklist_rtl QC" at bounding box center [63, 264] width 85 height 15
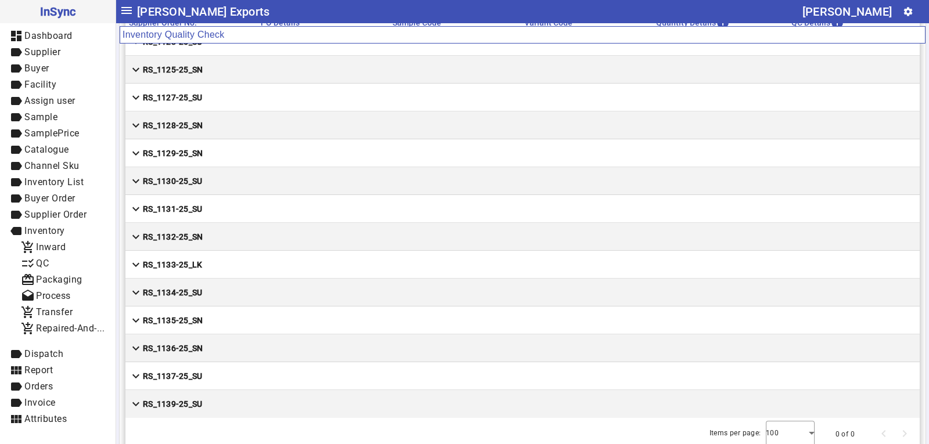
scroll to position [62, 0]
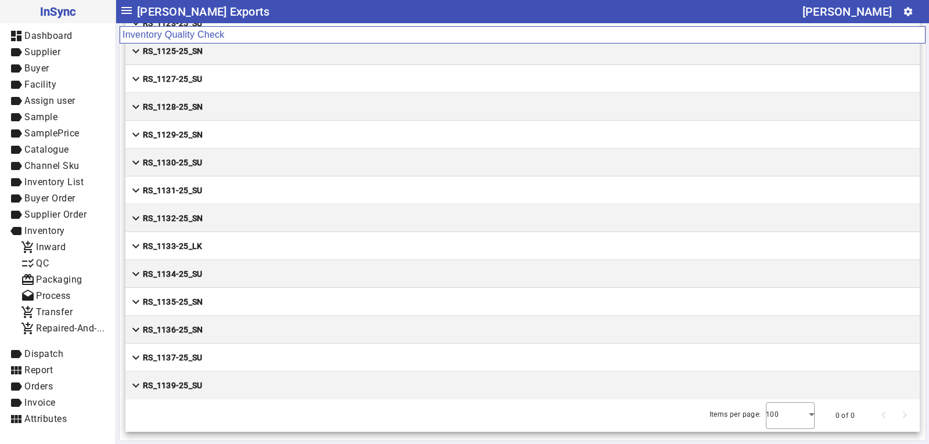
click at [210, 384] on mat-cell "expand_more RS_1139-25_SU" at bounding box center [522, 386] width 794 height 28
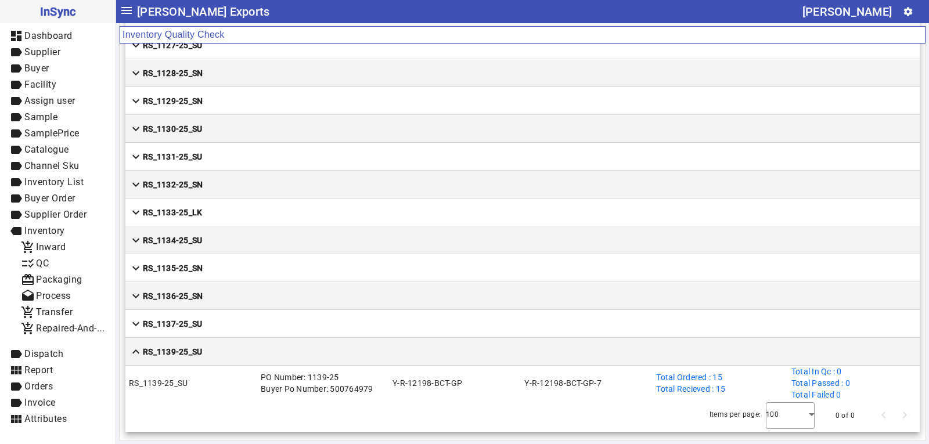
scroll to position [8610, 0]
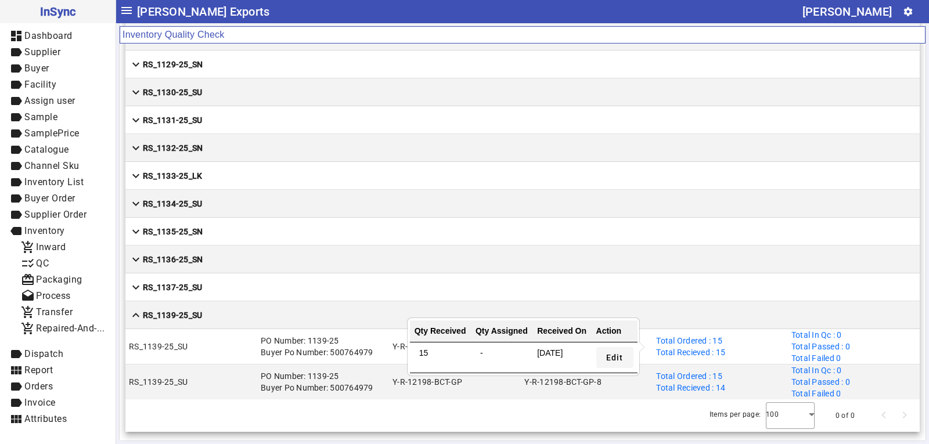
click at [620, 358] on span "Edit" at bounding box center [614, 358] width 17 height 12
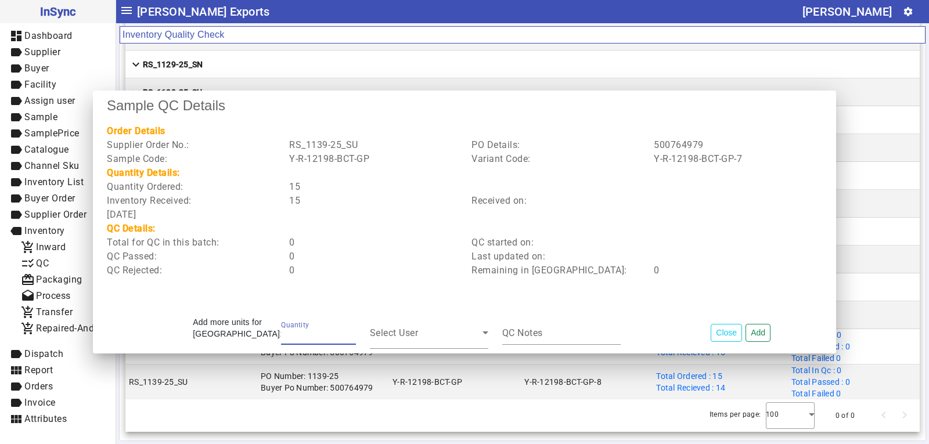
type input "**"
click at [766, 329] on button "Add" at bounding box center [758, 333] width 25 height 18
type input "*"
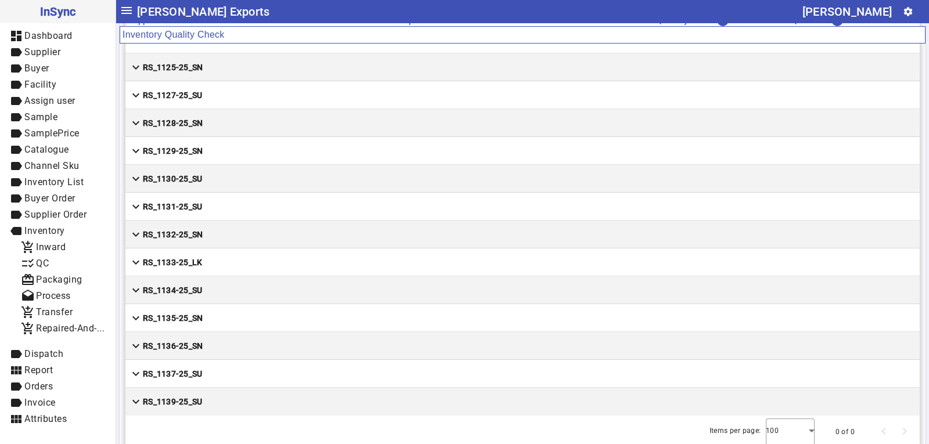
scroll to position [62, 0]
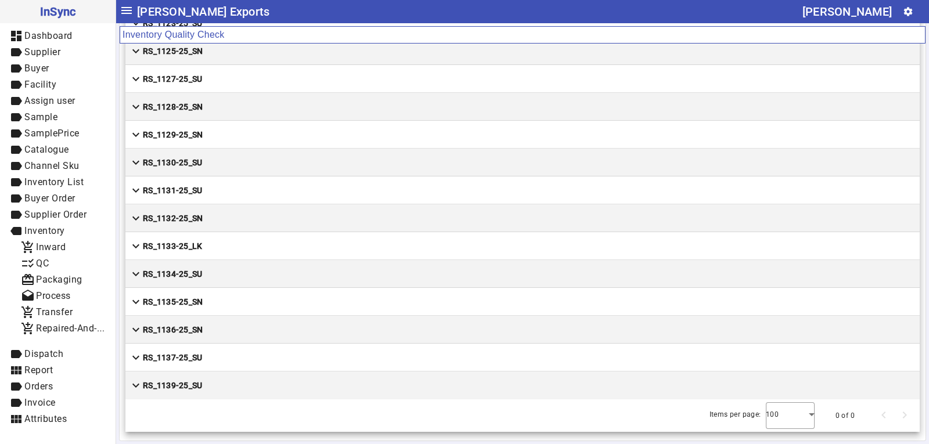
click at [235, 388] on mat-cell "expand_more RS_1139-25_SU" at bounding box center [522, 386] width 794 height 28
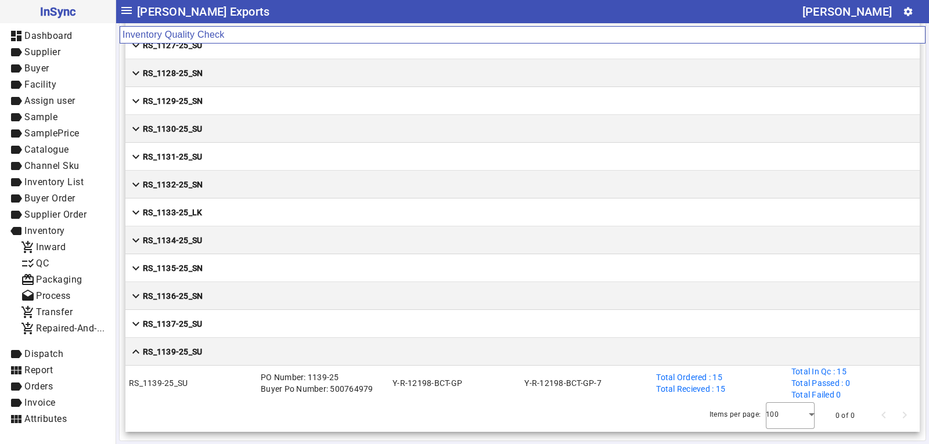
scroll to position [8610, 0]
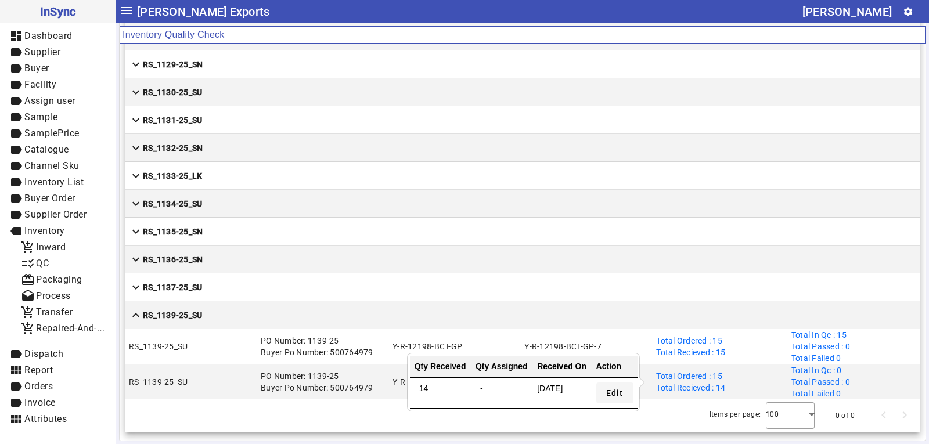
click at [621, 391] on span "Edit" at bounding box center [614, 393] width 17 height 12
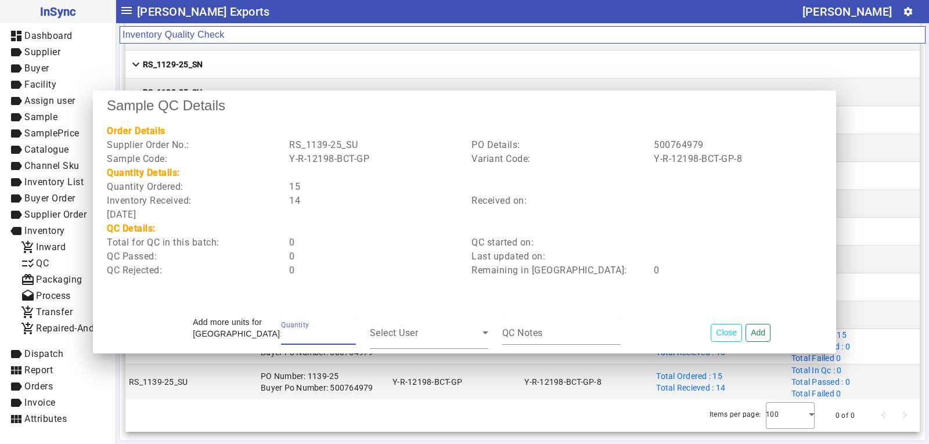
type input "**"
click at [758, 330] on button "Add" at bounding box center [758, 333] width 25 height 18
type input "*"
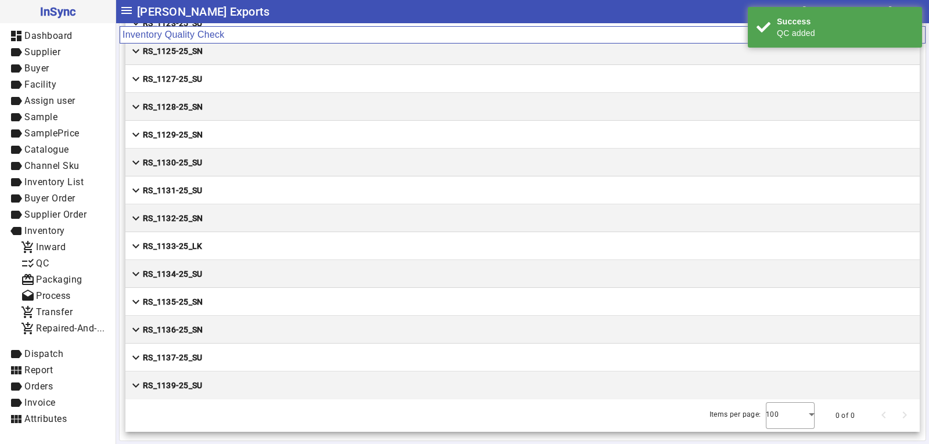
scroll to position [0, 0]
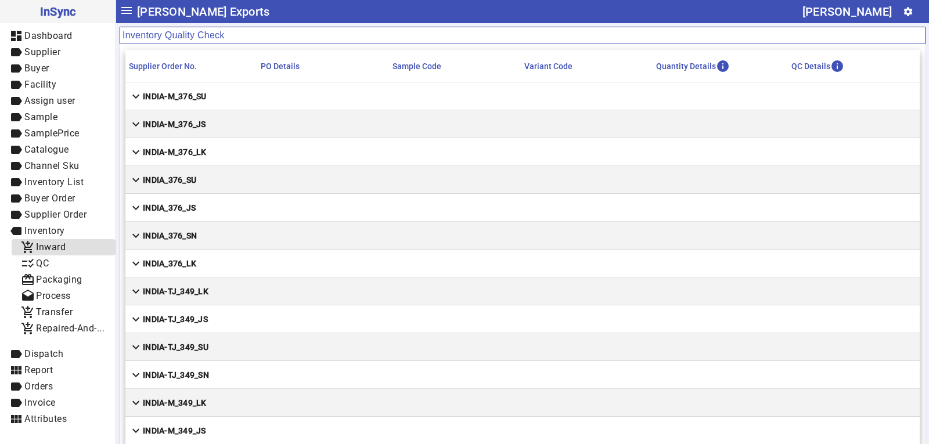
click at [64, 242] on span "Inward" at bounding box center [51, 247] width 30 height 11
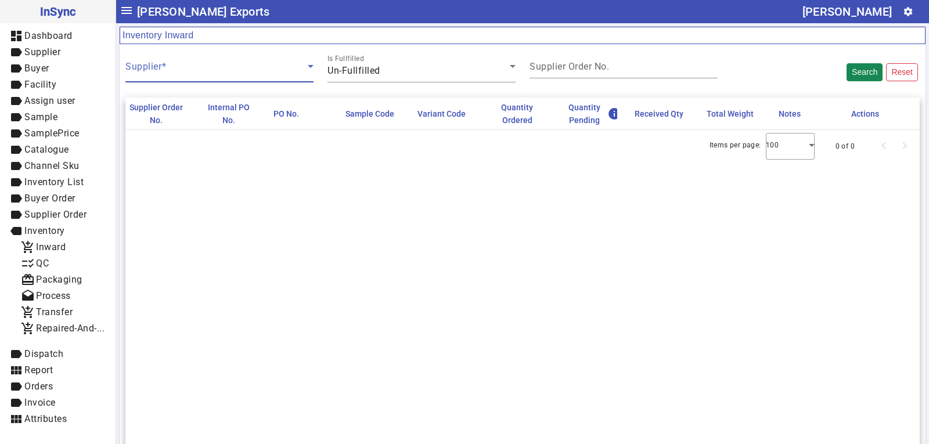
click at [209, 73] on span at bounding box center [216, 71] width 182 height 14
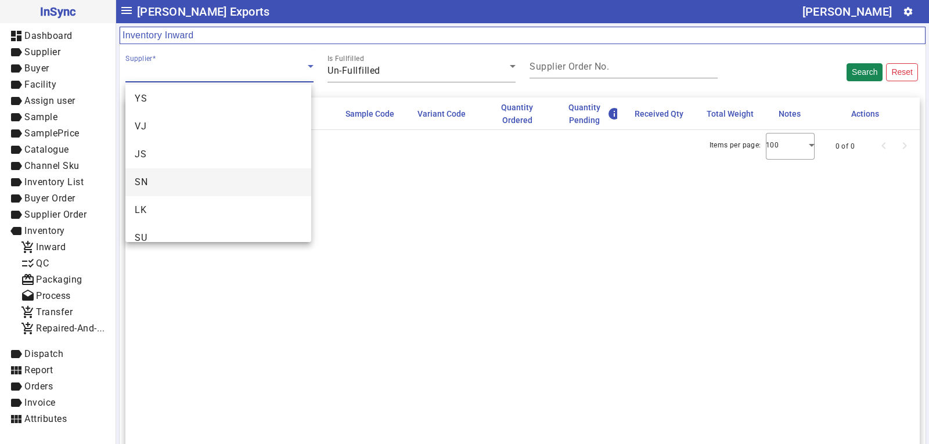
scroll to position [45, 0]
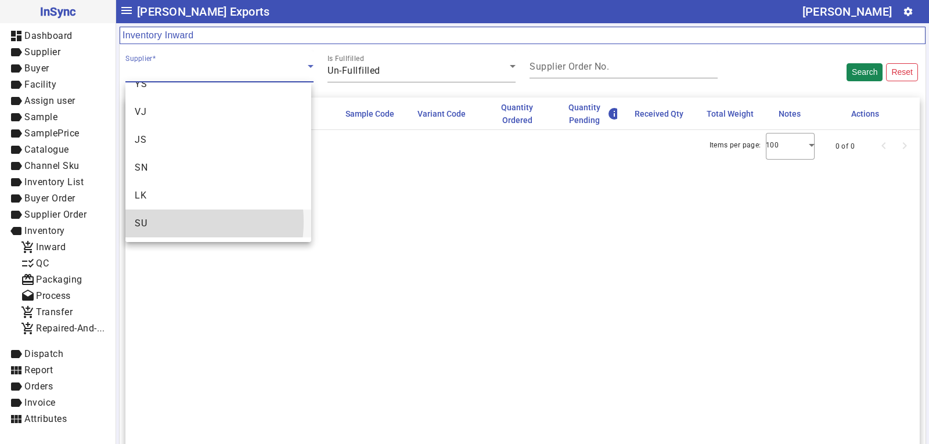
click at [161, 222] on mat-option "SU" at bounding box center [218, 224] width 186 height 28
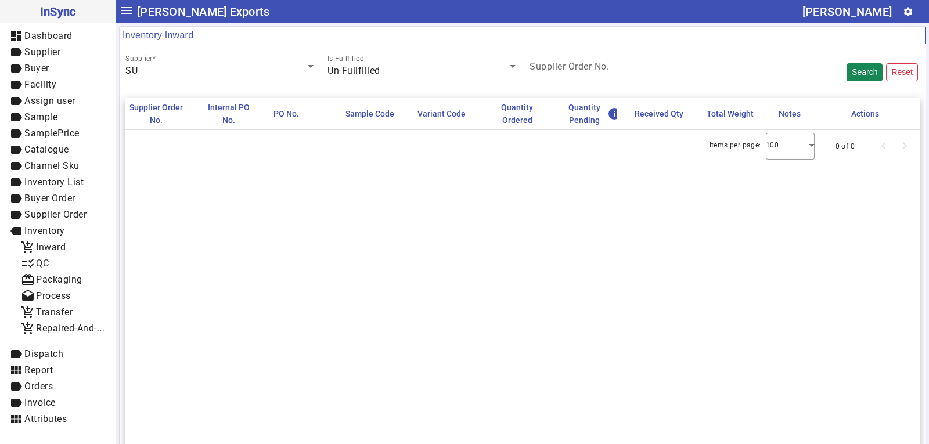
click at [592, 69] on mat-label "Supplier Order No." at bounding box center [570, 66] width 80 height 11
click at [592, 69] on input "Supplier Order No." at bounding box center [624, 69] width 188 height 10
click at [596, 71] on input "Supplier Order No." at bounding box center [624, 69] width 188 height 10
click at [592, 71] on input "Supplier Order No." at bounding box center [624, 69] width 188 height 10
click at [856, 70] on button "Search" at bounding box center [865, 72] width 36 height 18
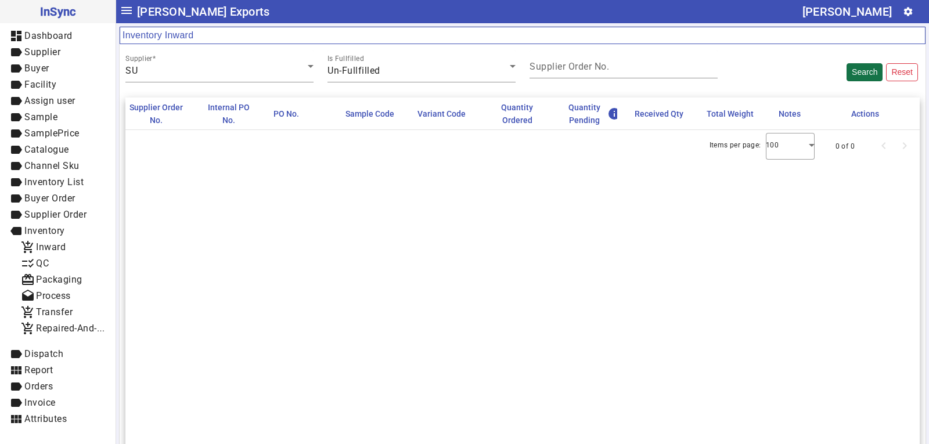
click at [853, 73] on button "Search" at bounding box center [865, 72] width 36 height 18
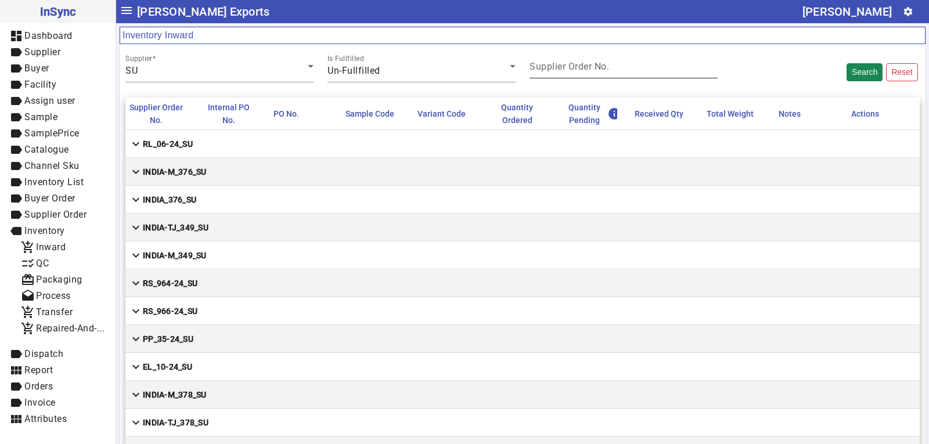
click at [603, 64] on mat-label "Supplier Order No." at bounding box center [570, 66] width 80 height 11
click at [603, 64] on input "Supplier Order No." at bounding box center [624, 69] width 188 height 10
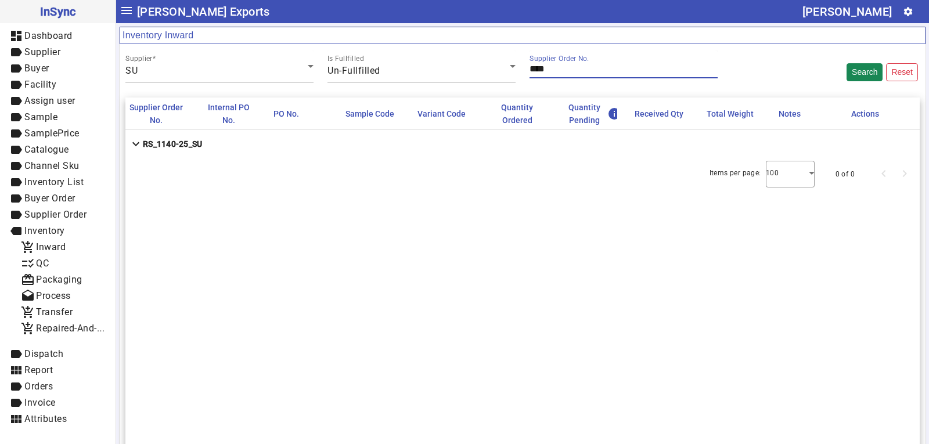
type input "****"
click at [182, 145] on strong "RS_1140-25_SU" at bounding box center [172, 144] width 59 height 12
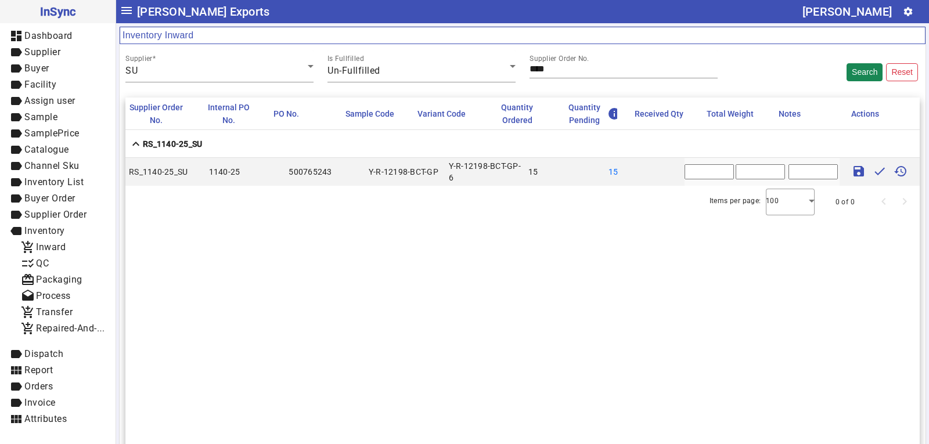
click at [685, 170] on input "*" at bounding box center [709, 171] width 49 height 15
type input "**"
type input "***"
click at [852, 168] on mat-icon "save" at bounding box center [859, 171] width 14 height 14
type input "*"
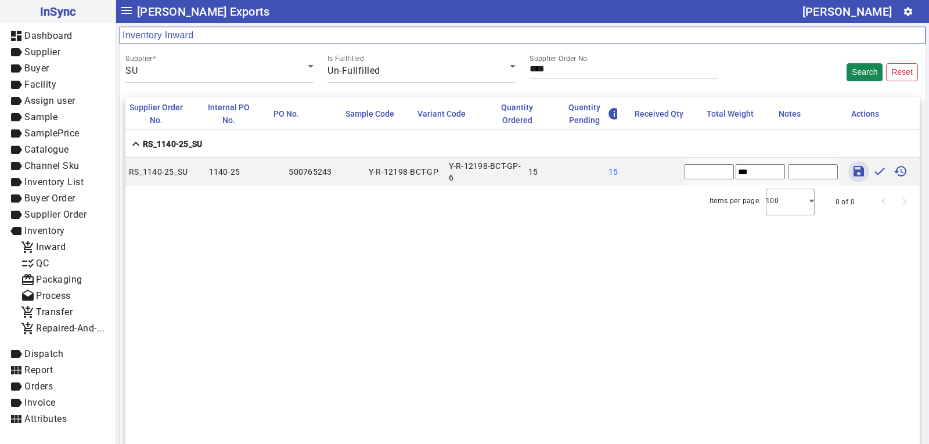
type input "*"
click at [66, 265] on span "checklist_rtl QC" at bounding box center [63, 264] width 85 height 15
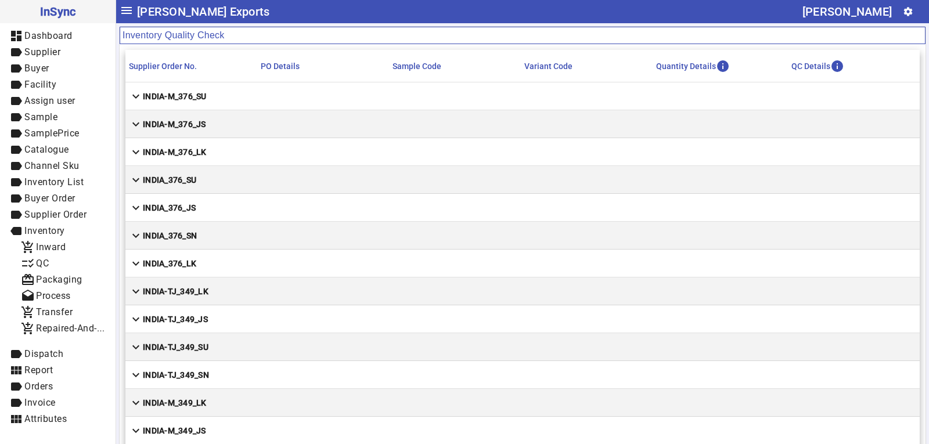
scroll to position [8568, 0]
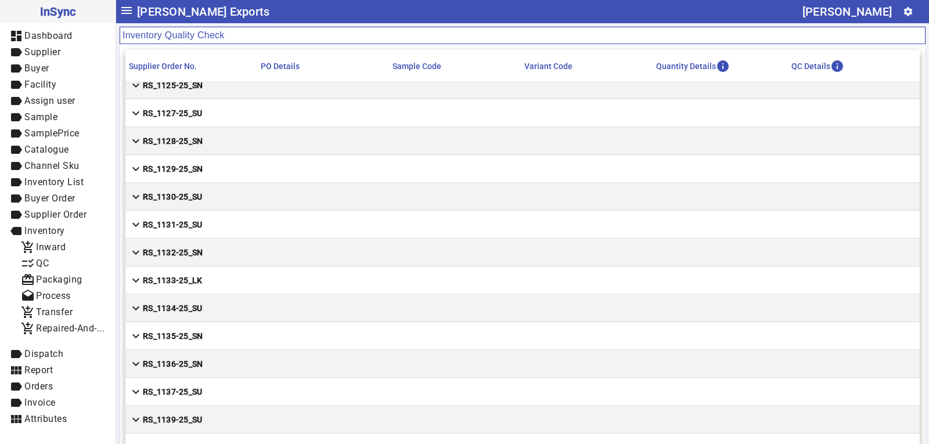
click at [205, 419] on mat-cell "expand_more RS_1139-25_SU" at bounding box center [522, 420] width 794 height 28
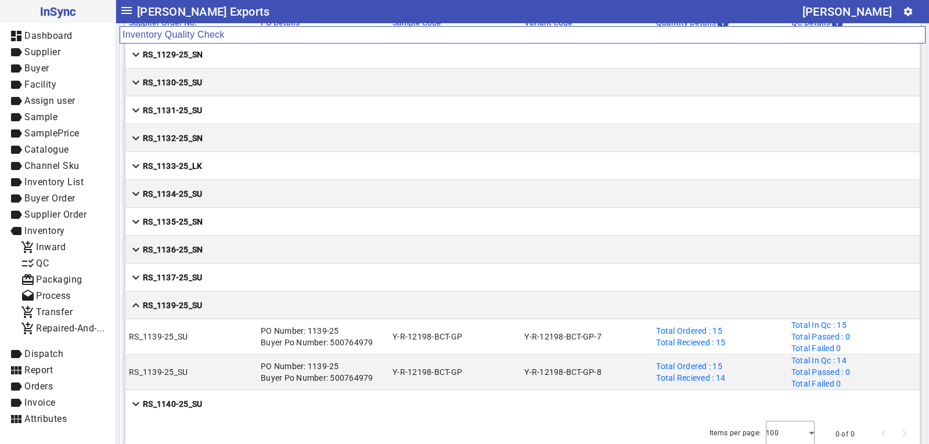
scroll to position [62, 0]
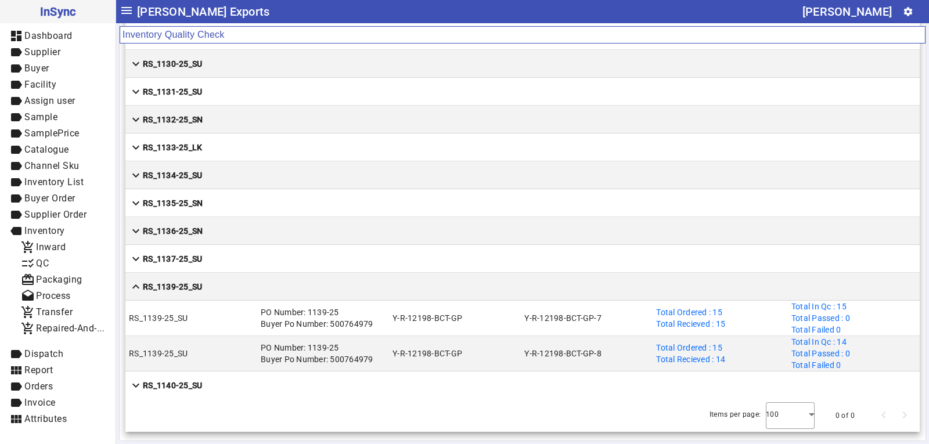
click at [153, 279] on mat-cell "expand_less RS_1139-25_SU" at bounding box center [522, 287] width 794 height 28
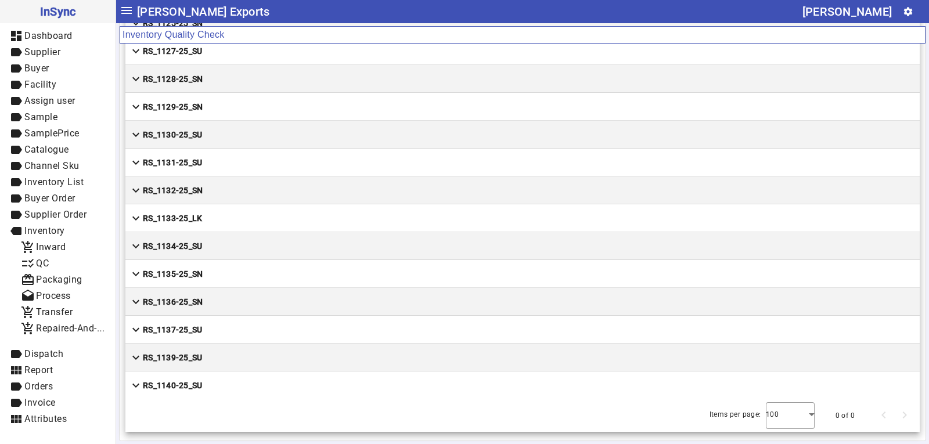
click at [211, 381] on mat-cell "expand_more RS_1140-25_SU" at bounding box center [522, 386] width 794 height 28
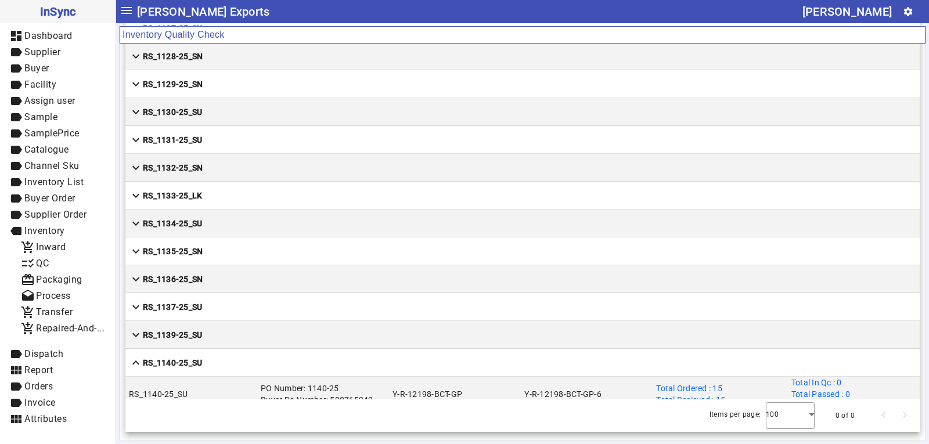
scroll to position [8602, 0]
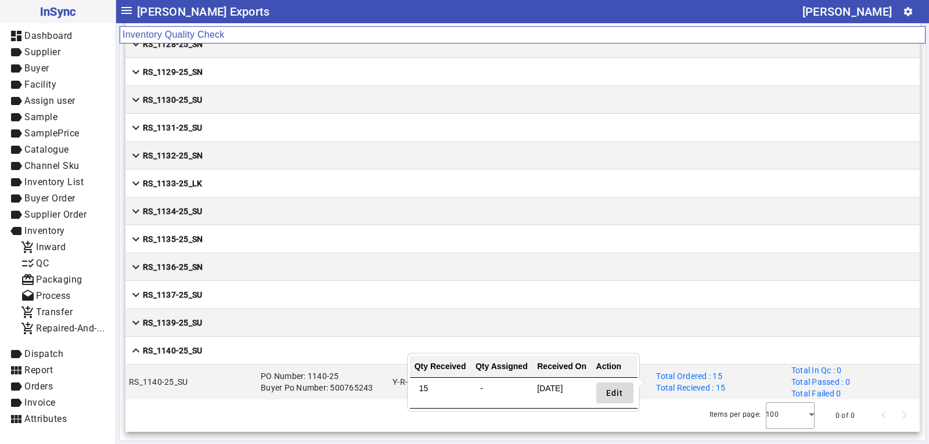
click at [616, 395] on span "Edit" at bounding box center [614, 393] width 17 height 12
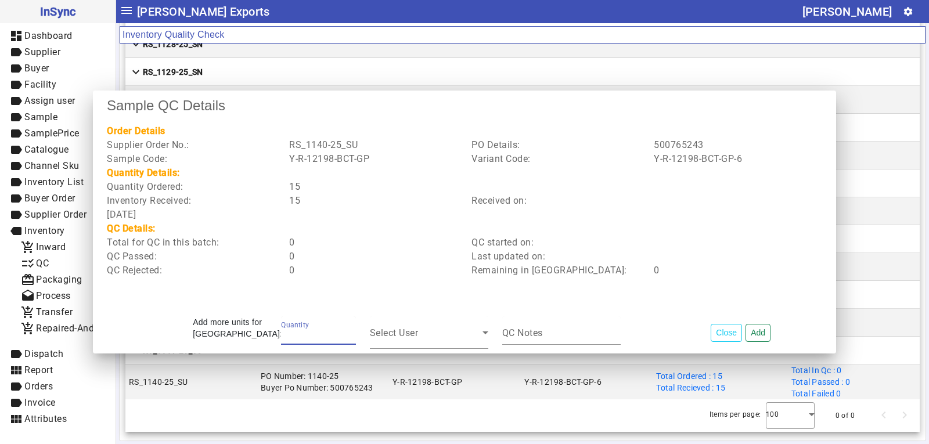
type input "**"
click at [758, 335] on button "Add" at bounding box center [758, 333] width 25 height 18
type input "*"
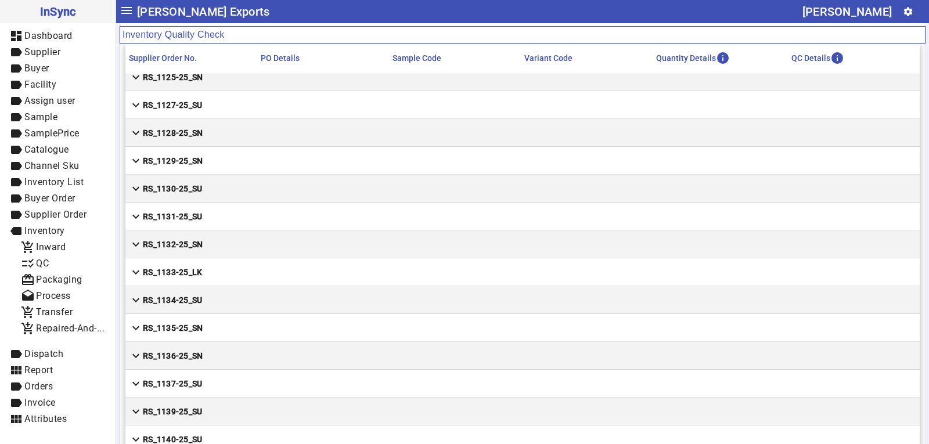
scroll to position [62, 0]
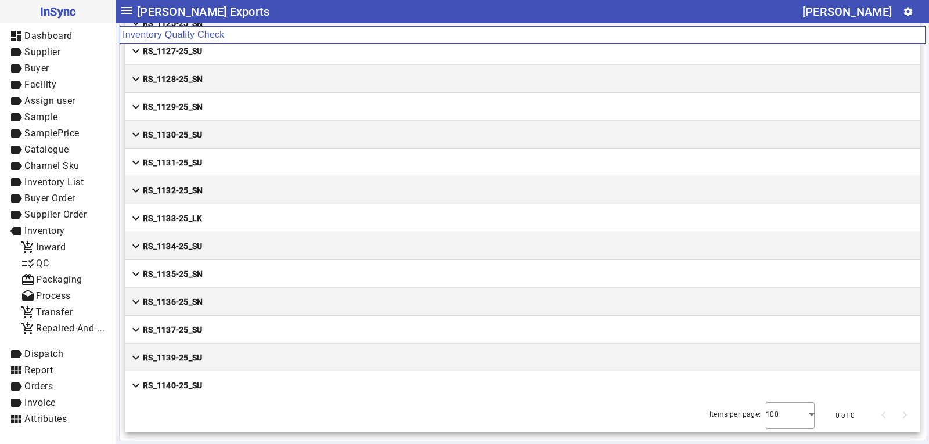
click at [170, 383] on strong "RS_1140-25_SU" at bounding box center [172, 386] width 59 height 12
click at [285, 394] on mat-cell "expand_less RS_1140-25_SU" at bounding box center [522, 386] width 794 height 28
click at [287, 391] on mat-cell "expand_more RS_1140-25_SU" at bounding box center [522, 386] width 794 height 28
click at [188, 388] on strong "RS_1140-25_SU" at bounding box center [172, 386] width 59 height 12
click at [151, 379] on mat-cell "expand_more RS_1140-25_SU" at bounding box center [522, 386] width 794 height 28
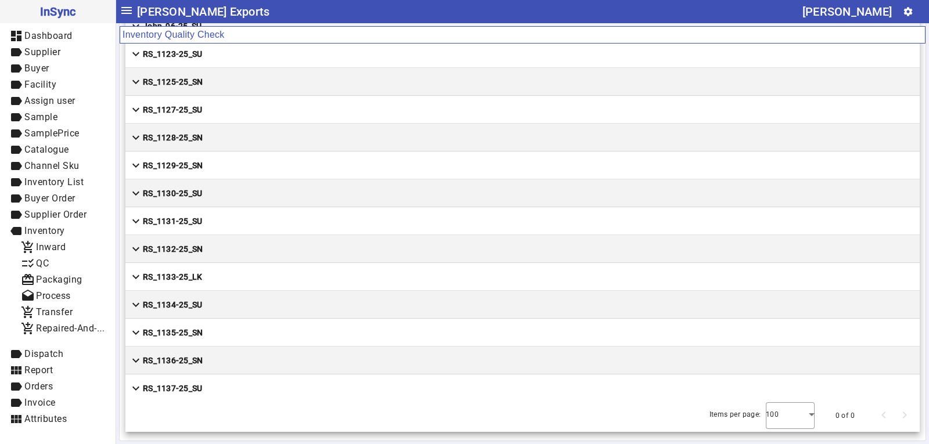
scroll to position [8544, 0]
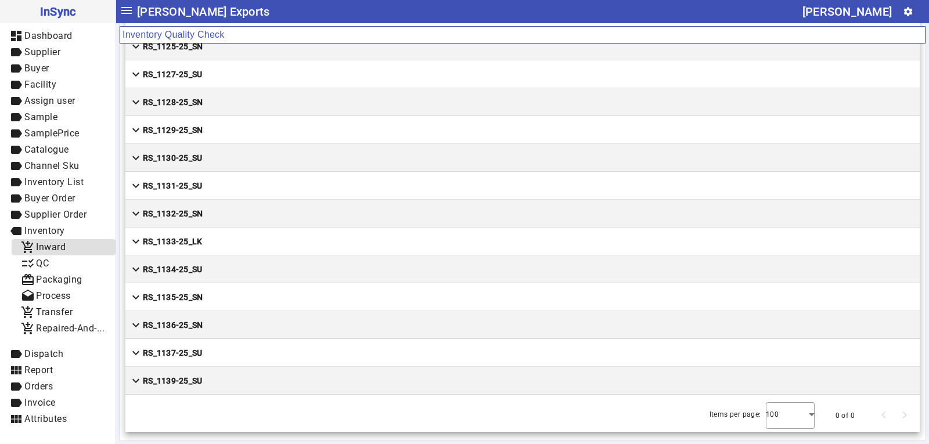
click at [63, 247] on span "Inward" at bounding box center [51, 247] width 30 height 11
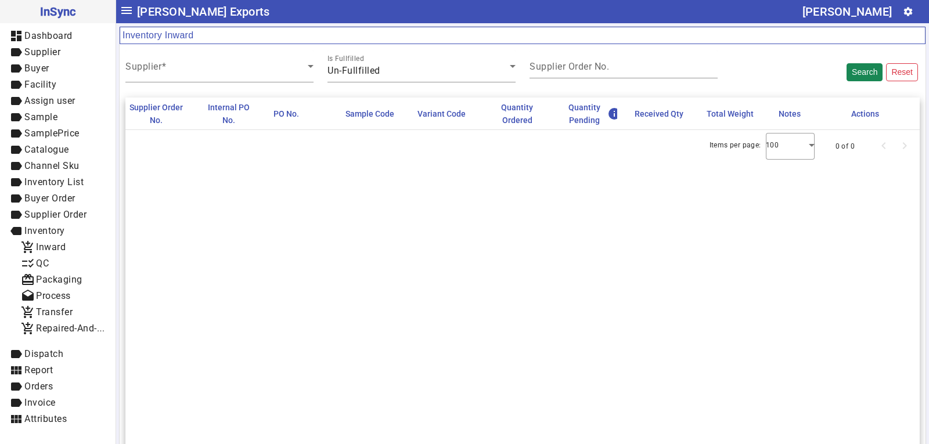
click at [409, 244] on div "Supplier Order No. Internal PO No. PO No. Sample Code Variant Code Quantity Ord…" at bounding box center [522, 320] width 794 height 444
